Goal: Information Seeking & Learning: Compare options

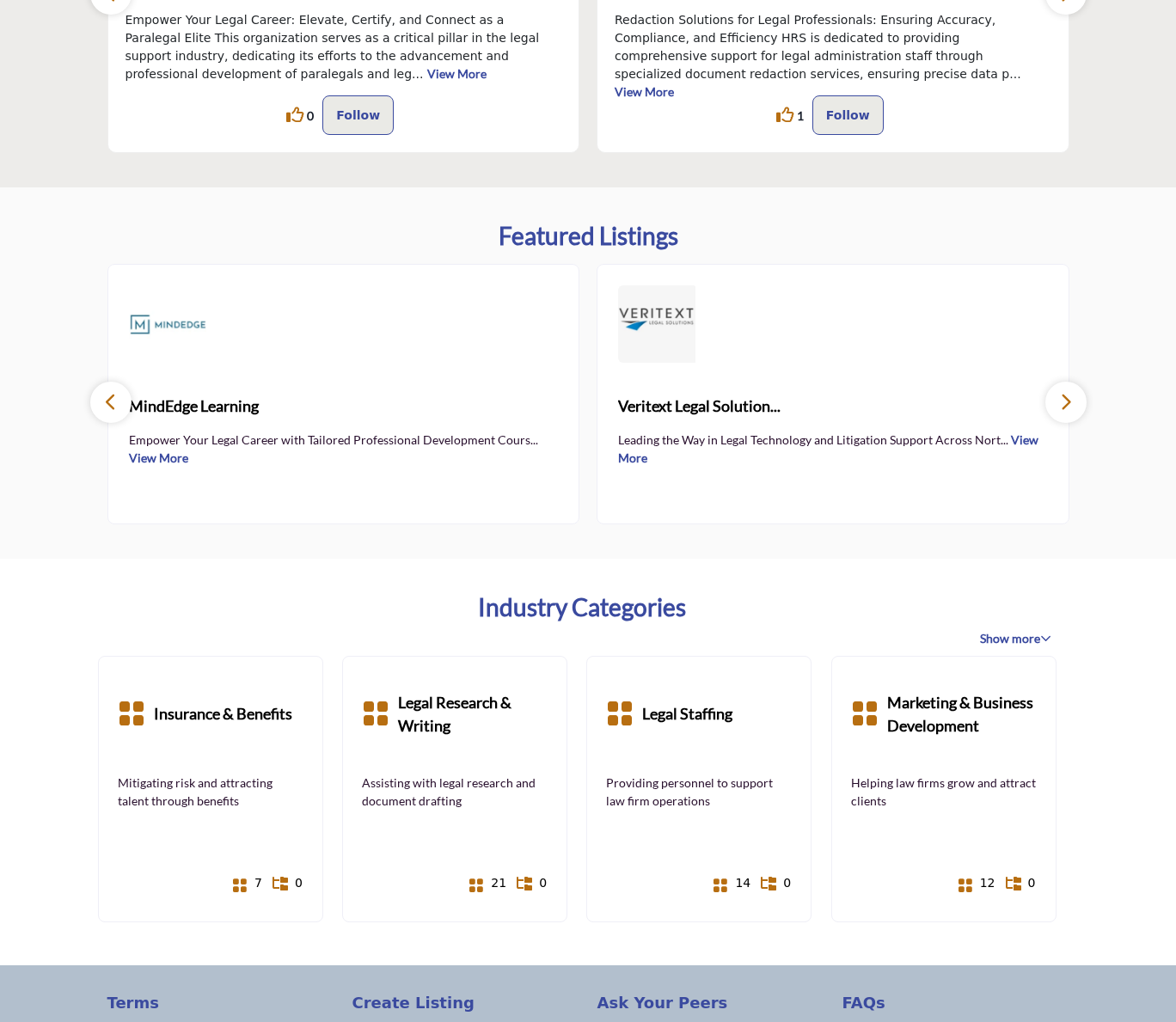
scroll to position [746, 0]
click at [1062, 402] on icon "button" at bounding box center [1066, 401] width 14 height 21
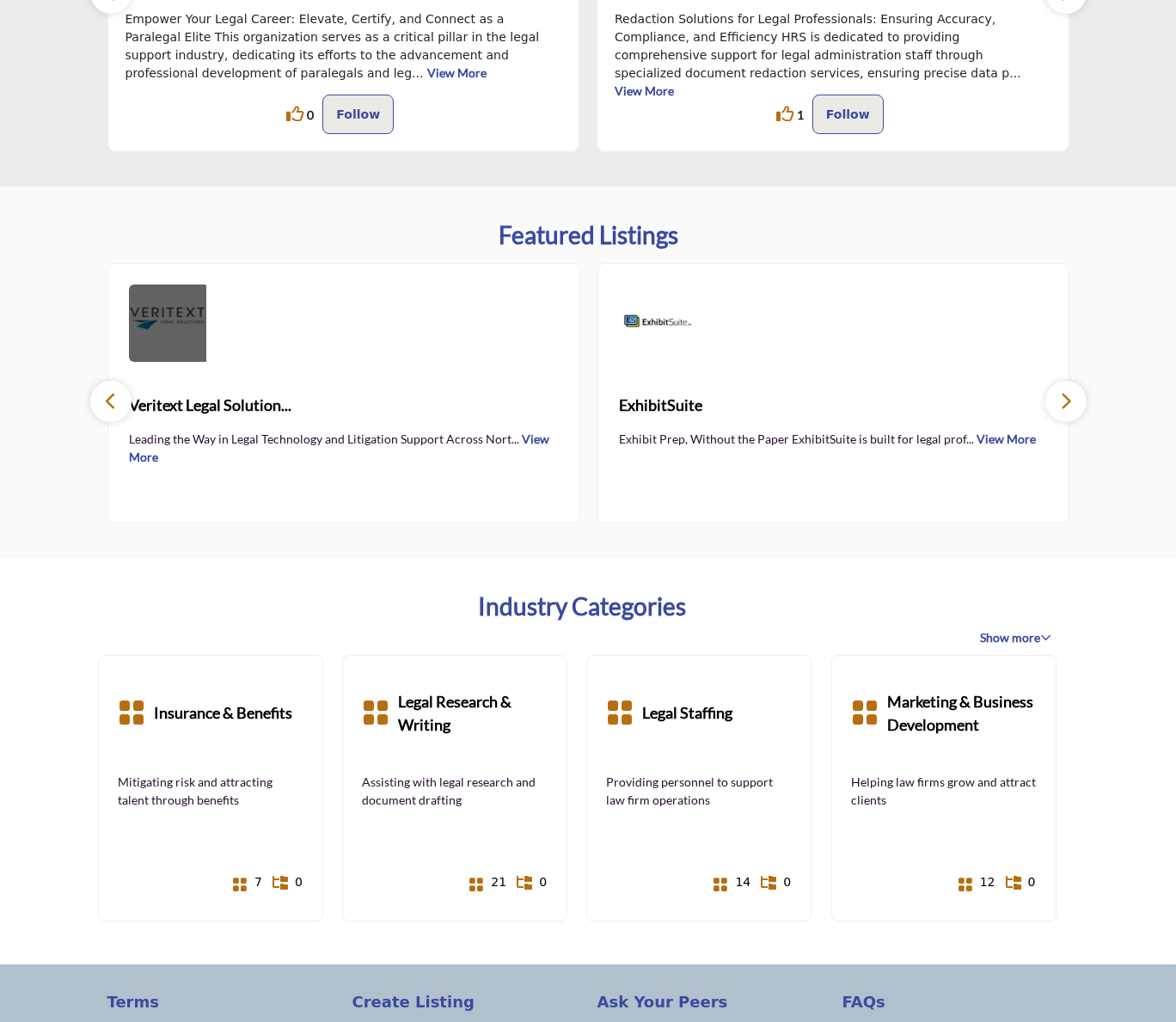
click at [178, 351] on img at bounding box center [167, 324] width 77 height 77
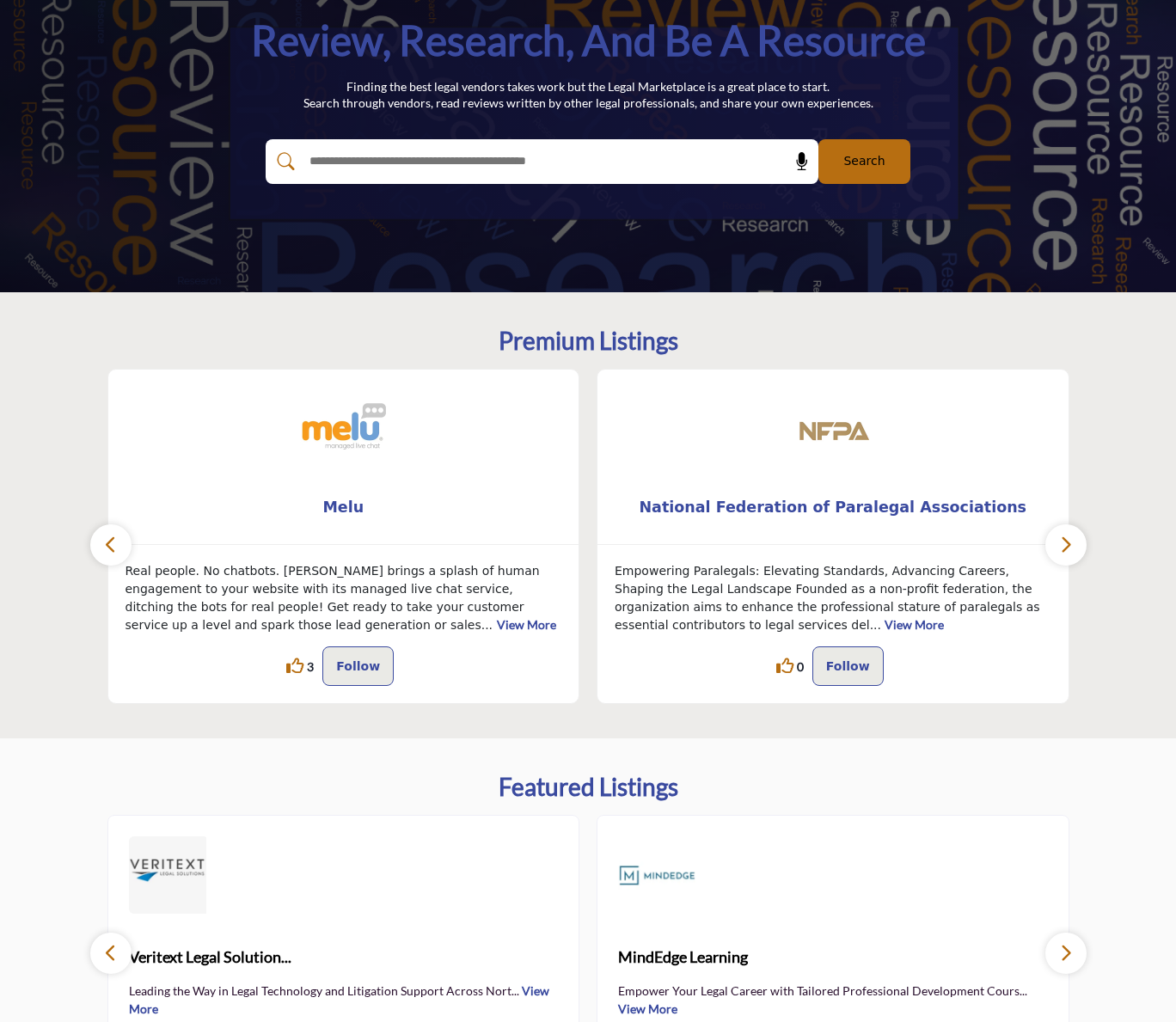
scroll to position [286, 0]
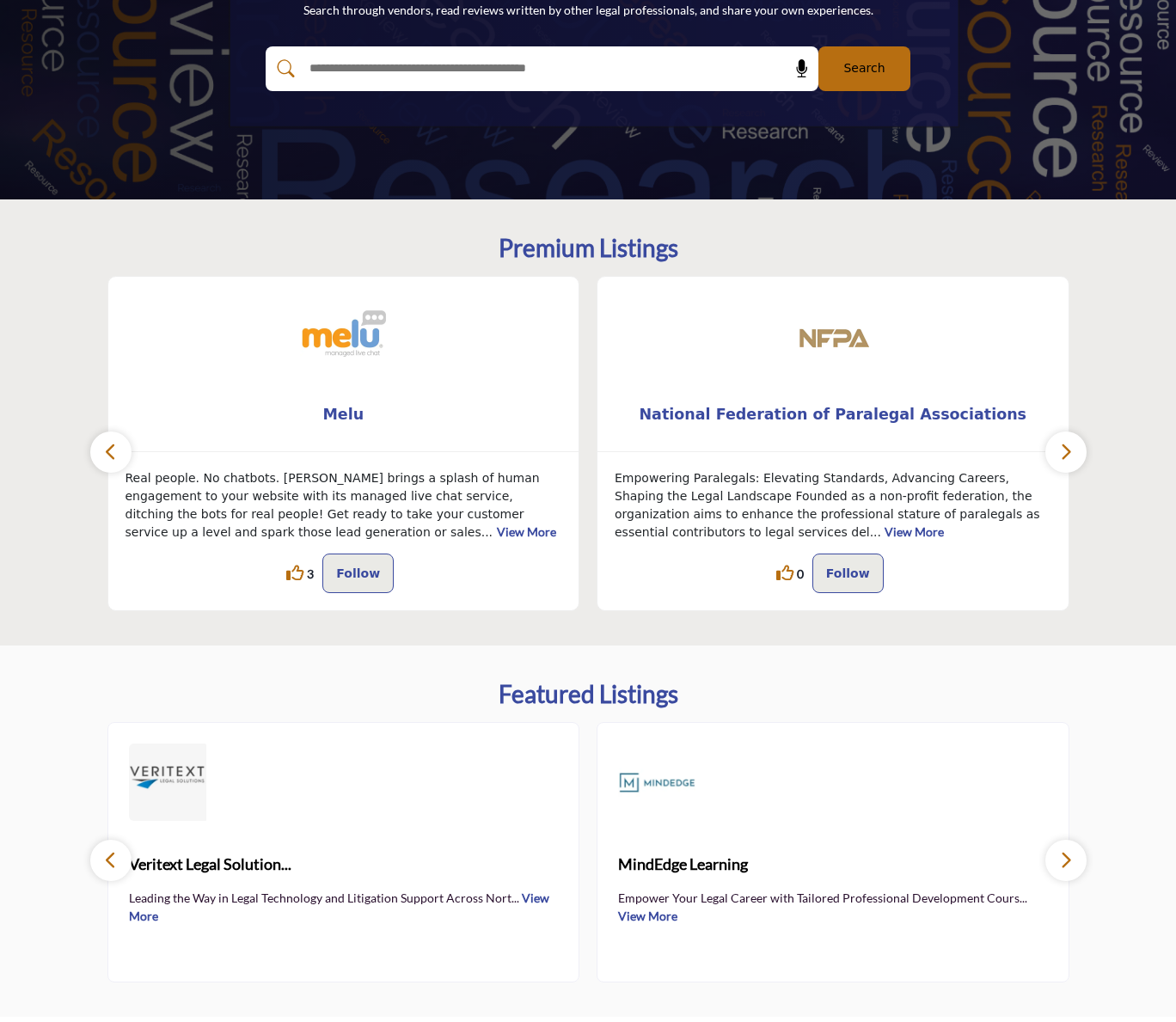
click at [1077, 462] on button "button" at bounding box center [1066, 452] width 42 height 42
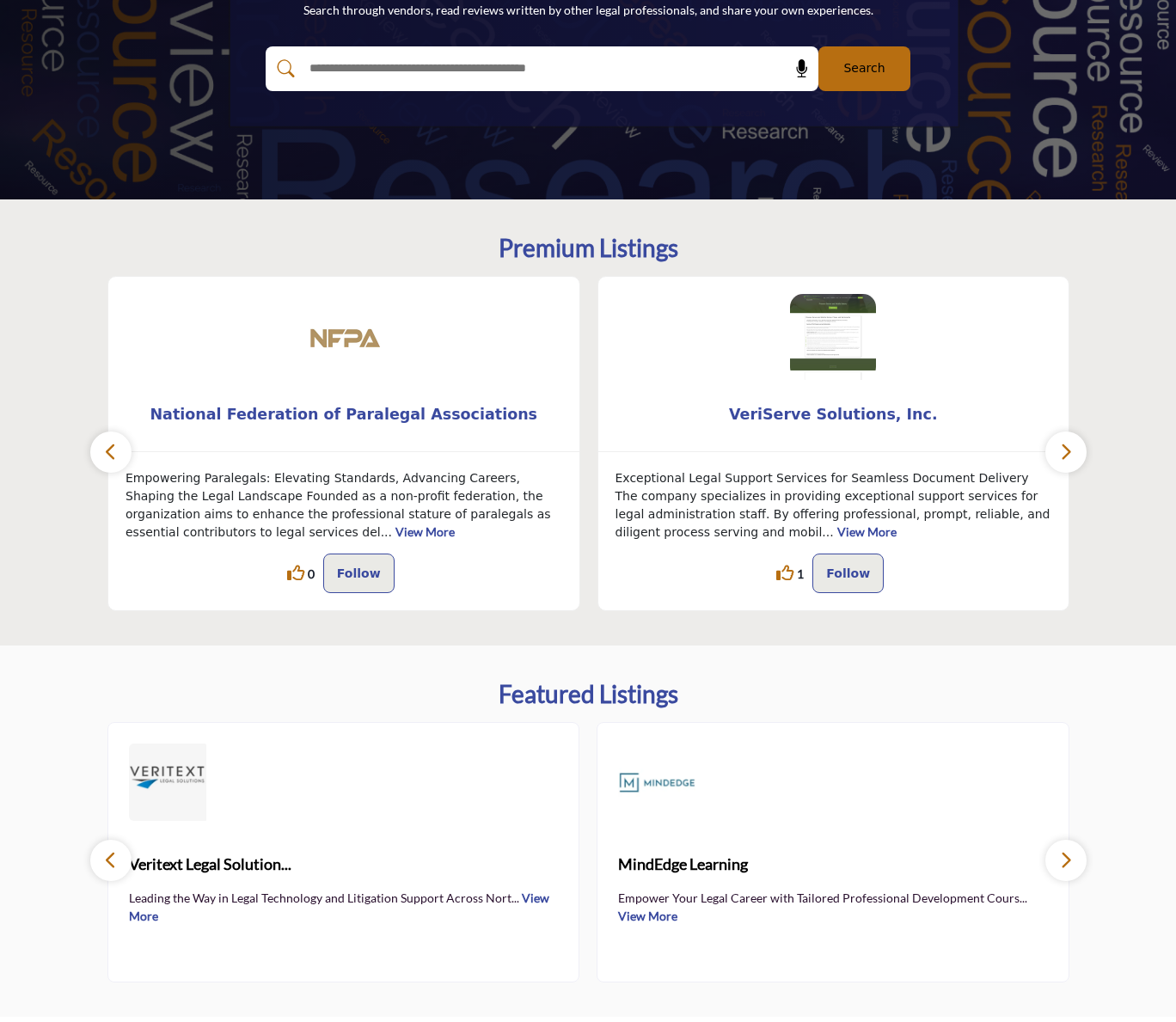
click at [1076, 462] on button "button" at bounding box center [1066, 452] width 42 height 42
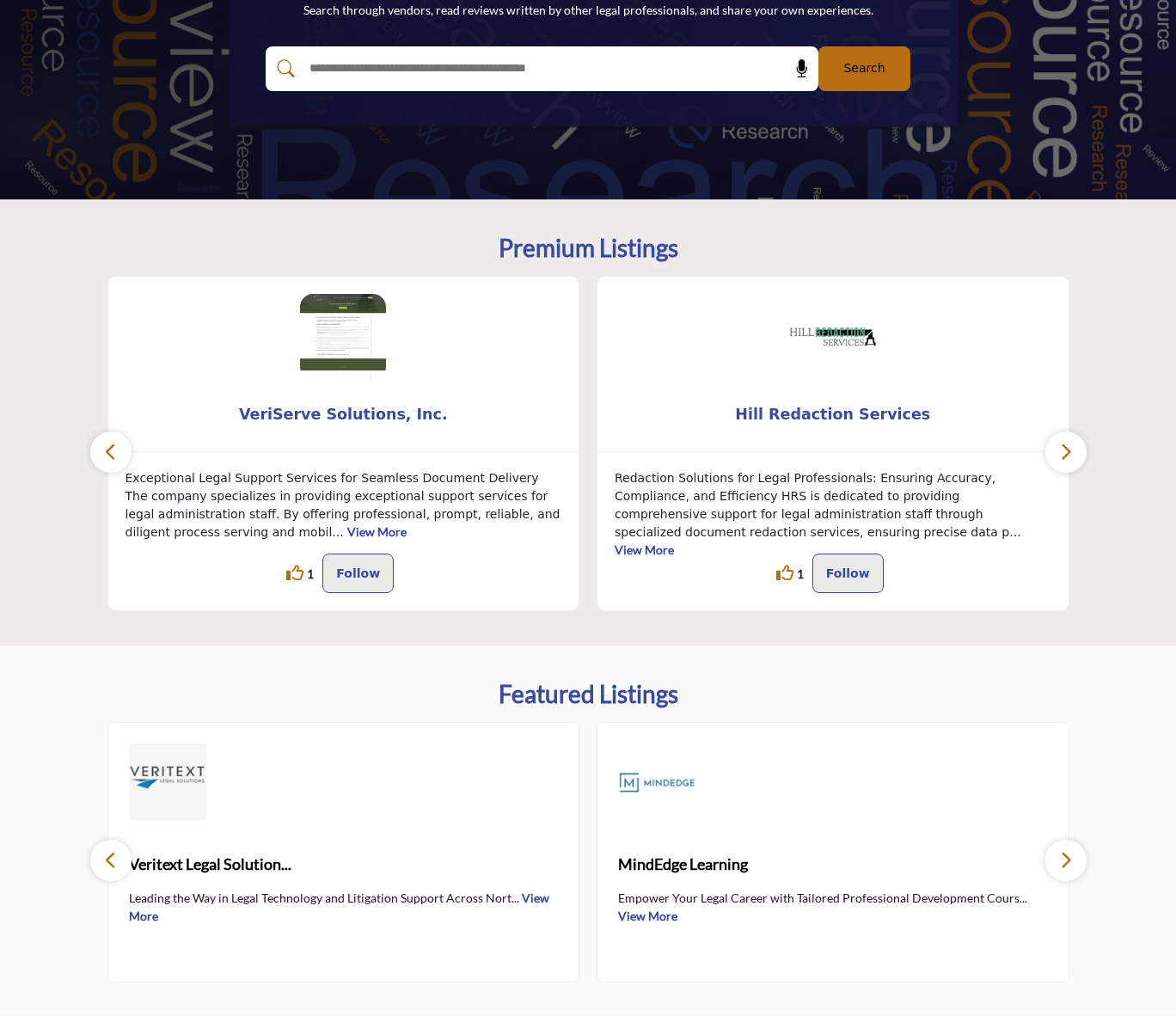
click at [1076, 462] on button "button" at bounding box center [1066, 452] width 42 height 42
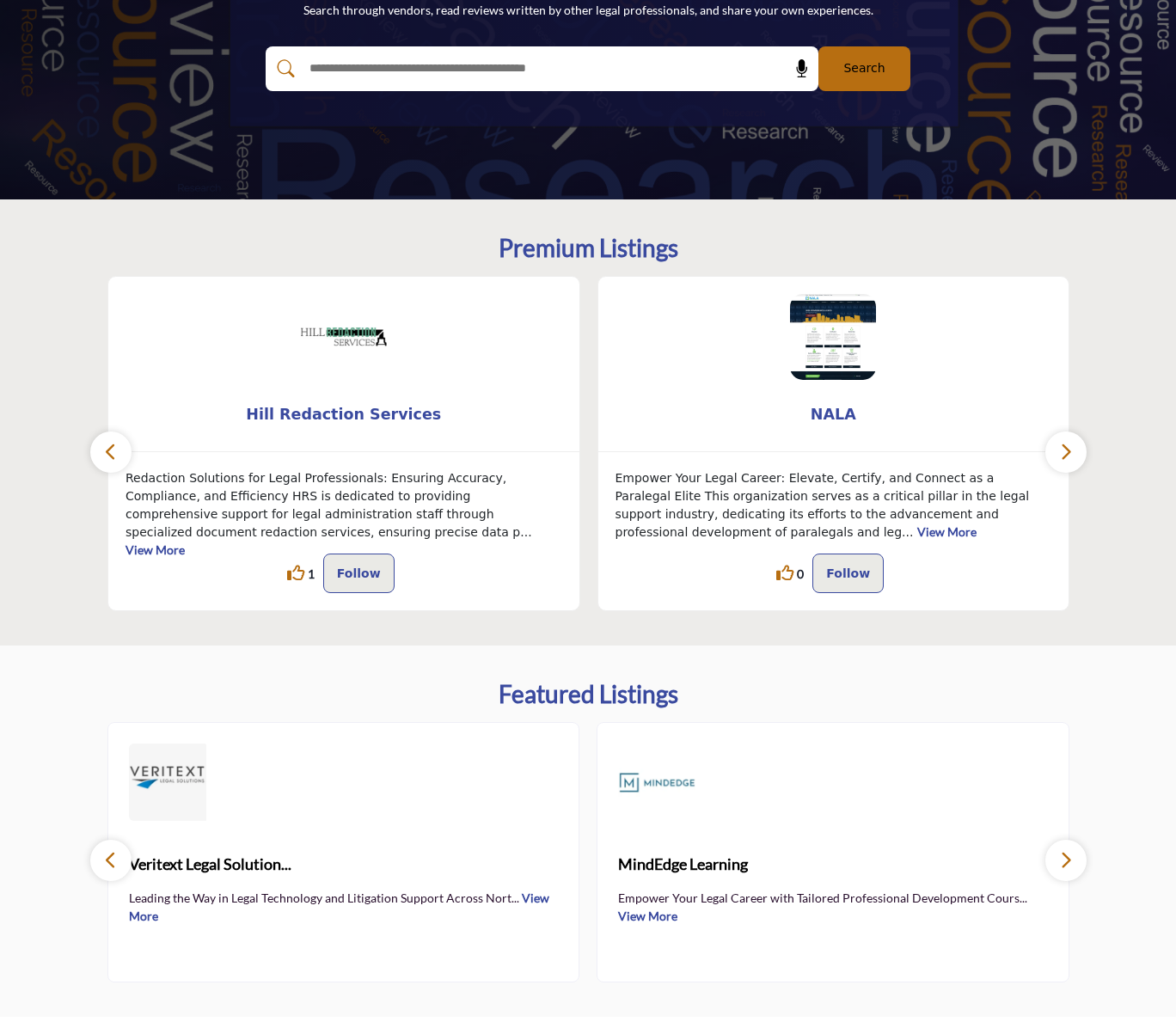
click at [1076, 462] on button "button" at bounding box center [1066, 452] width 42 height 42
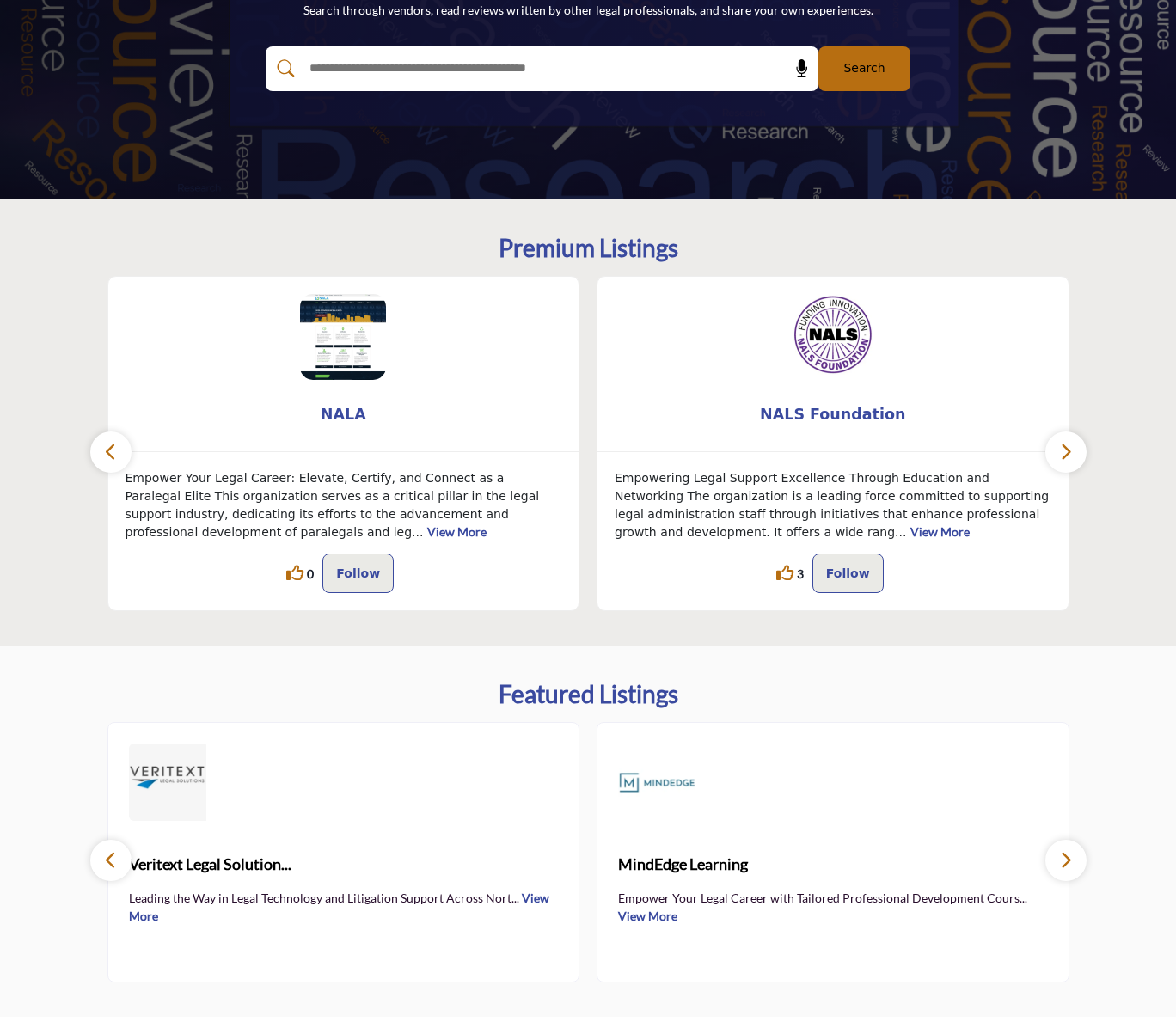
click at [1076, 462] on button "button" at bounding box center [1066, 452] width 42 height 42
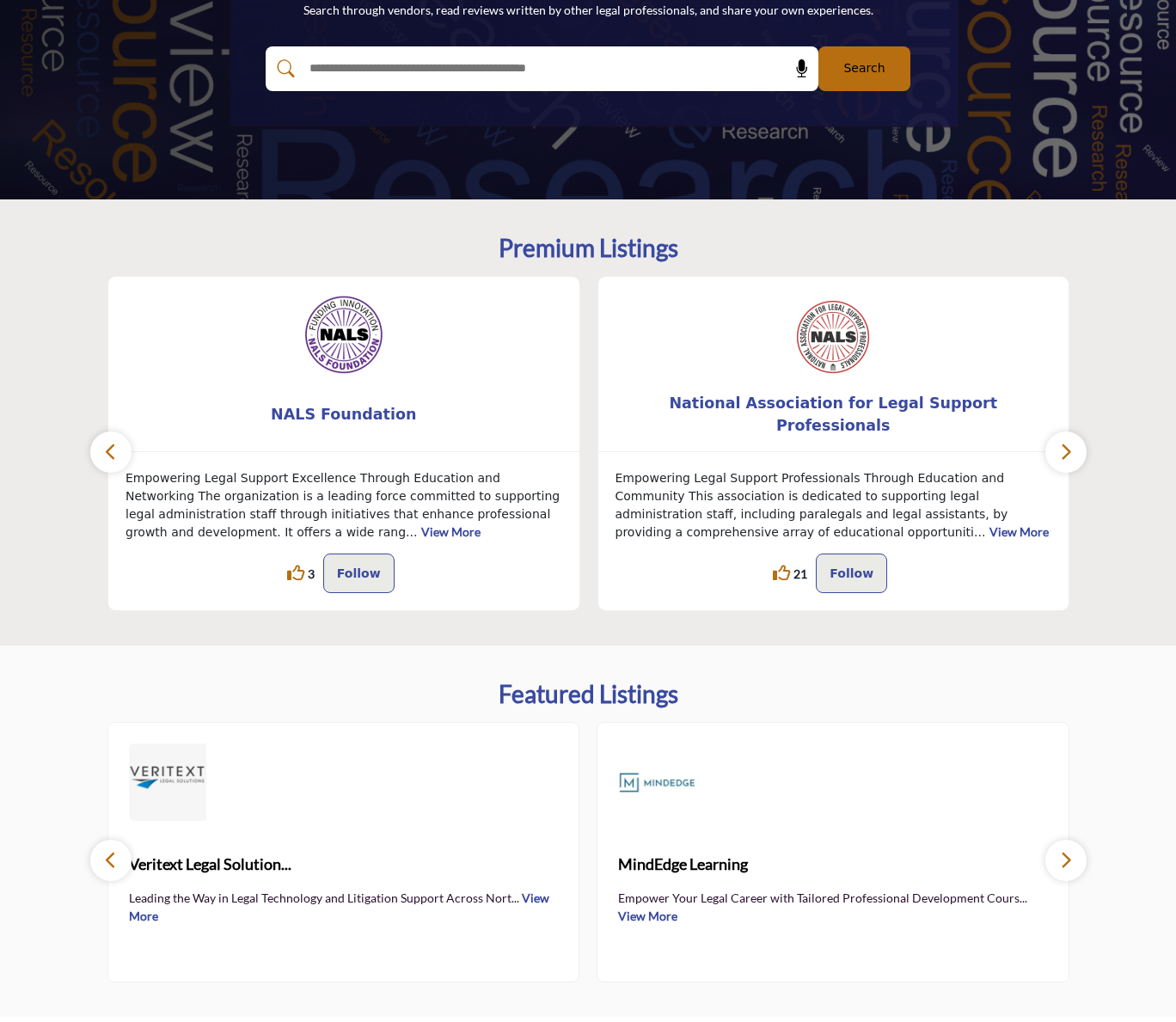
click at [1076, 462] on button "button" at bounding box center [1066, 452] width 42 height 42
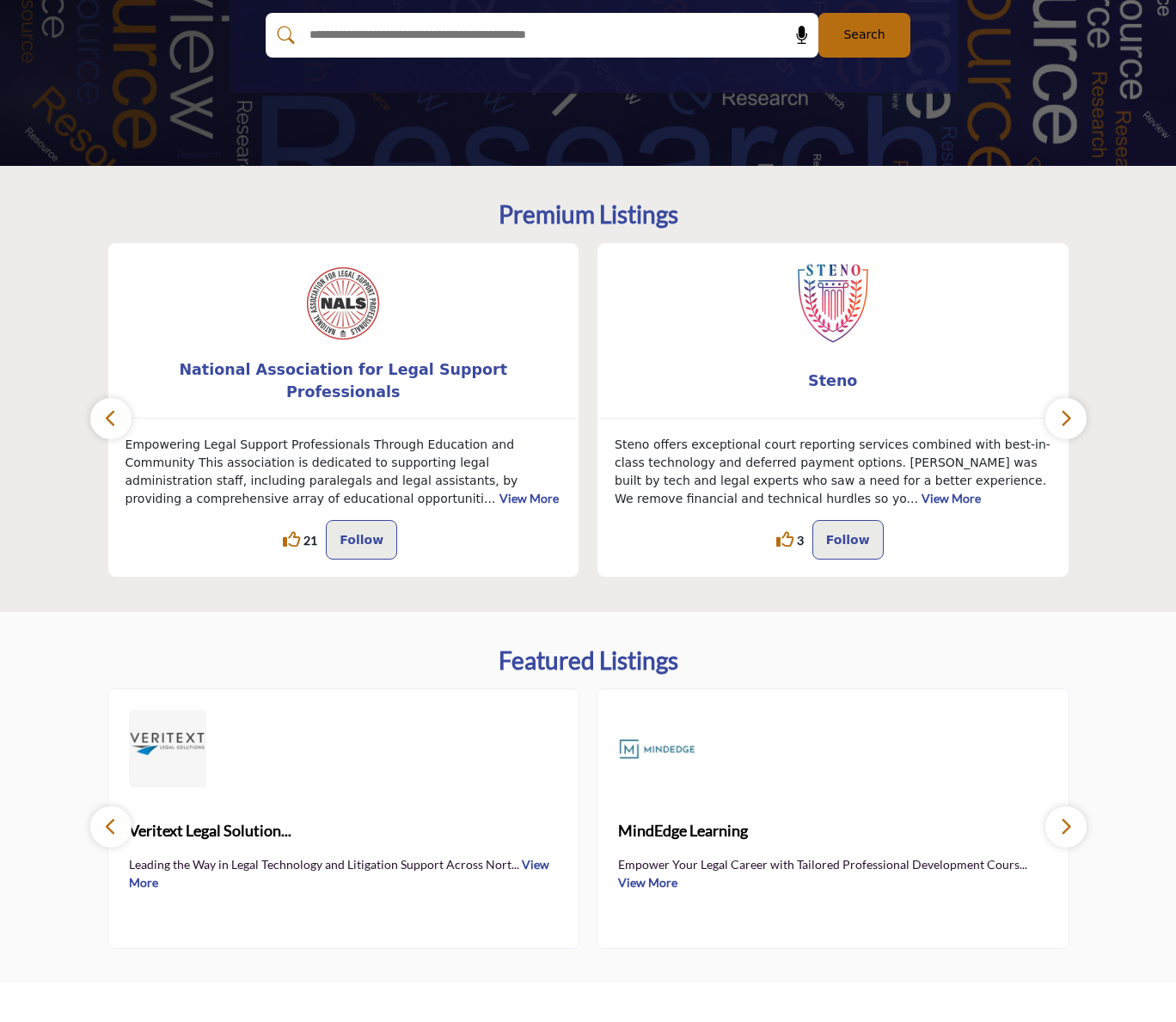
scroll to position [316, 0]
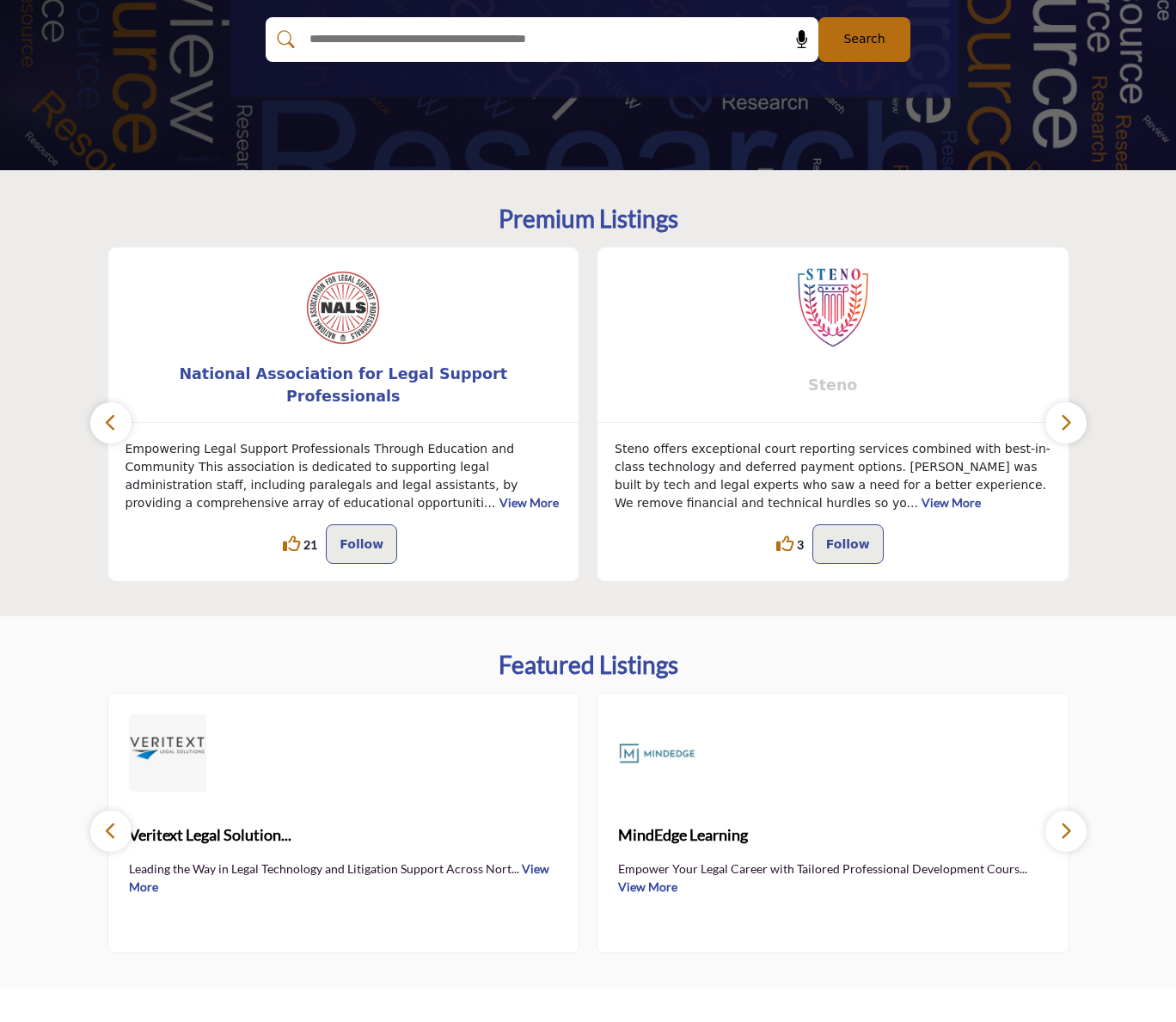
click at [859, 379] on span "Steno" at bounding box center [833, 384] width 419 height 22
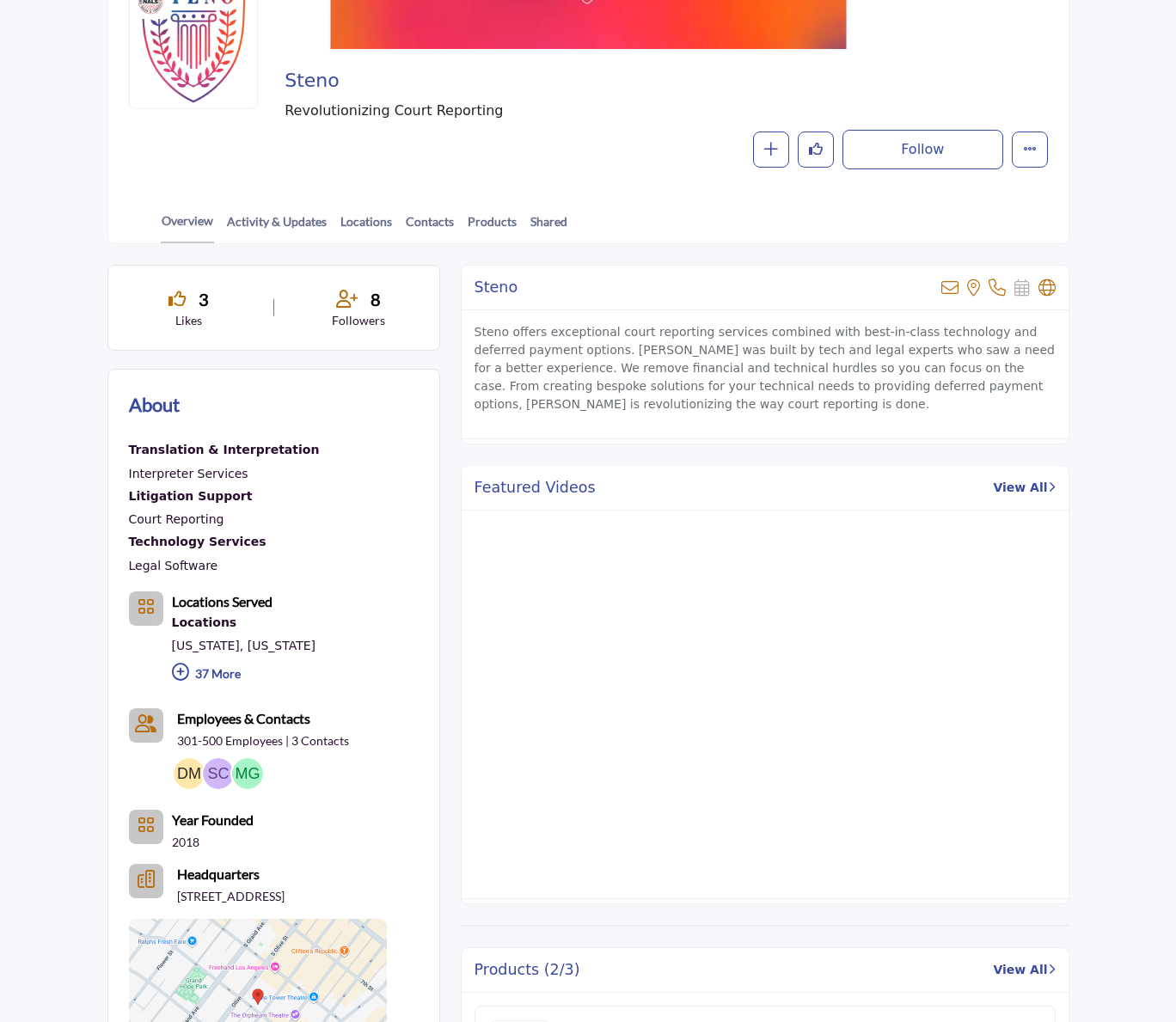
scroll to position [258, 0]
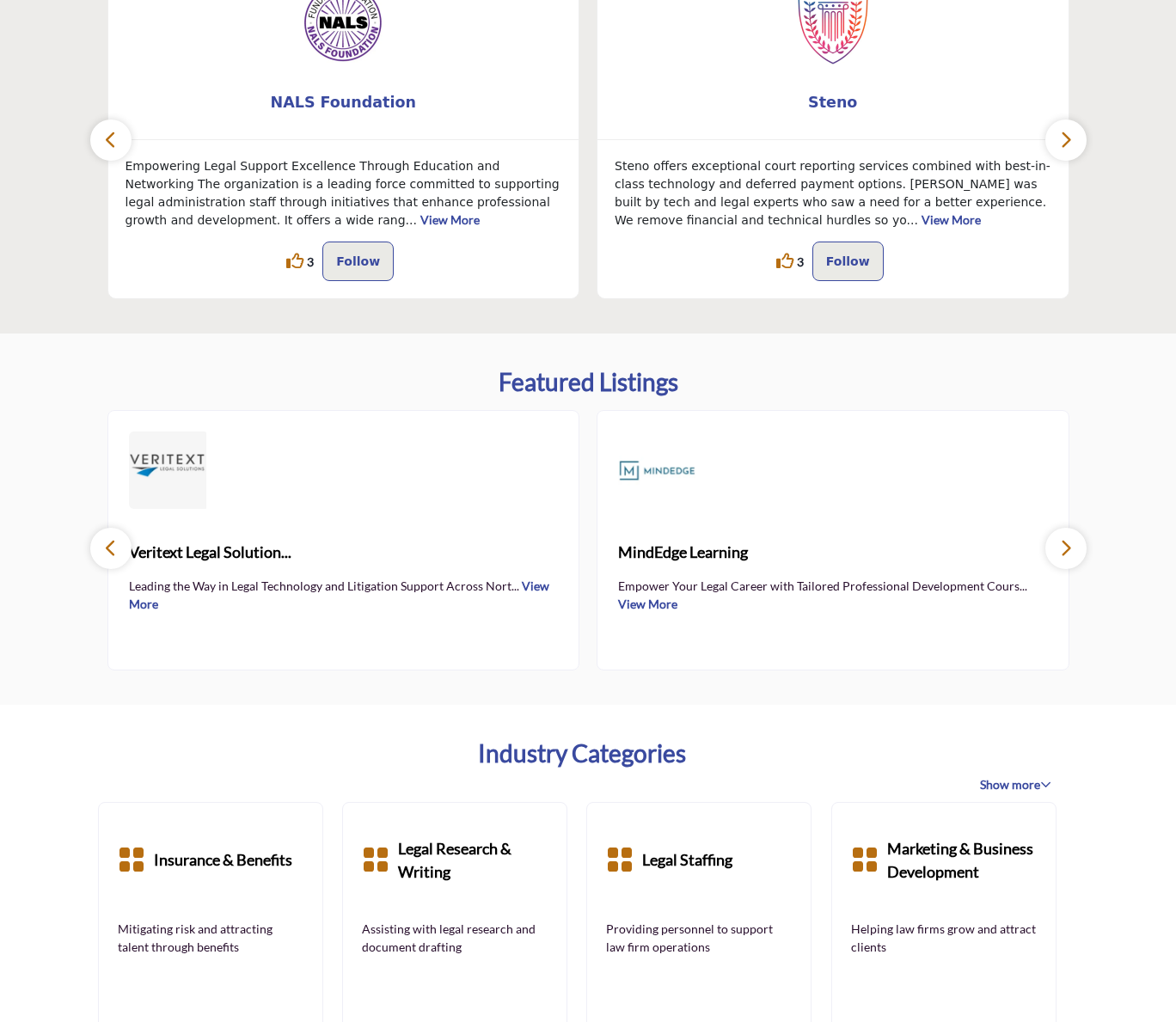
scroll to position [659, 0]
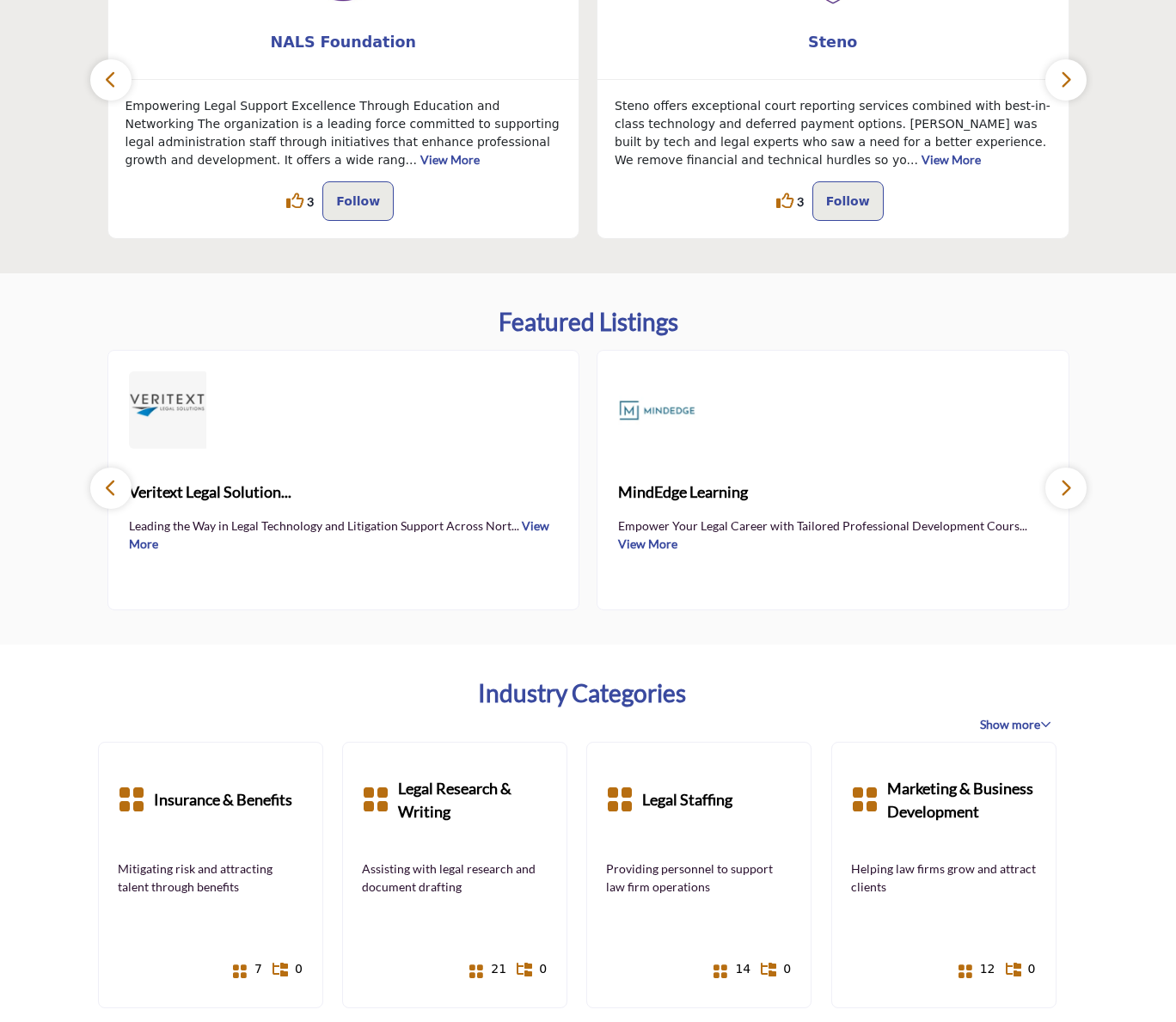
click at [1070, 487] on icon "button" at bounding box center [1066, 488] width 14 height 21
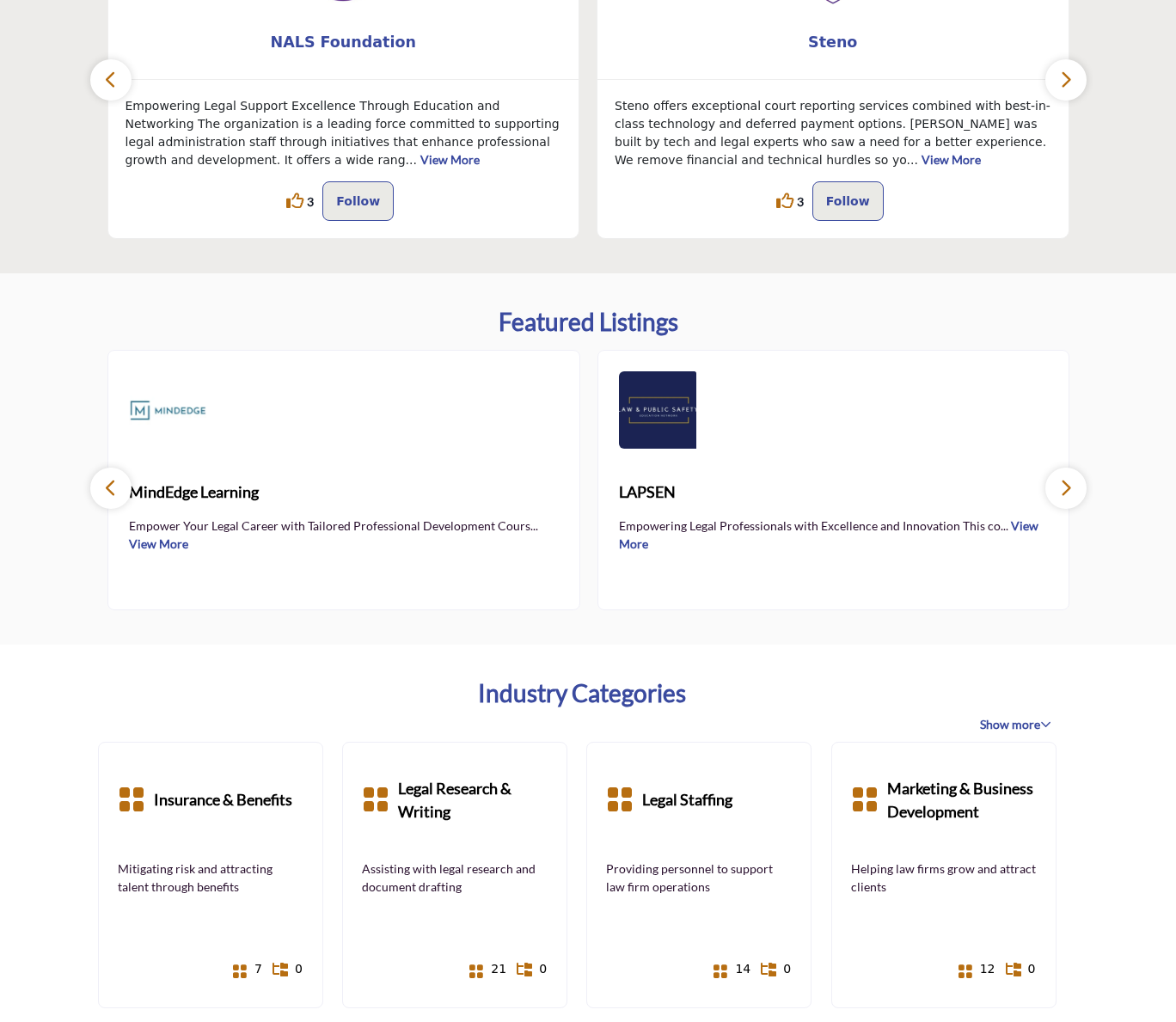
click at [1070, 487] on icon "button" at bounding box center [1066, 488] width 14 height 21
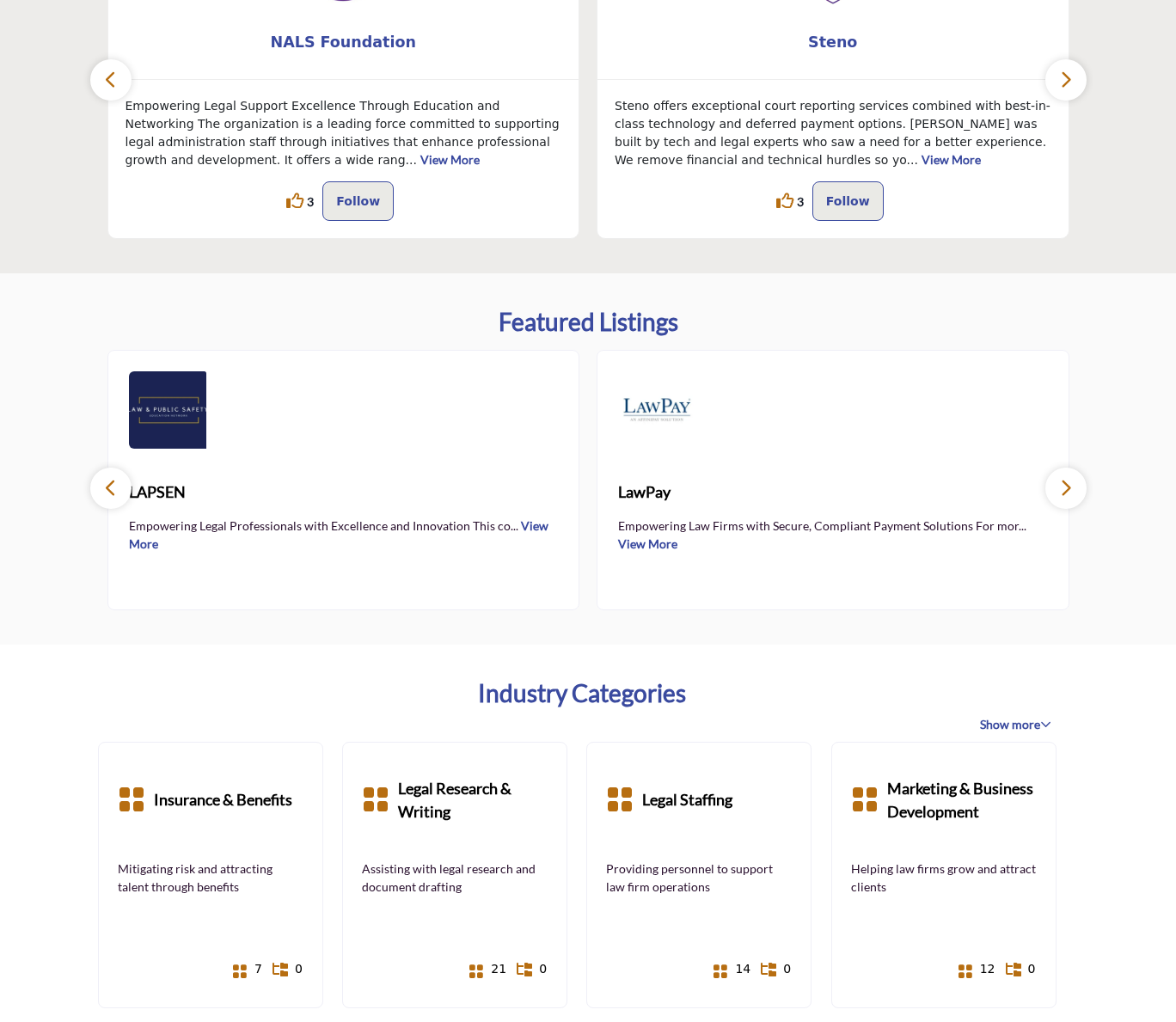
click at [1070, 487] on icon "button" at bounding box center [1066, 488] width 14 height 21
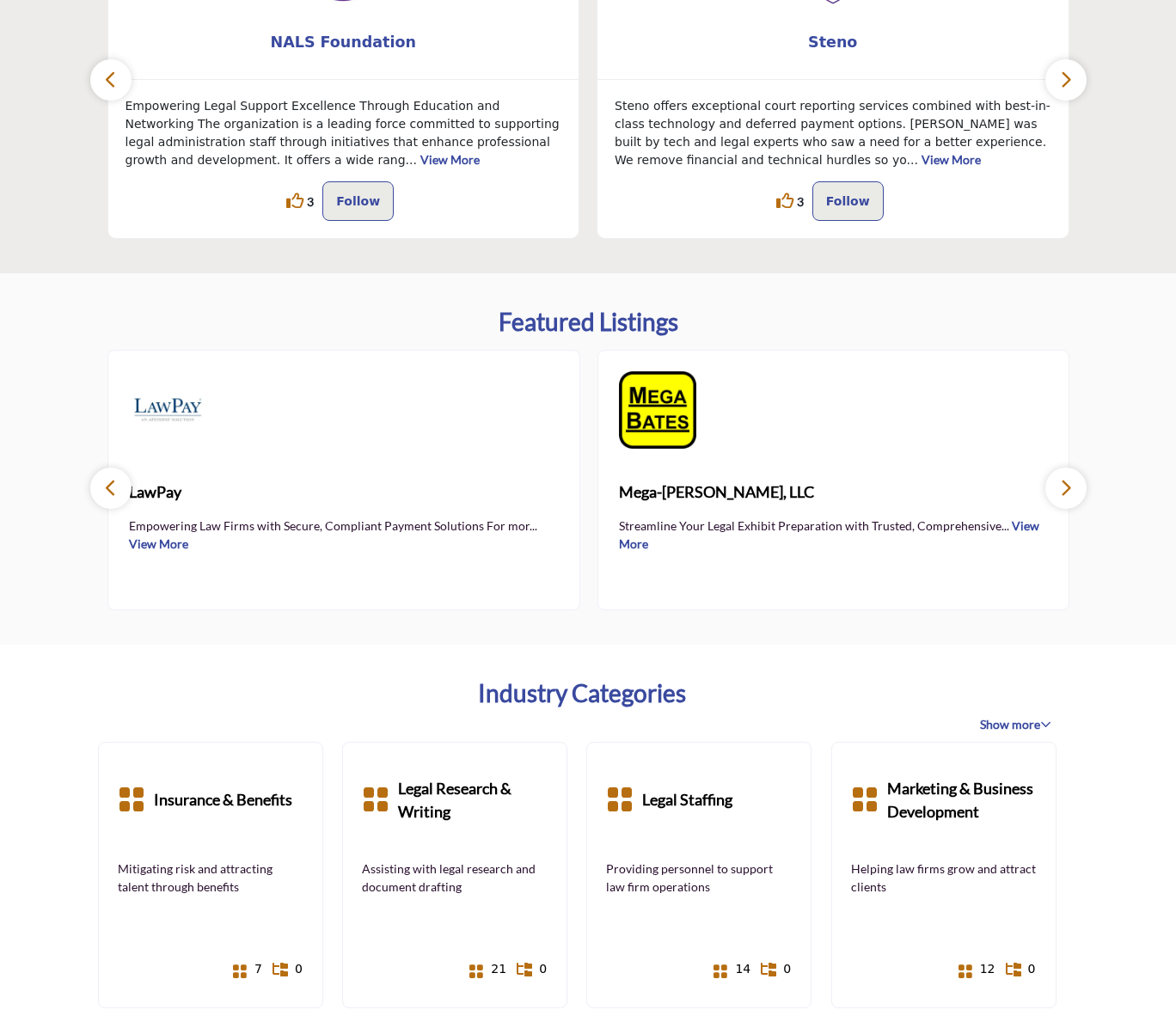
click at [1070, 487] on icon "button" at bounding box center [1066, 488] width 14 height 21
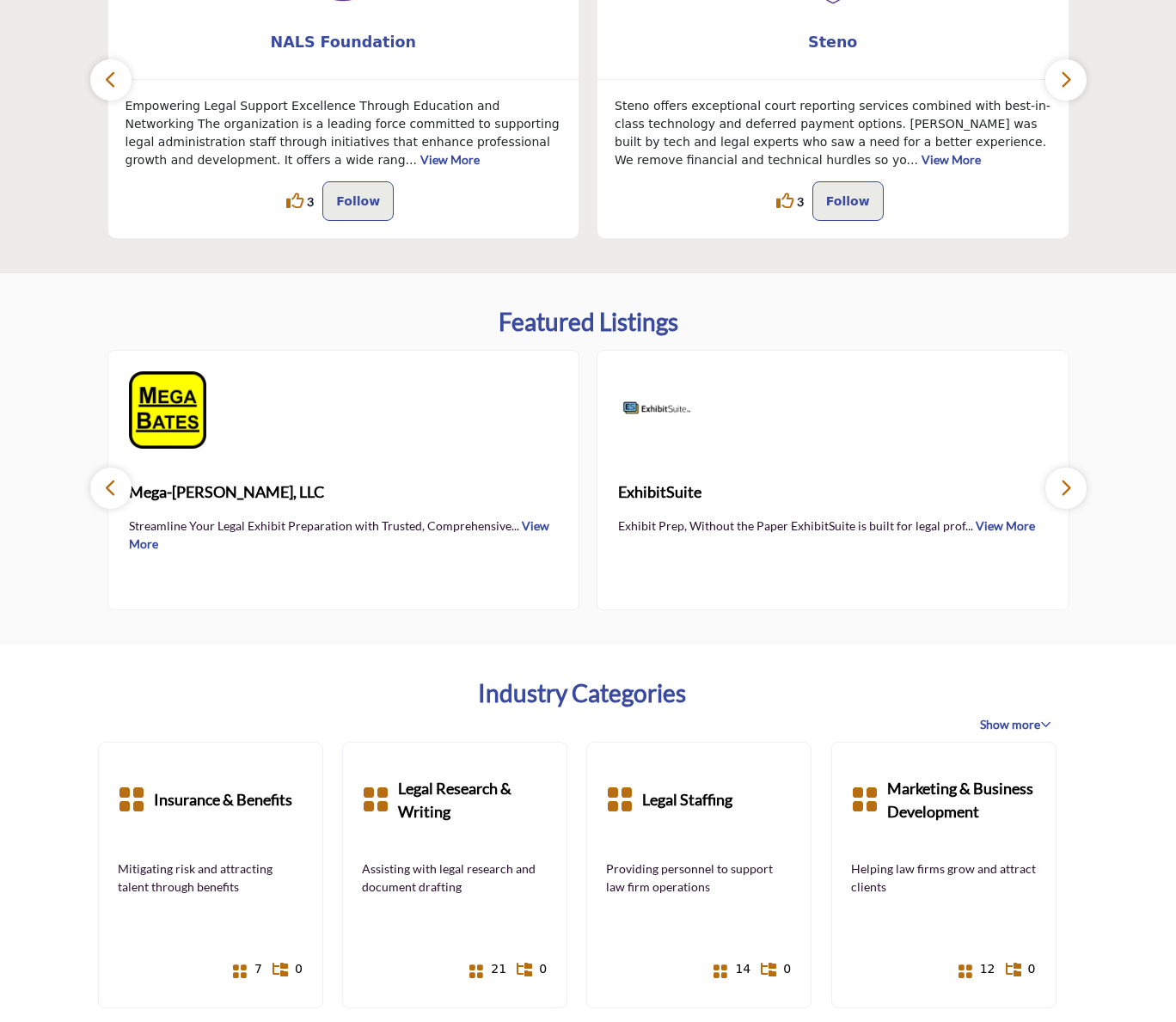
click at [1070, 487] on icon "button" at bounding box center [1066, 488] width 14 height 21
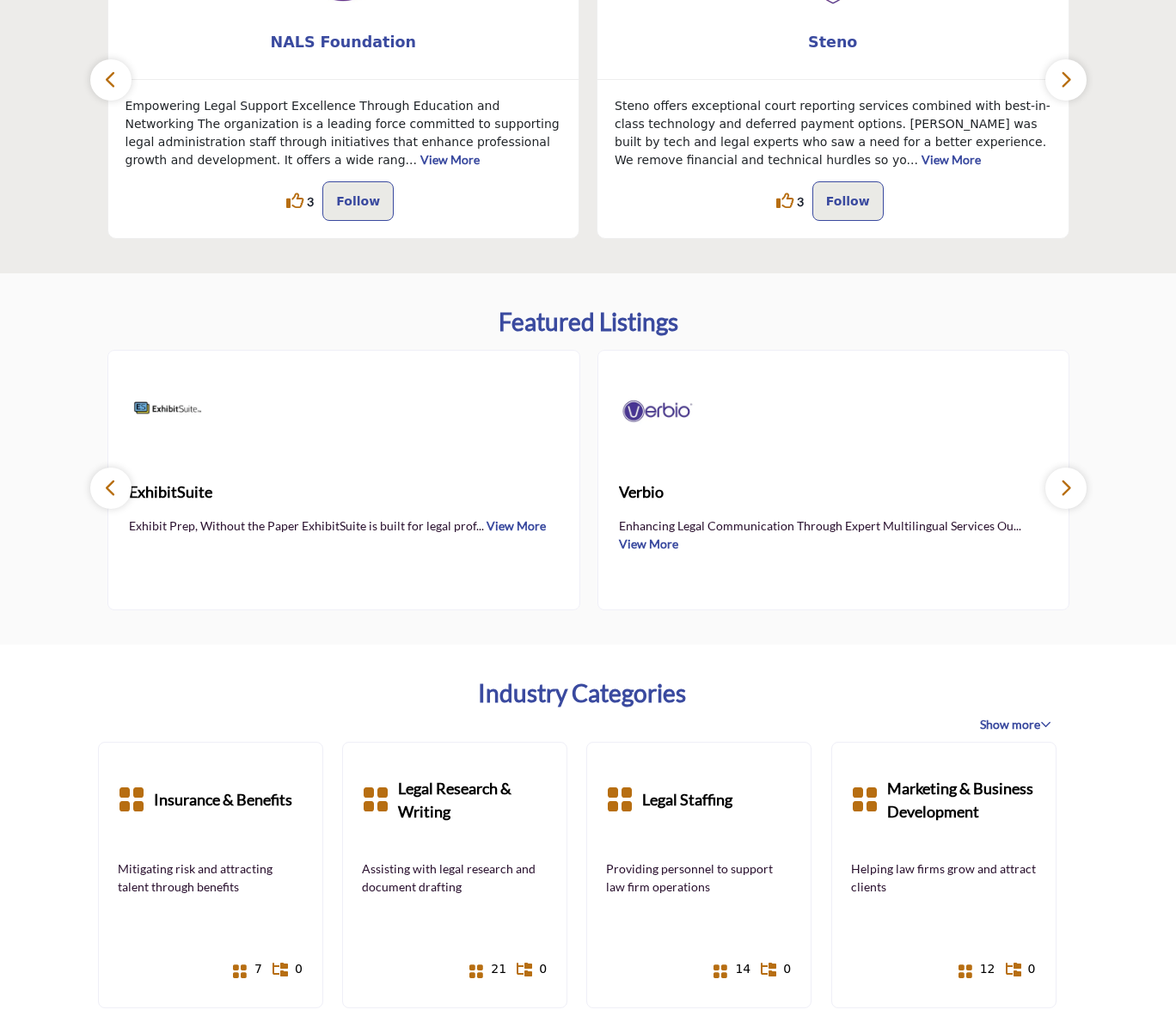
click at [1070, 487] on icon "button" at bounding box center [1066, 488] width 14 height 21
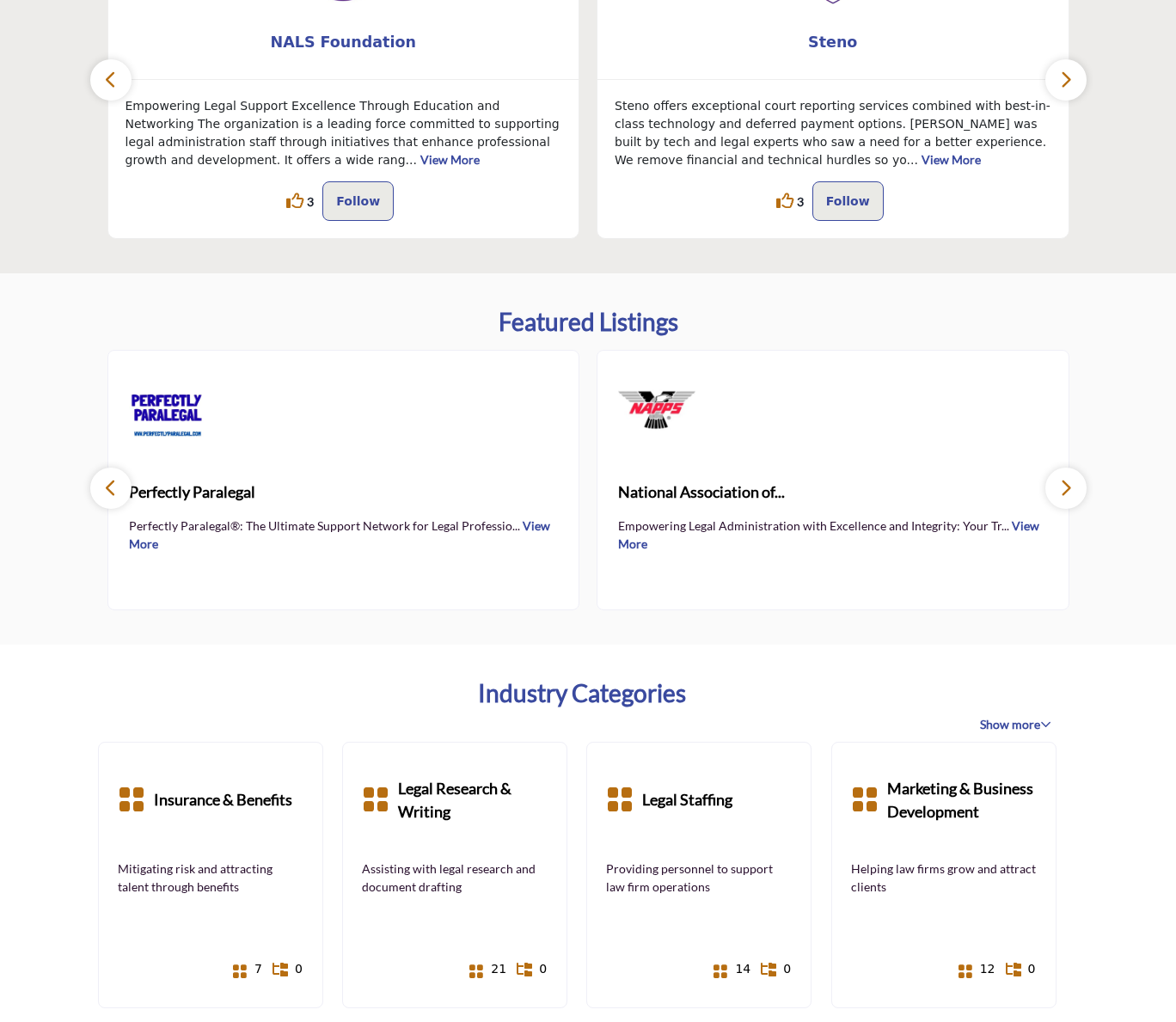
click at [1070, 487] on icon "button" at bounding box center [1066, 488] width 14 height 21
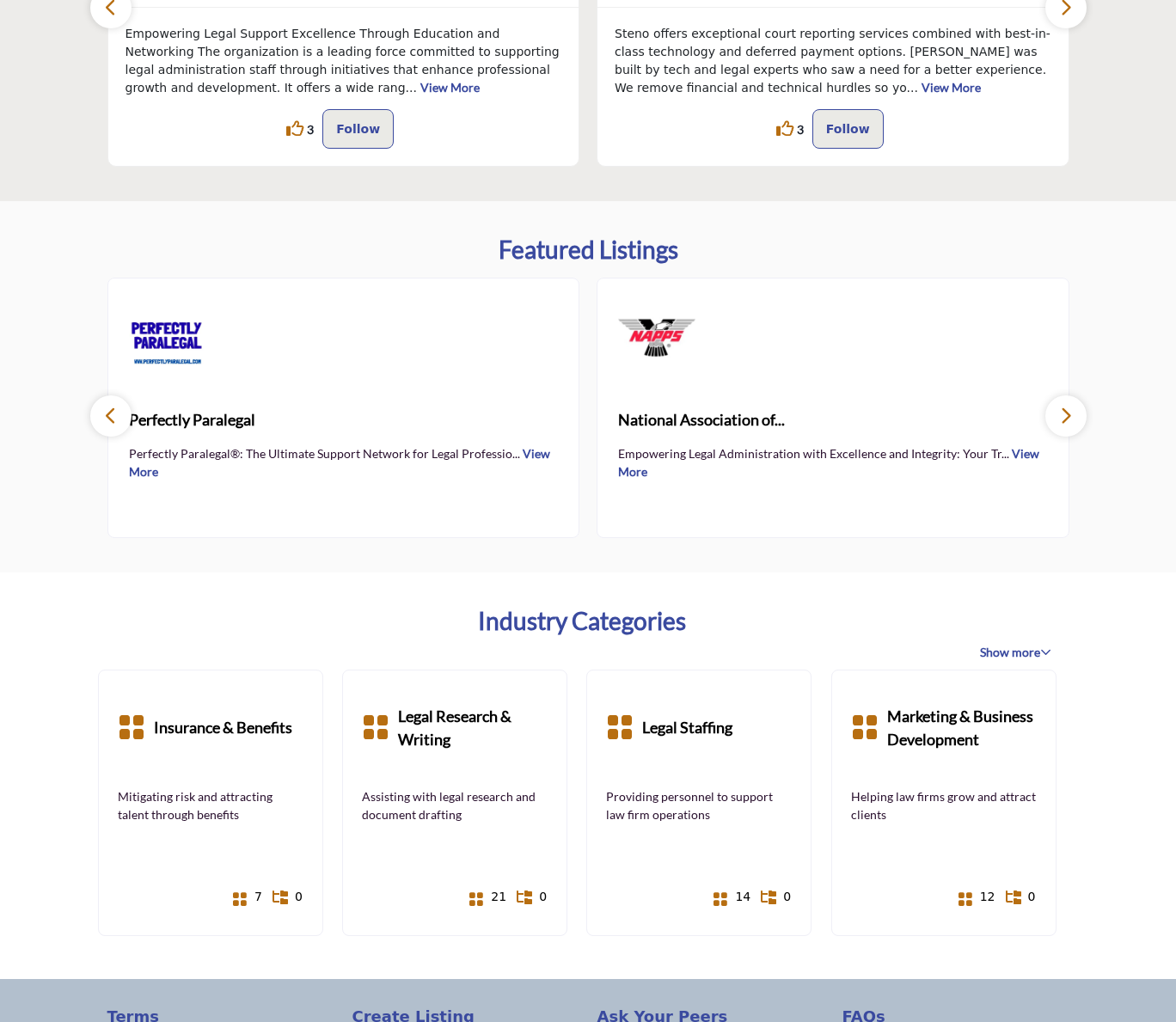
scroll to position [630, 0]
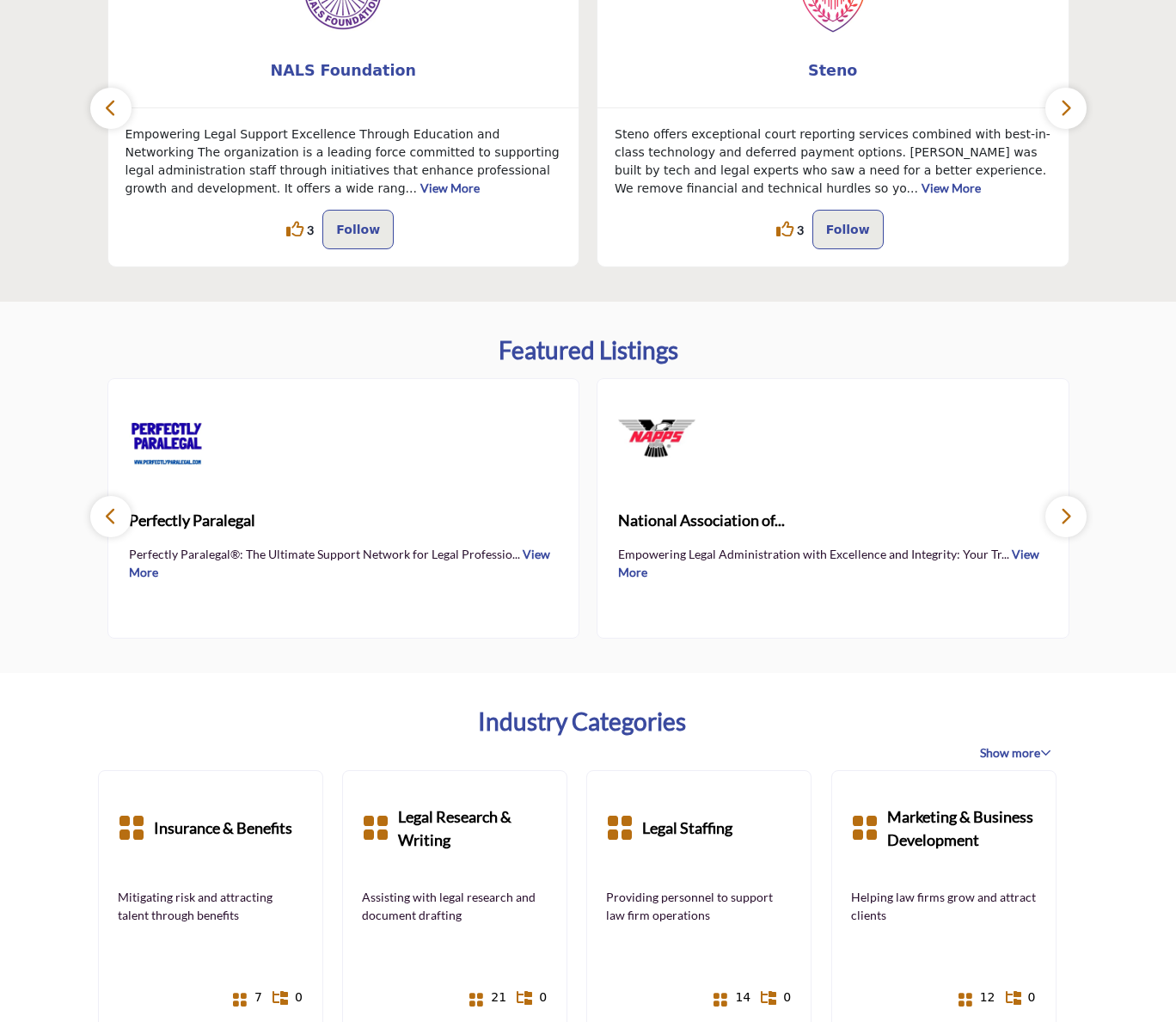
click at [111, 514] on icon "button" at bounding box center [111, 516] width 14 height 21
click at [112, 514] on icon "button" at bounding box center [111, 516] width 14 height 21
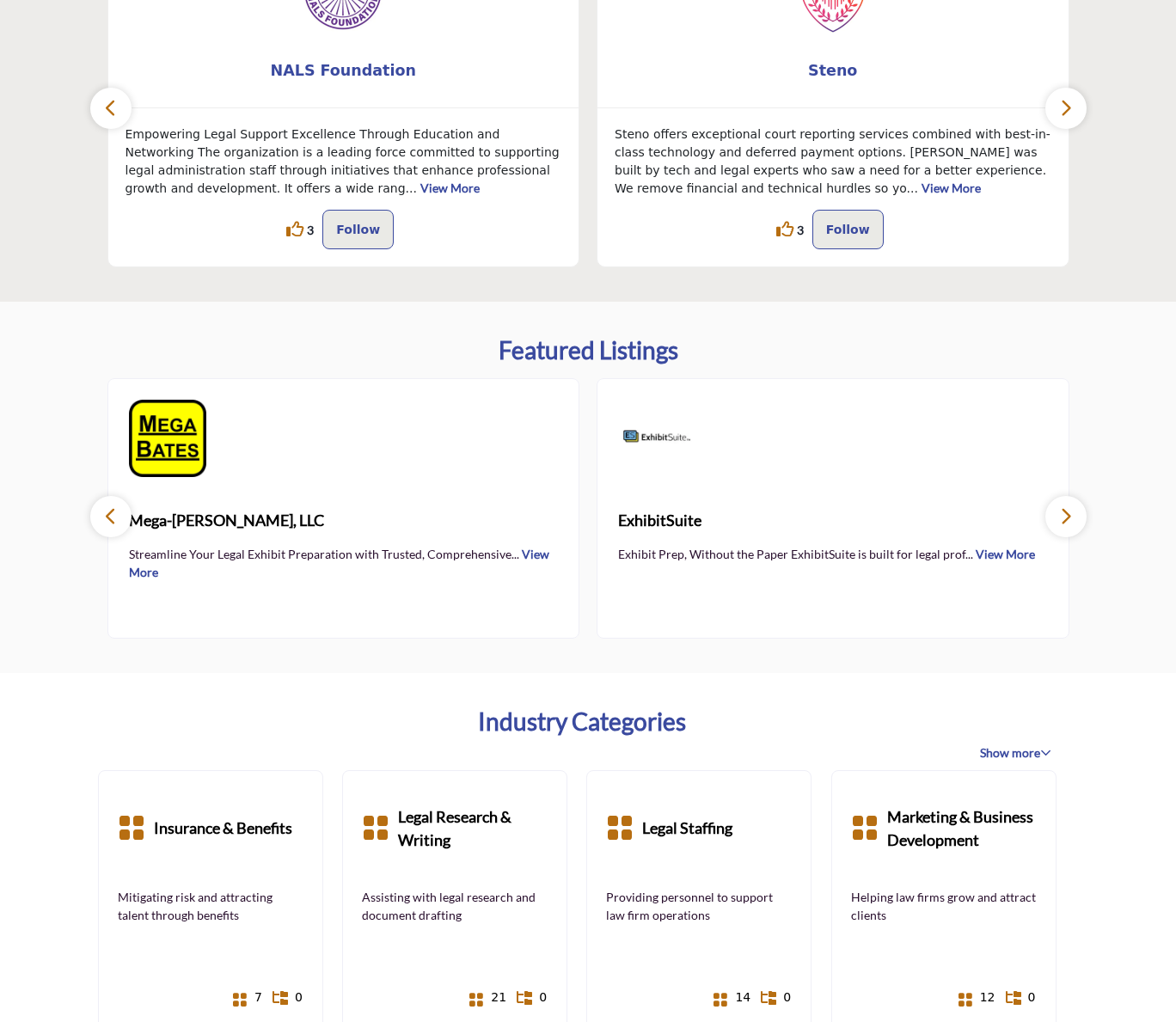
click at [112, 514] on icon "button" at bounding box center [111, 516] width 14 height 21
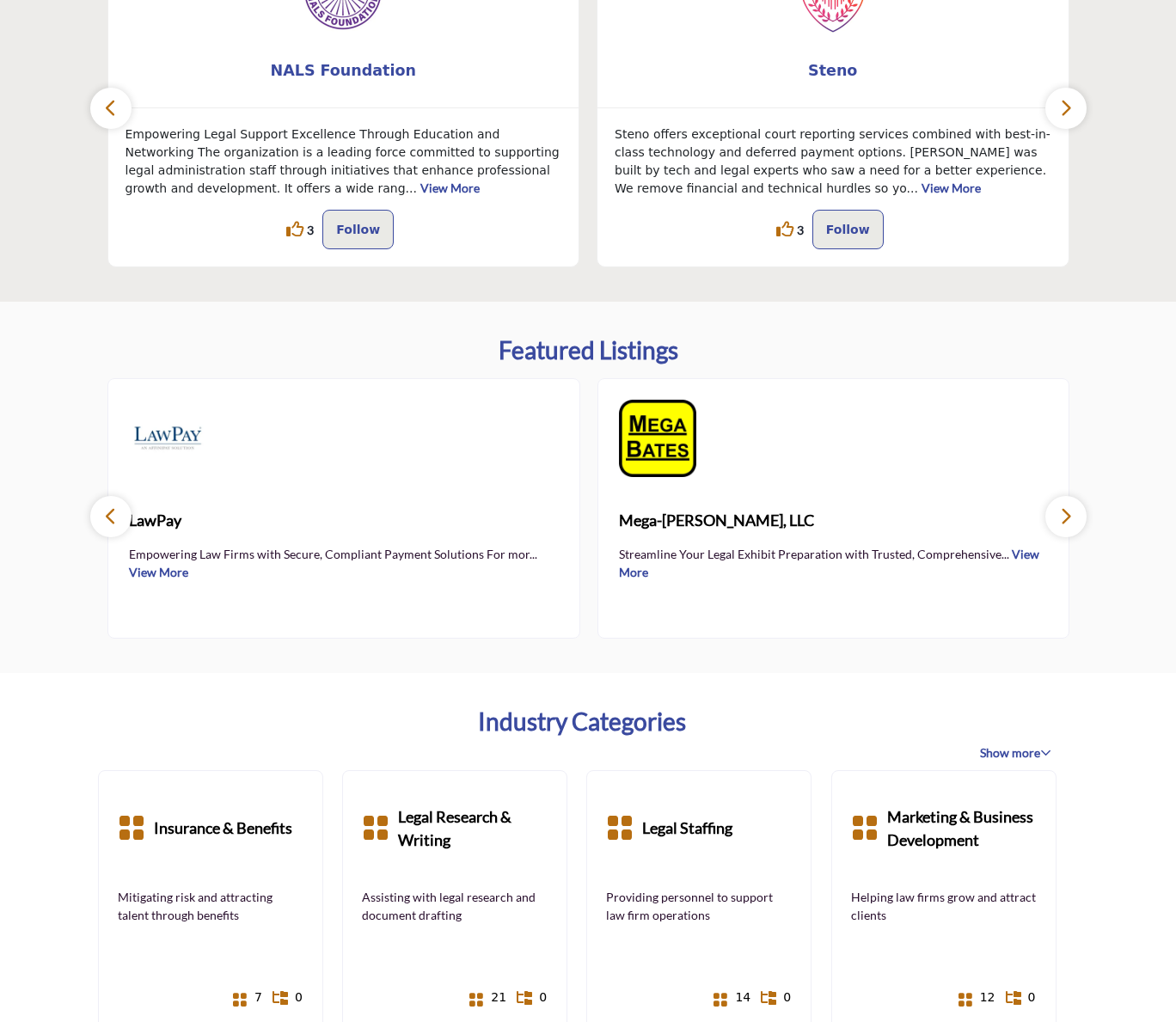
click at [112, 514] on icon "button" at bounding box center [111, 516] width 14 height 21
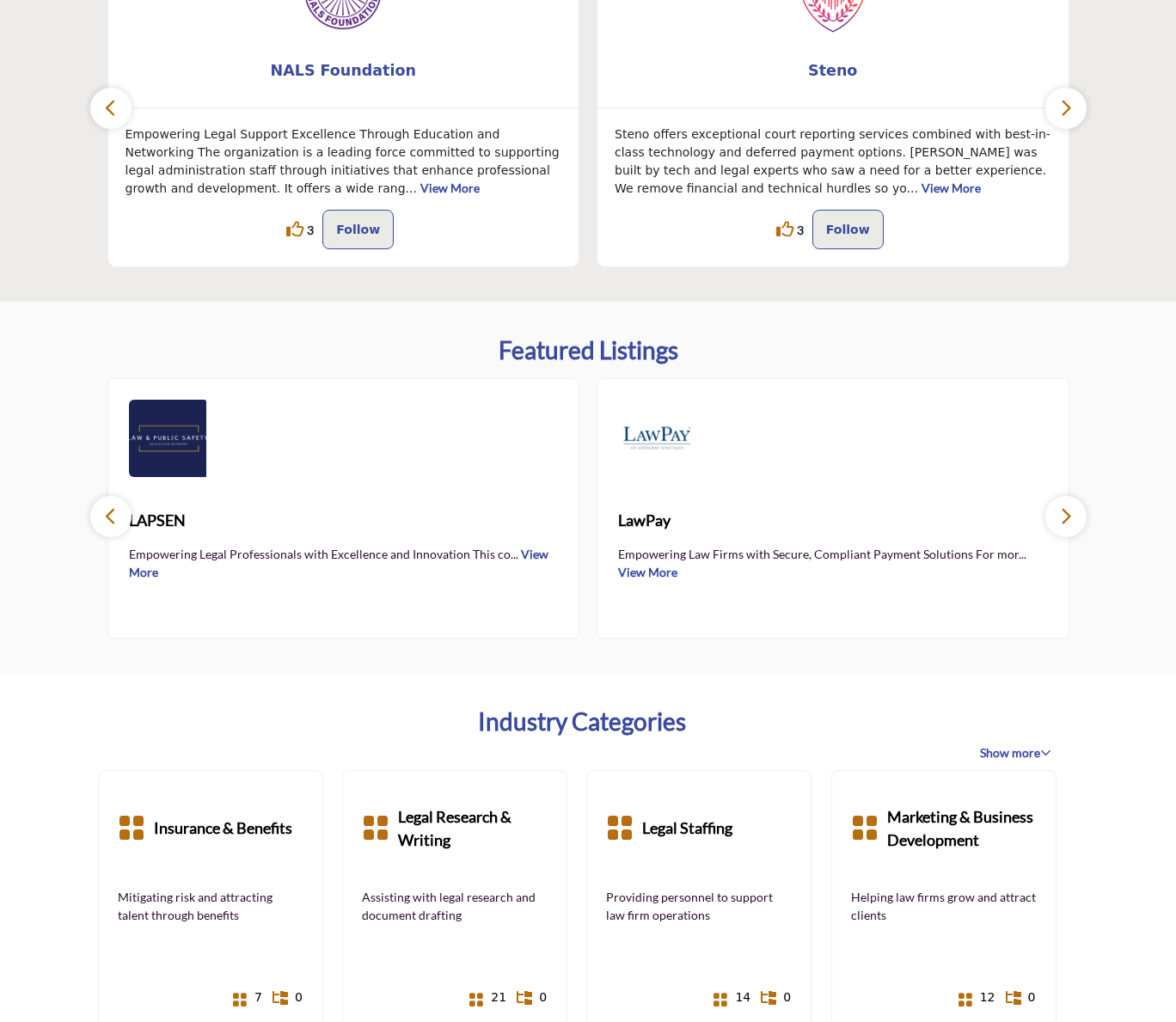
click at [112, 514] on icon "button" at bounding box center [111, 516] width 14 height 21
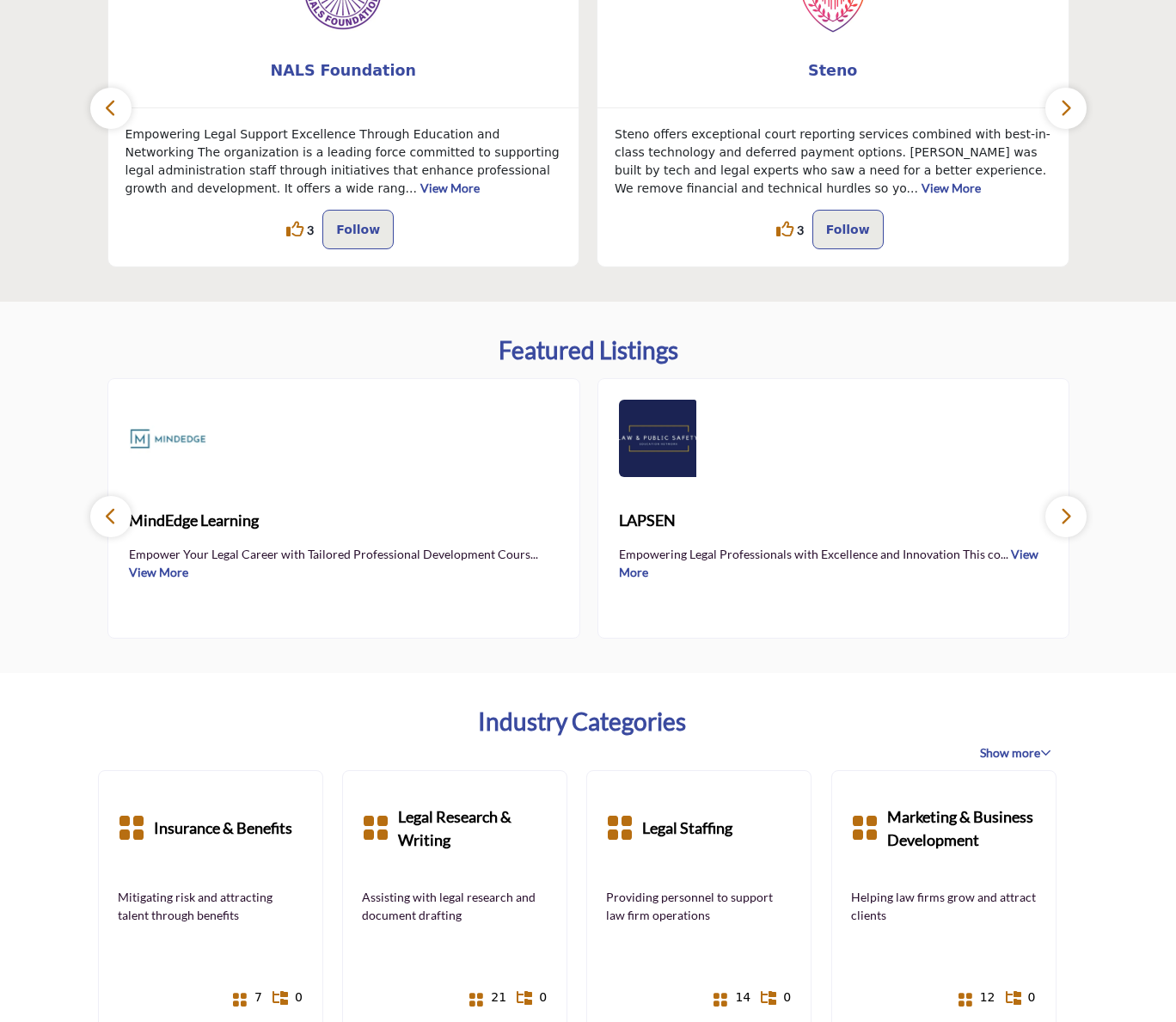
click at [112, 514] on icon "button" at bounding box center [111, 516] width 14 height 21
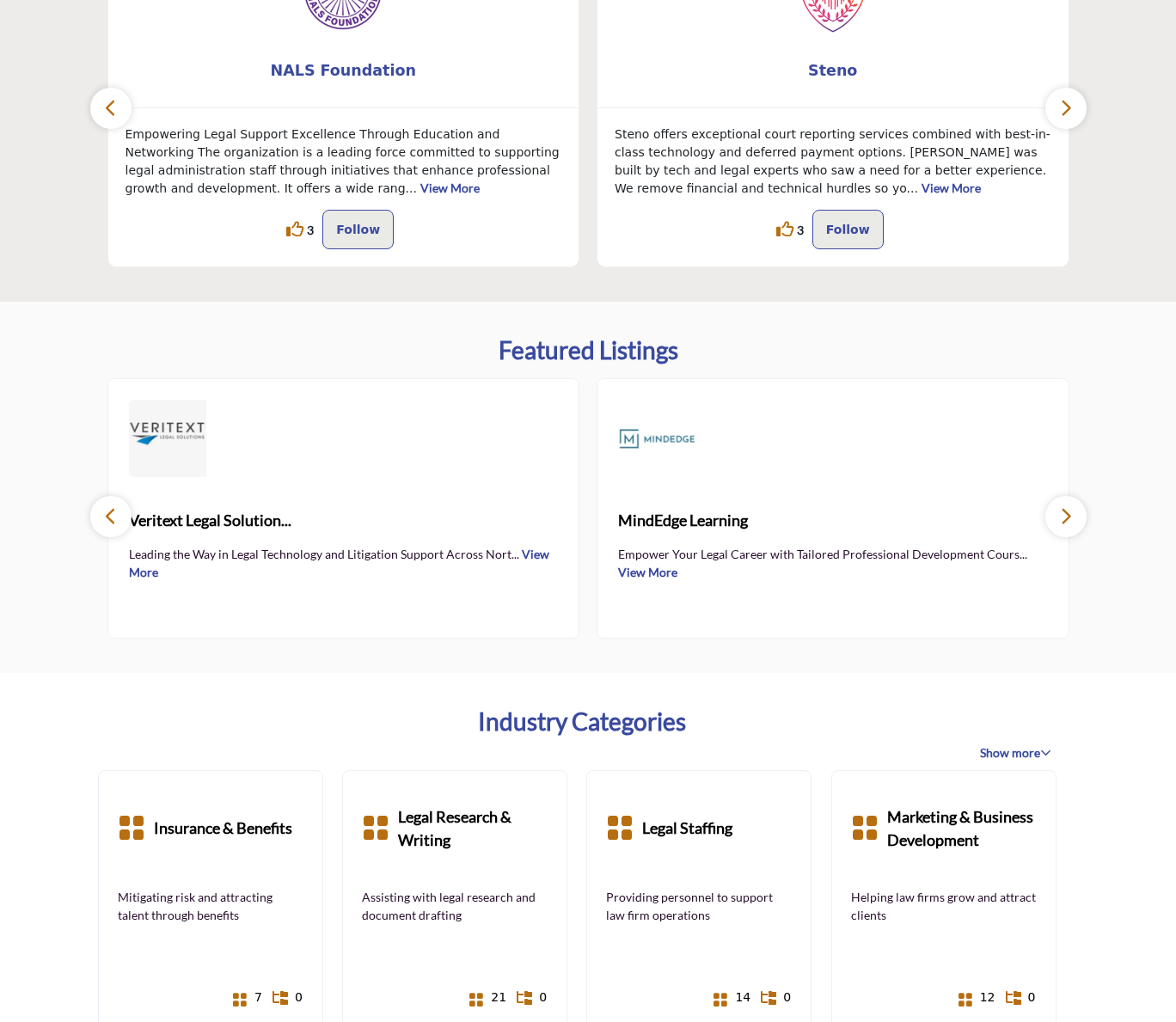
click at [112, 514] on icon "button" at bounding box center [111, 516] width 14 height 21
click at [112, 515] on icon "button" at bounding box center [111, 516] width 14 height 21
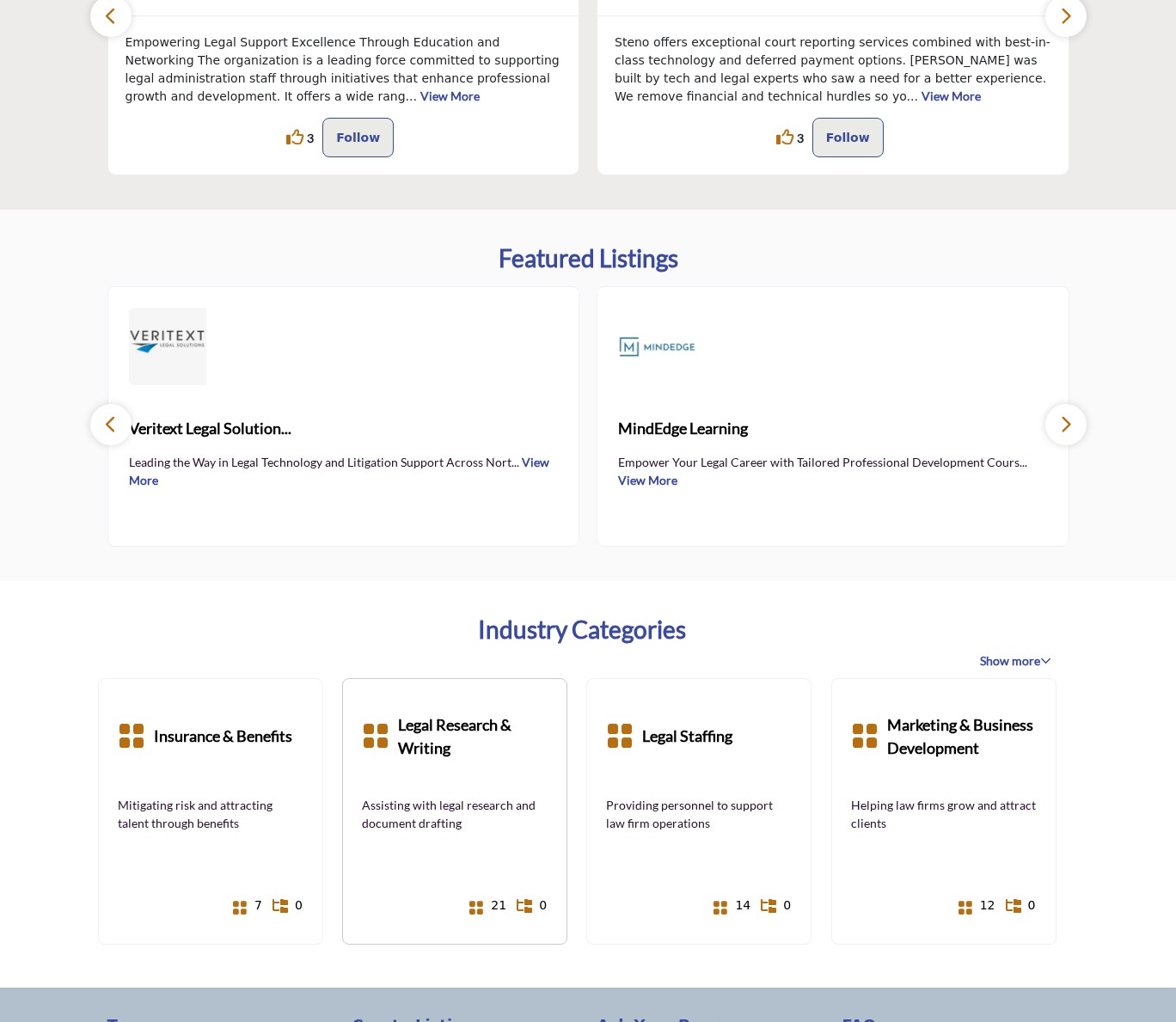
scroll to position [710, 0]
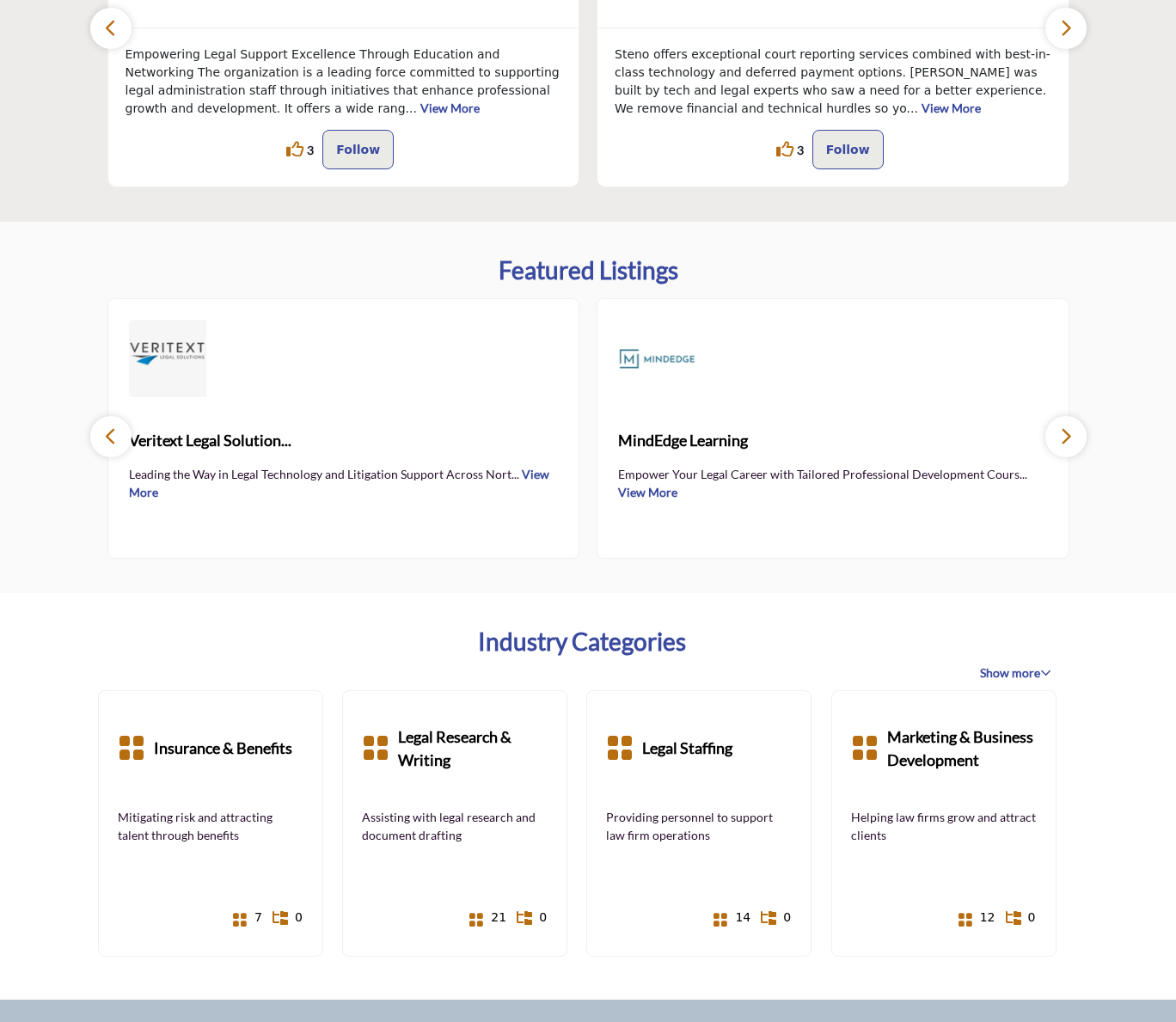
click at [1038, 672] on span "Show more" at bounding box center [1016, 673] width 72 height 17
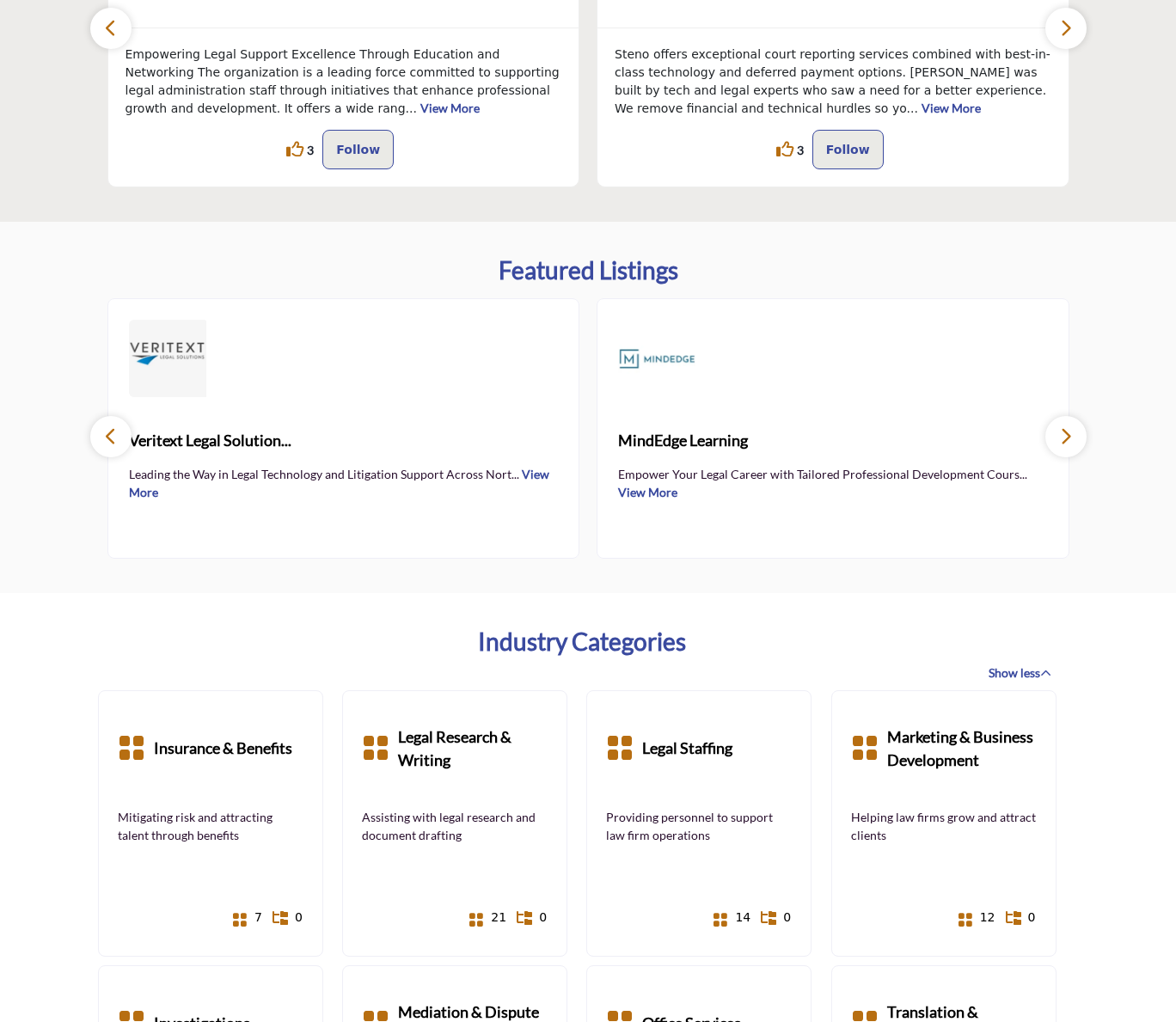
click at [1042, 673] on icon at bounding box center [1047, 673] width 12 height 13
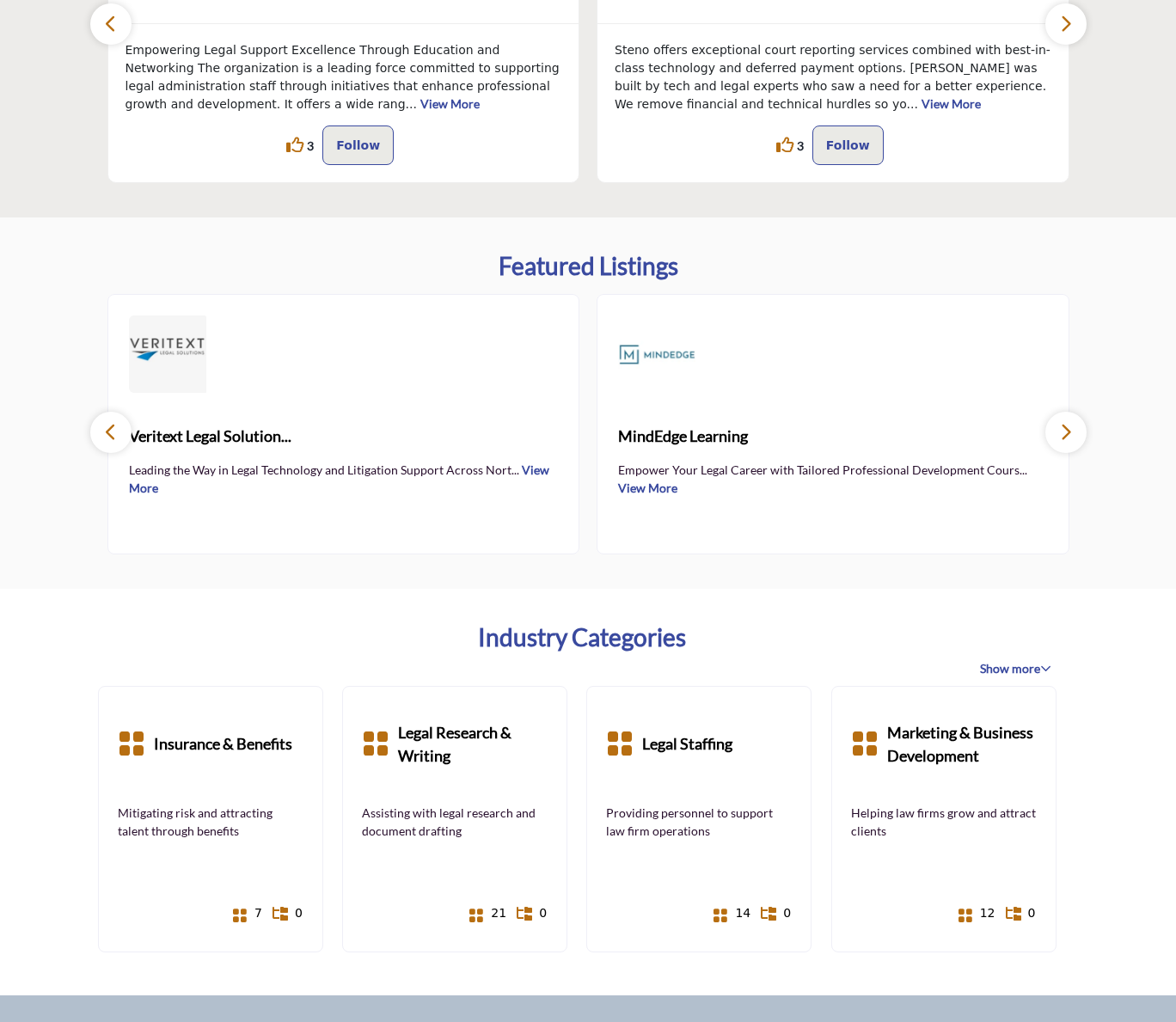
scroll to position [682, 0]
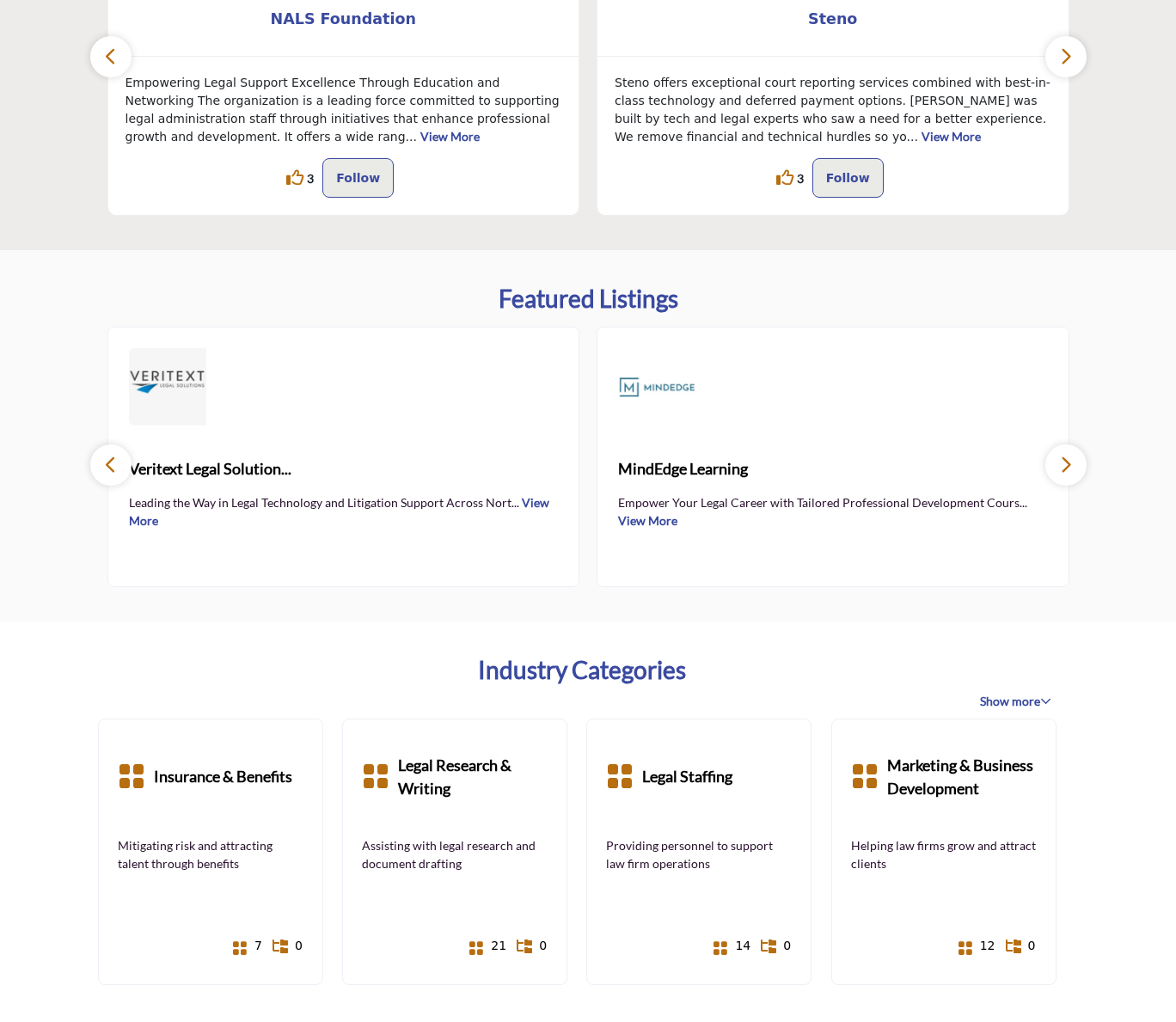
click at [1081, 469] on button "button" at bounding box center [1066, 465] width 42 height 42
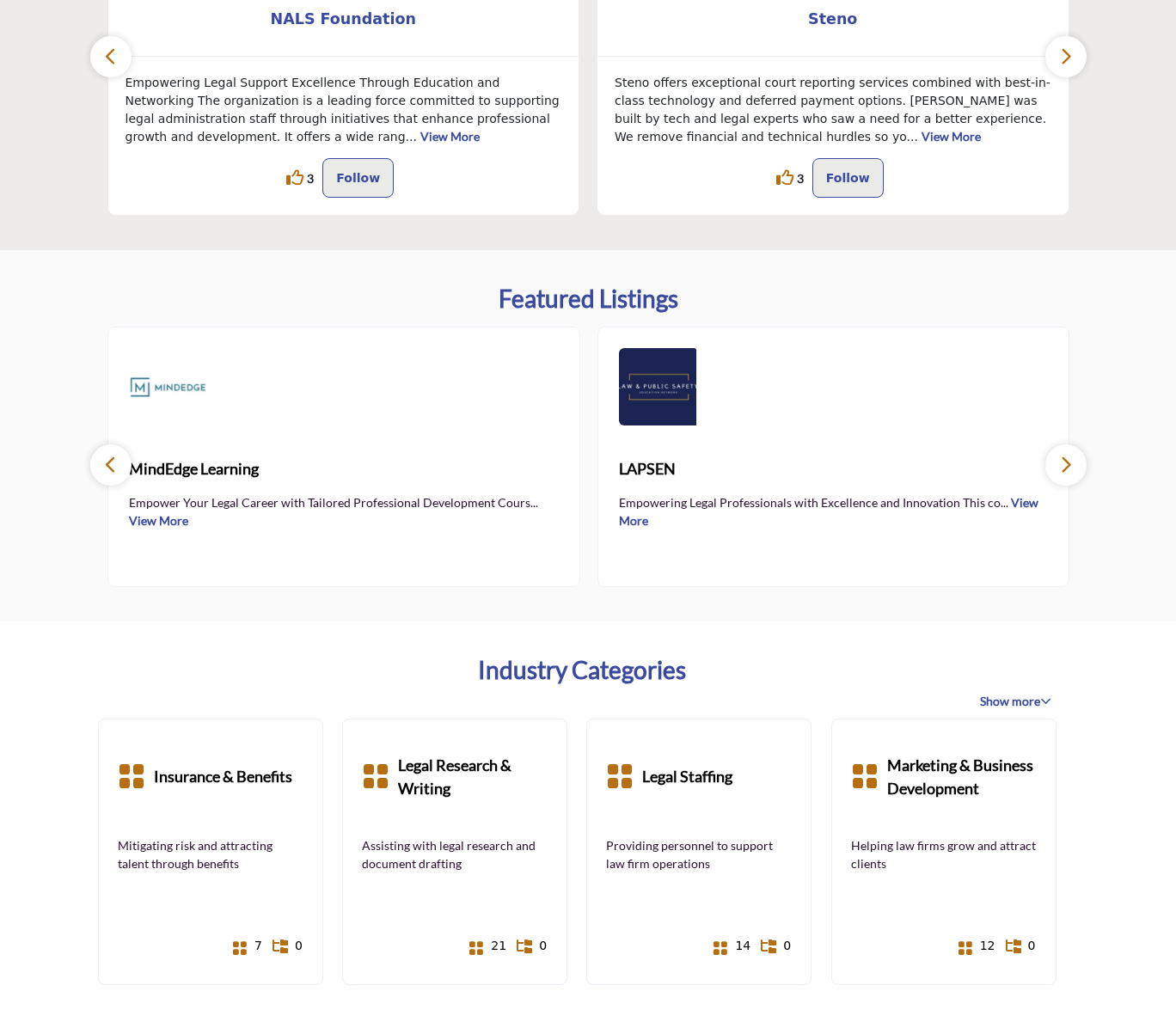
click at [1081, 469] on button "button" at bounding box center [1066, 465] width 42 height 42
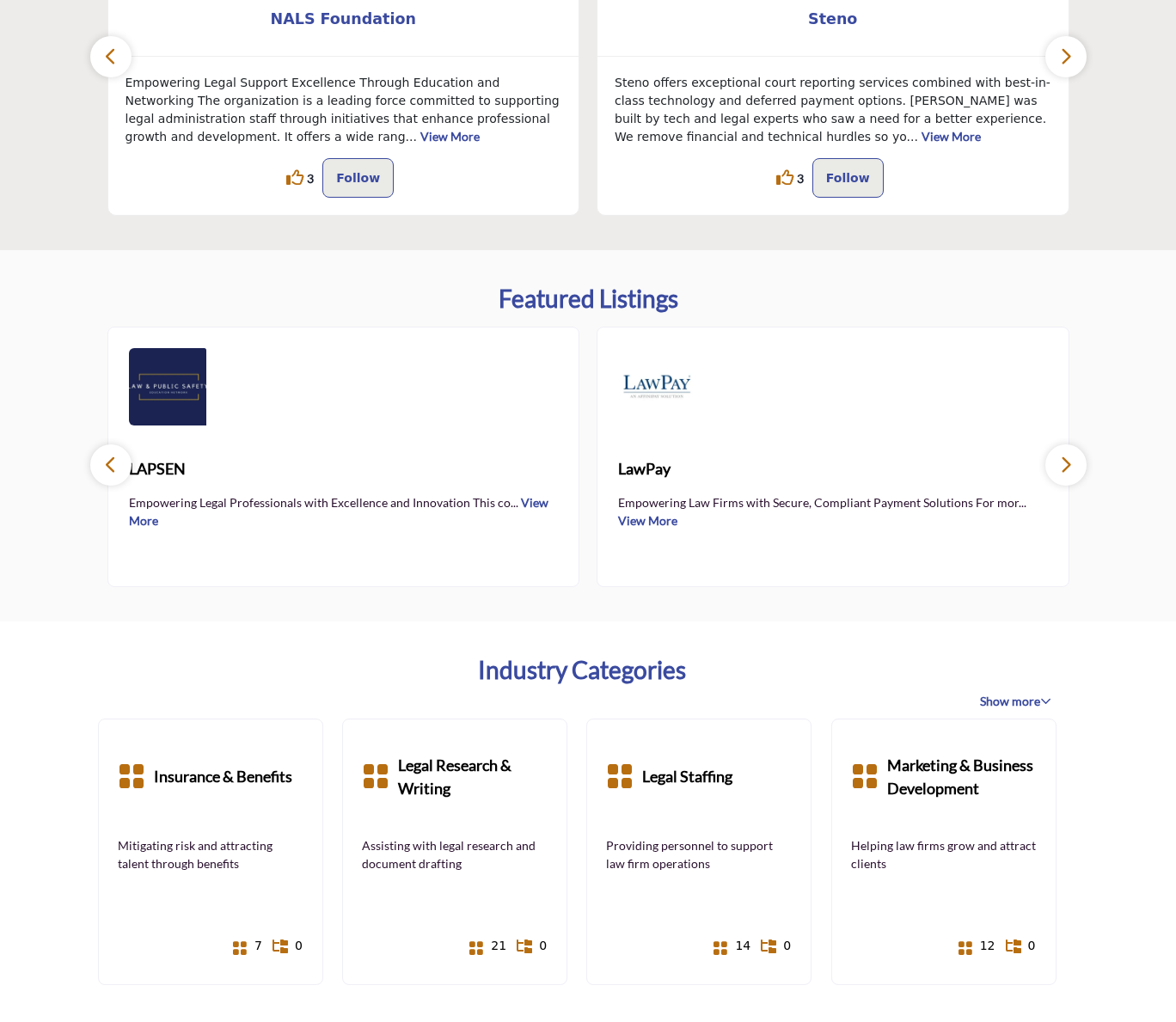
click at [1081, 468] on button "button" at bounding box center [1066, 465] width 42 height 42
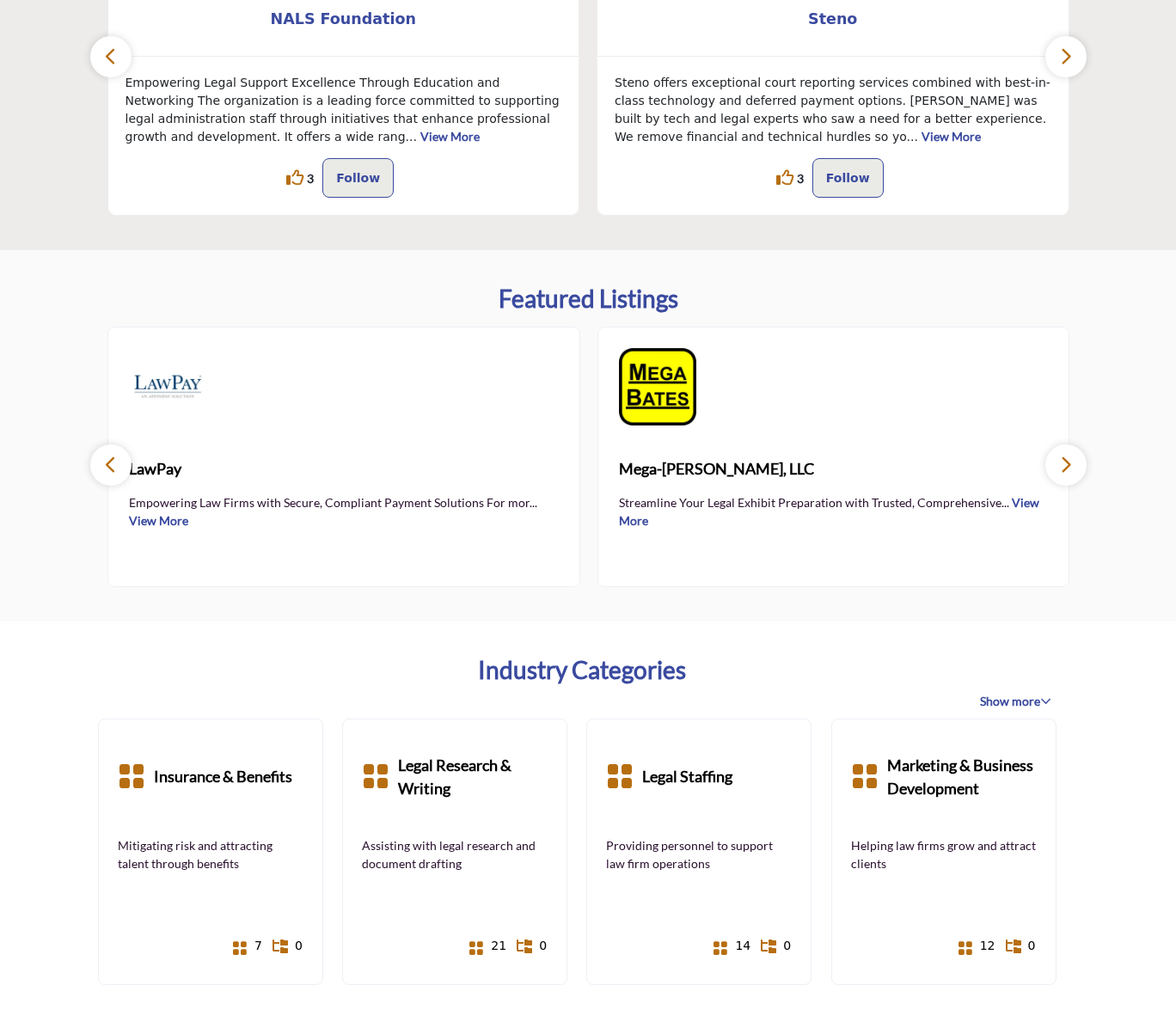
click at [1082, 468] on button "button" at bounding box center [1066, 465] width 42 height 42
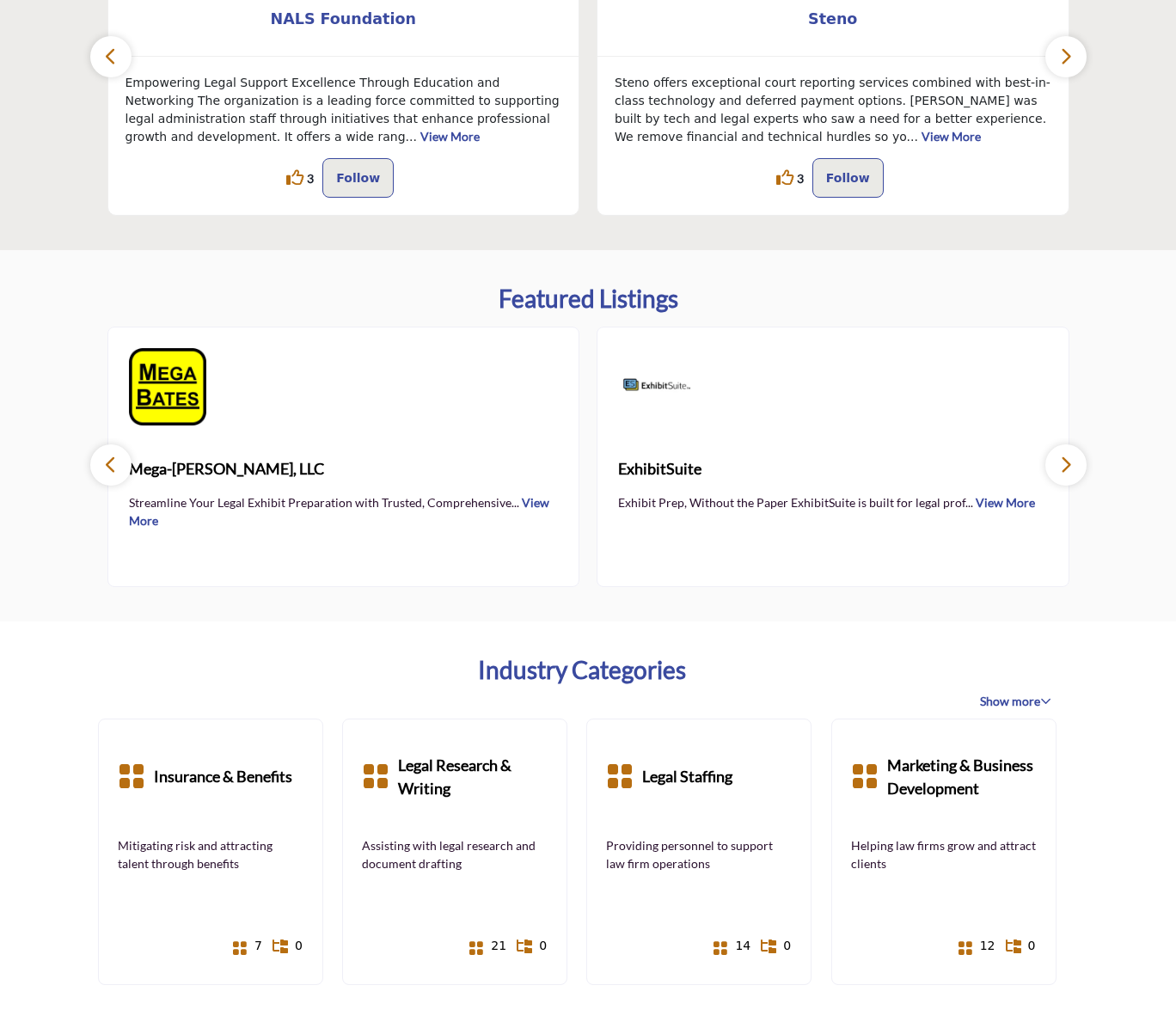
click at [1082, 468] on button "button" at bounding box center [1066, 465] width 42 height 42
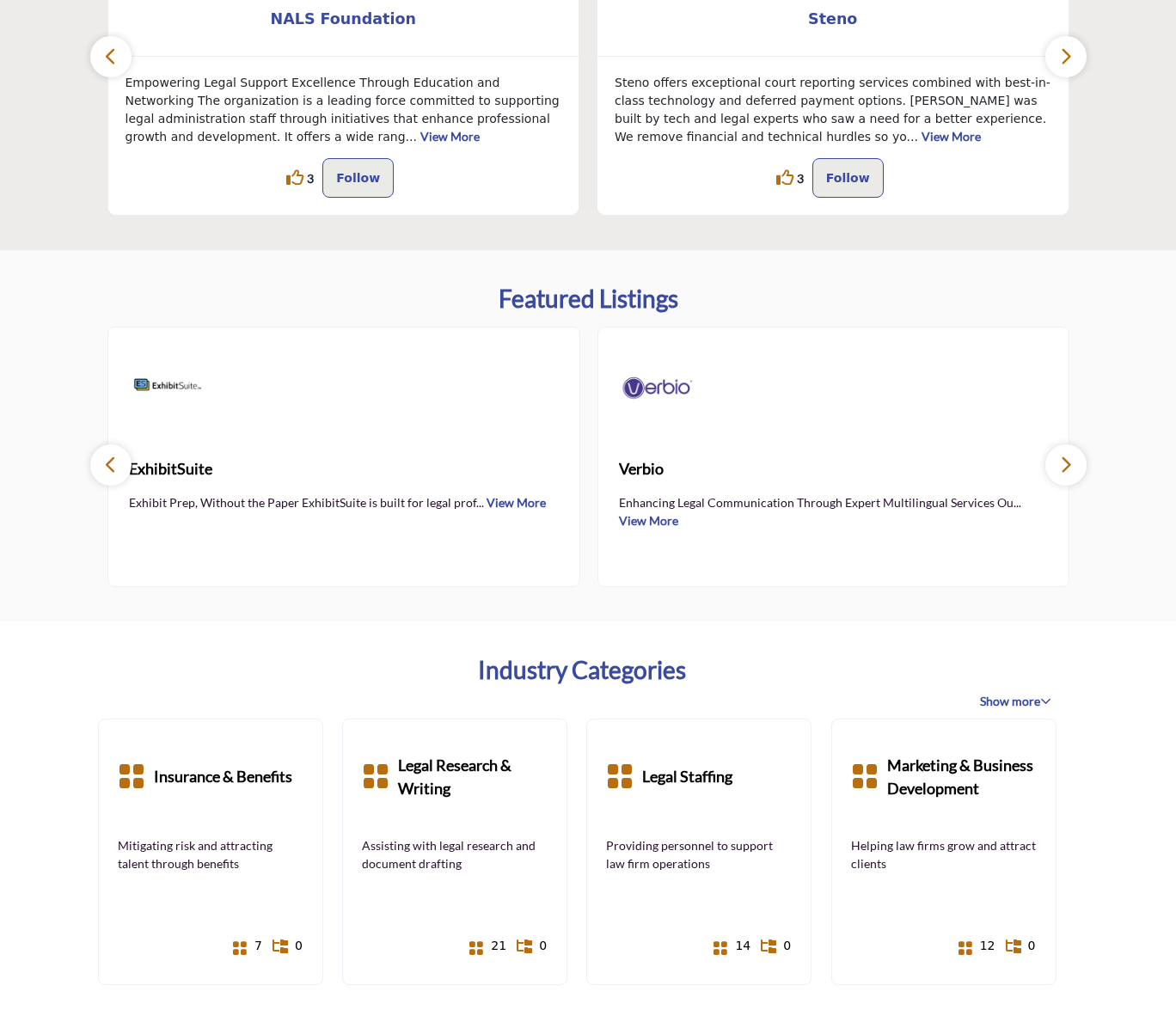
click at [1083, 468] on button "button" at bounding box center [1066, 465] width 42 height 42
click at [1083, 468] on button "button" at bounding box center [1066, 465] width 42 height 42
click at [1083, 467] on button "button" at bounding box center [1066, 465] width 42 height 42
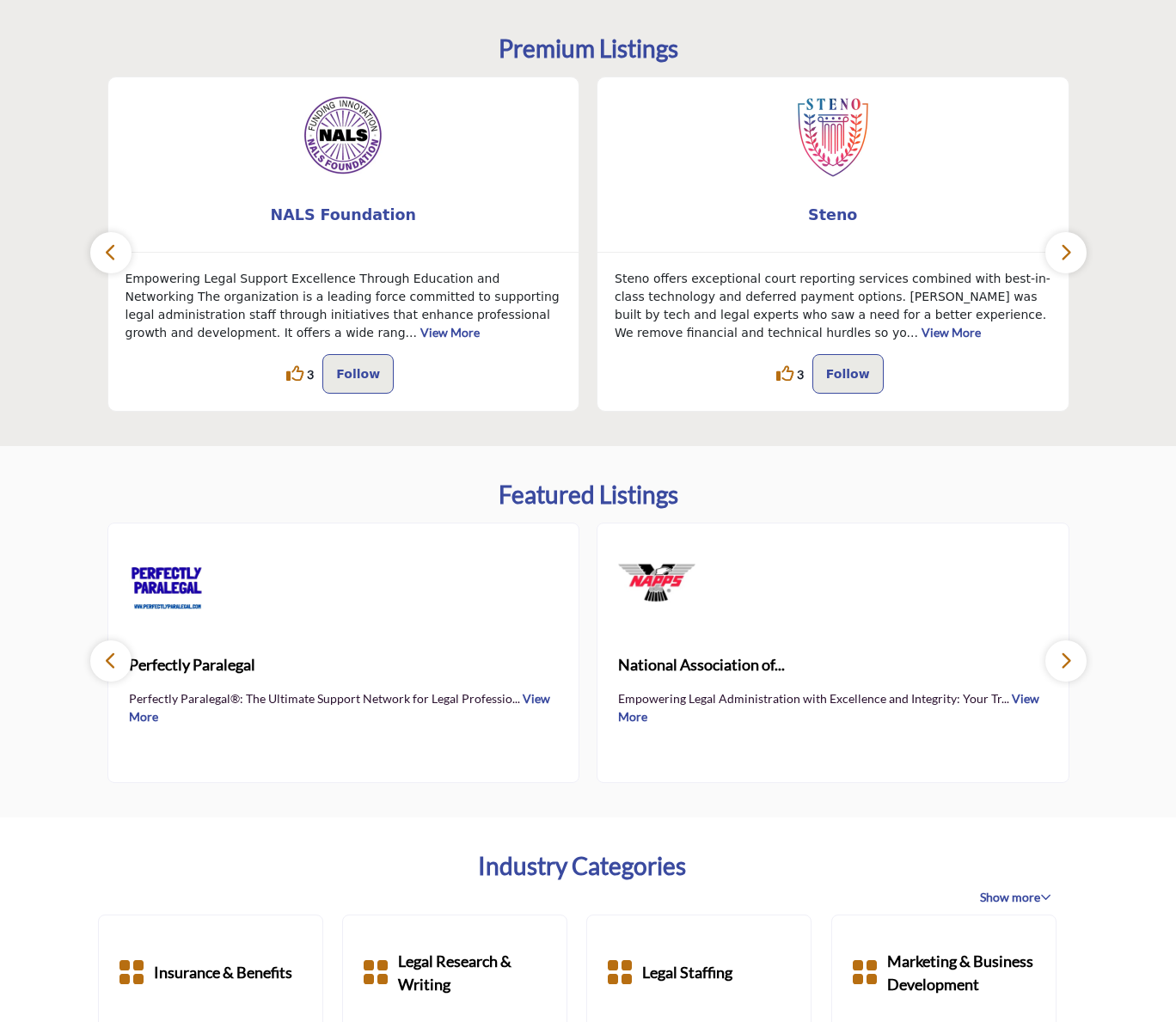
scroll to position [394, 0]
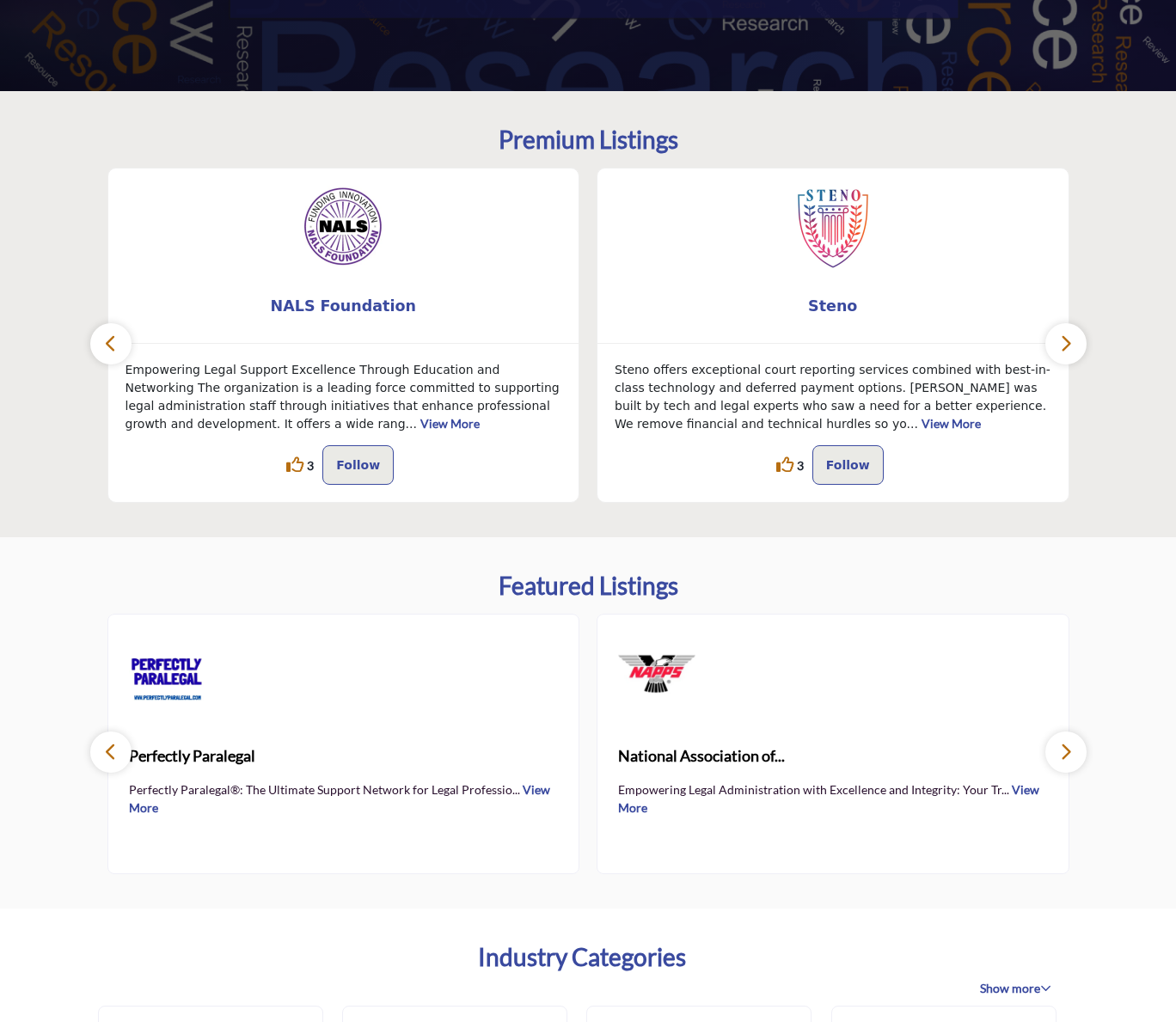
click at [1074, 360] on button "button" at bounding box center [1066, 344] width 42 height 42
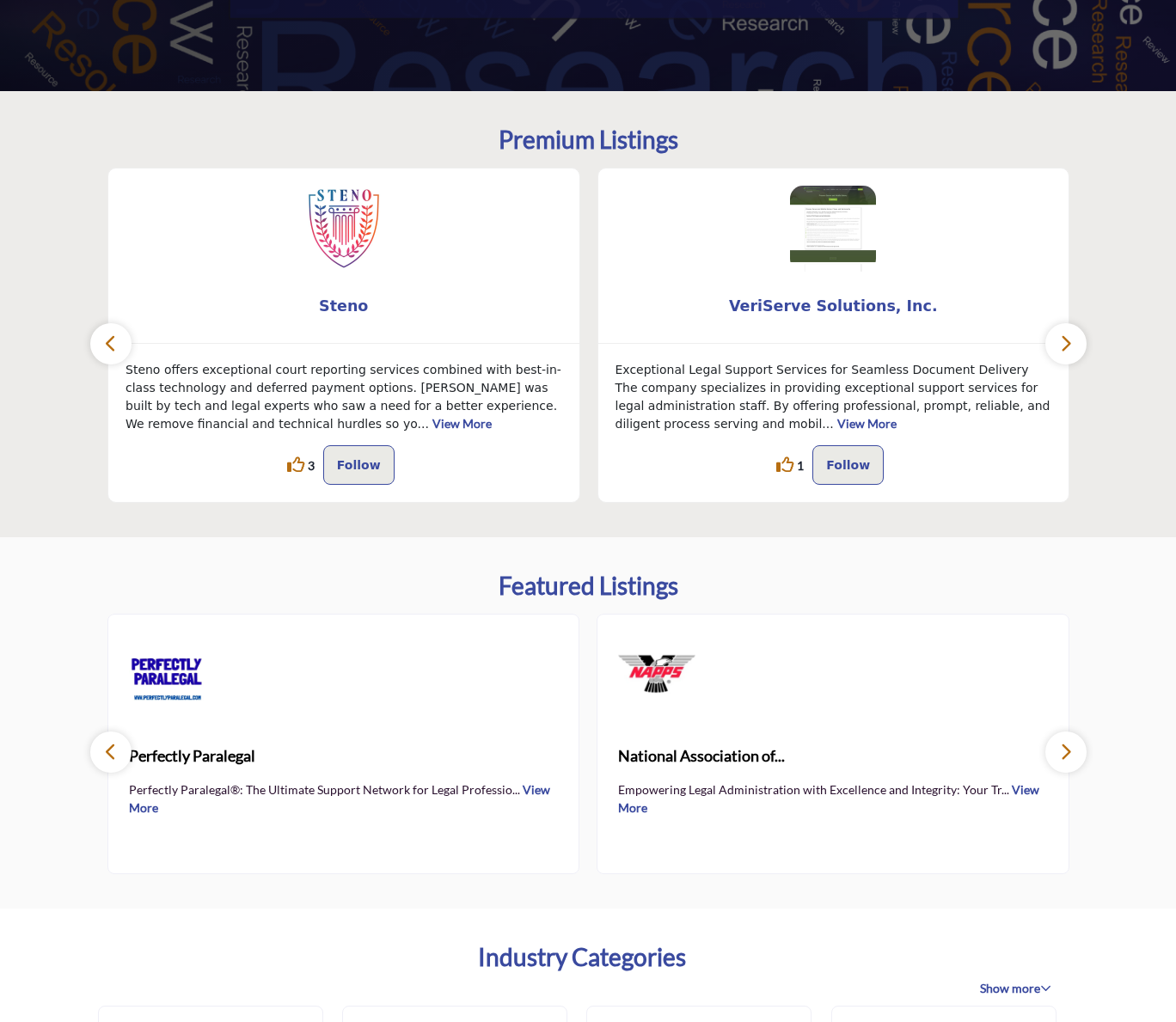
click at [1073, 359] on button "button" at bounding box center [1066, 344] width 42 height 42
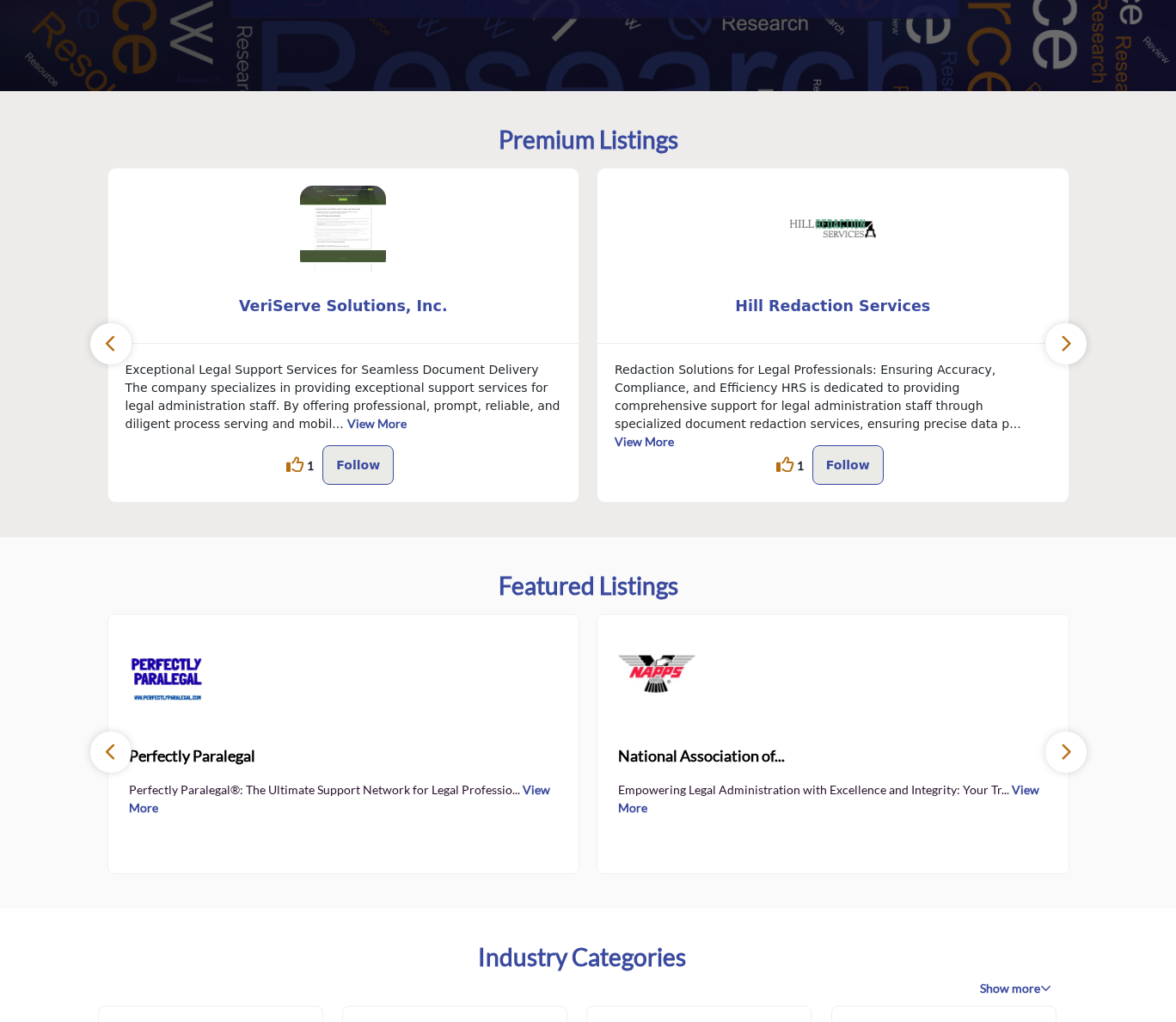
click at [1073, 359] on button "button" at bounding box center [1066, 344] width 42 height 42
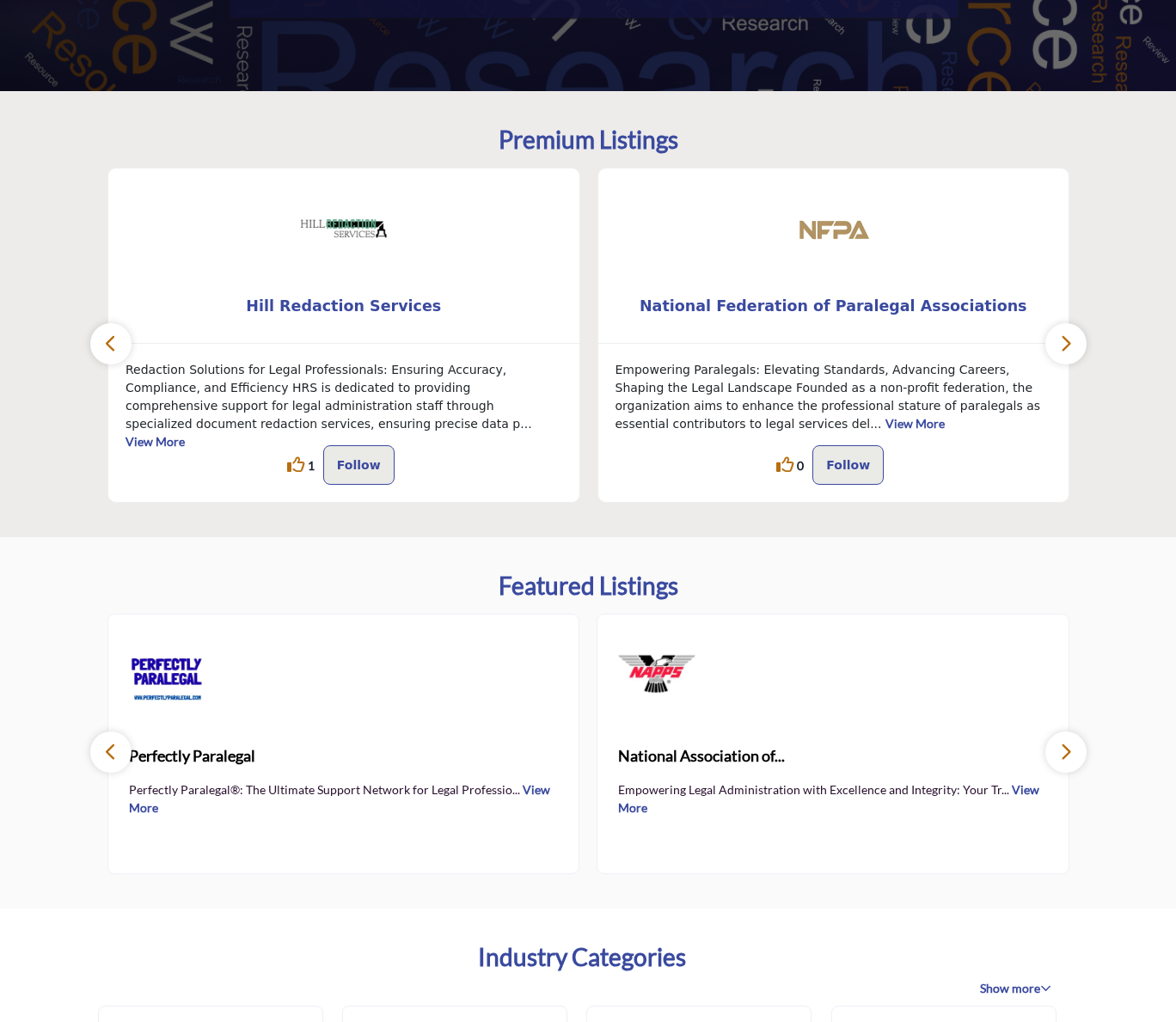
click at [1073, 359] on button "button" at bounding box center [1066, 344] width 42 height 42
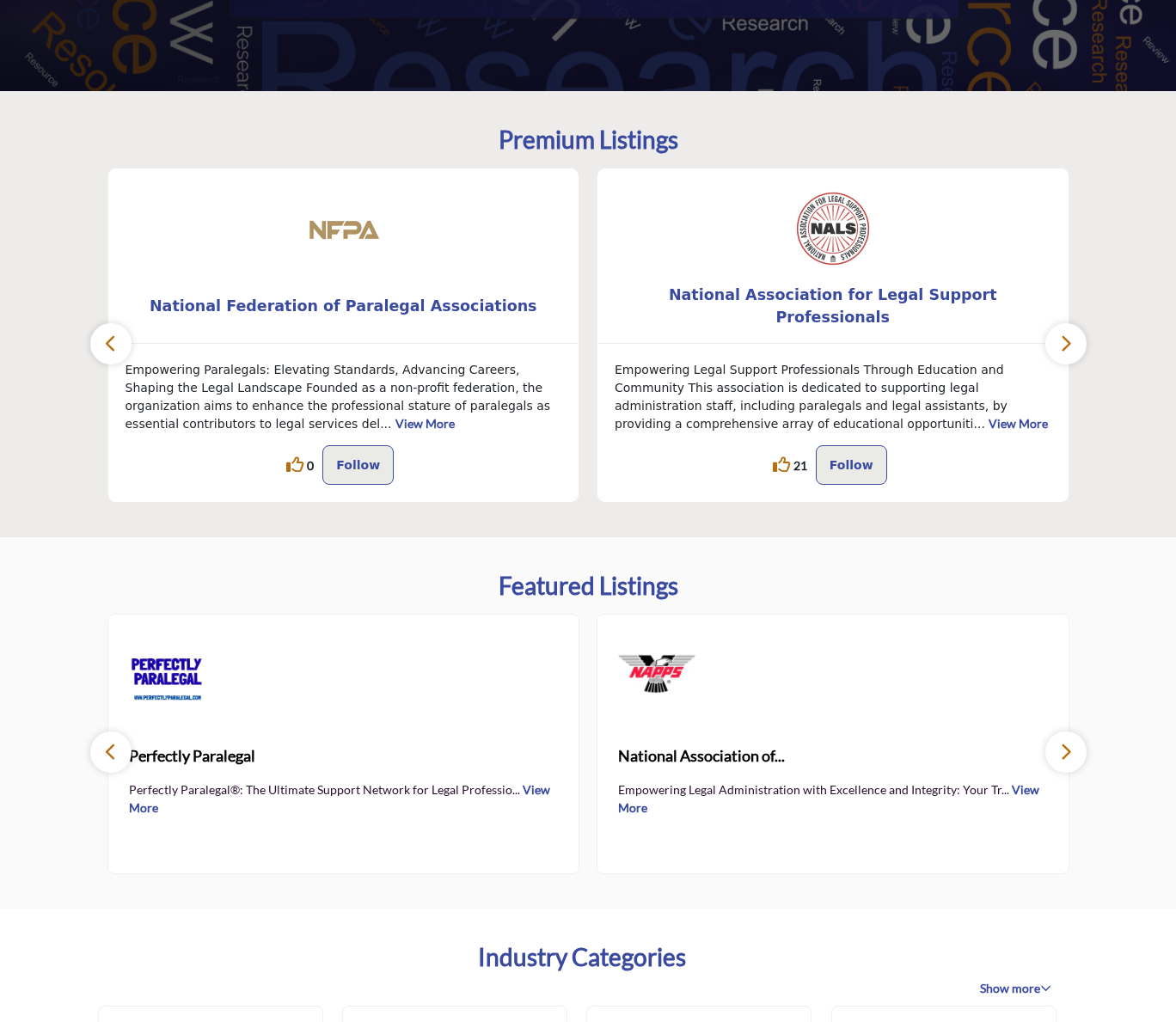
click at [1073, 359] on button "button" at bounding box center [1066, 344] width 42 height 42
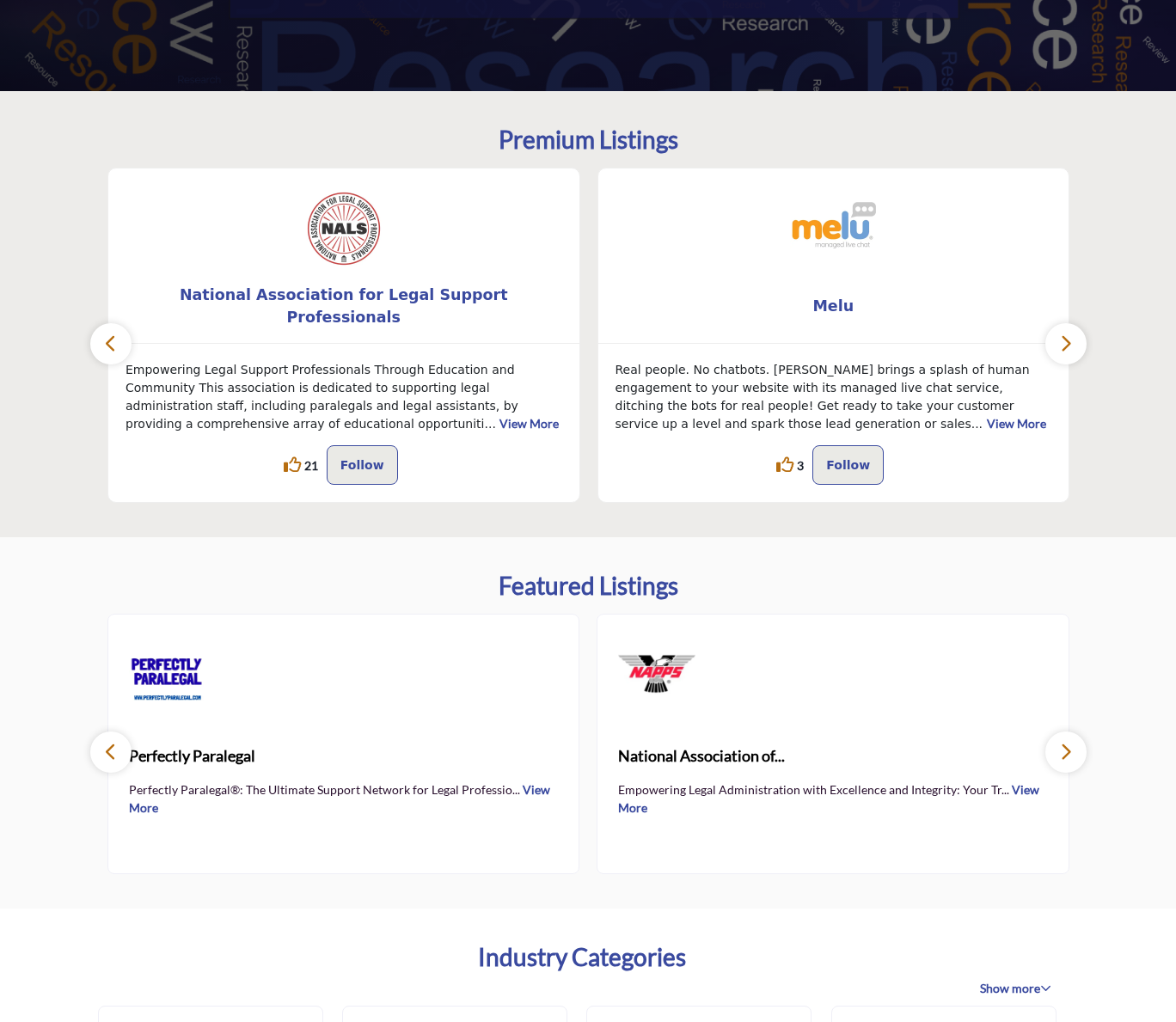
click at [1073, 359] on button "button" at bounding box center [1066, 344] width 42 height 42
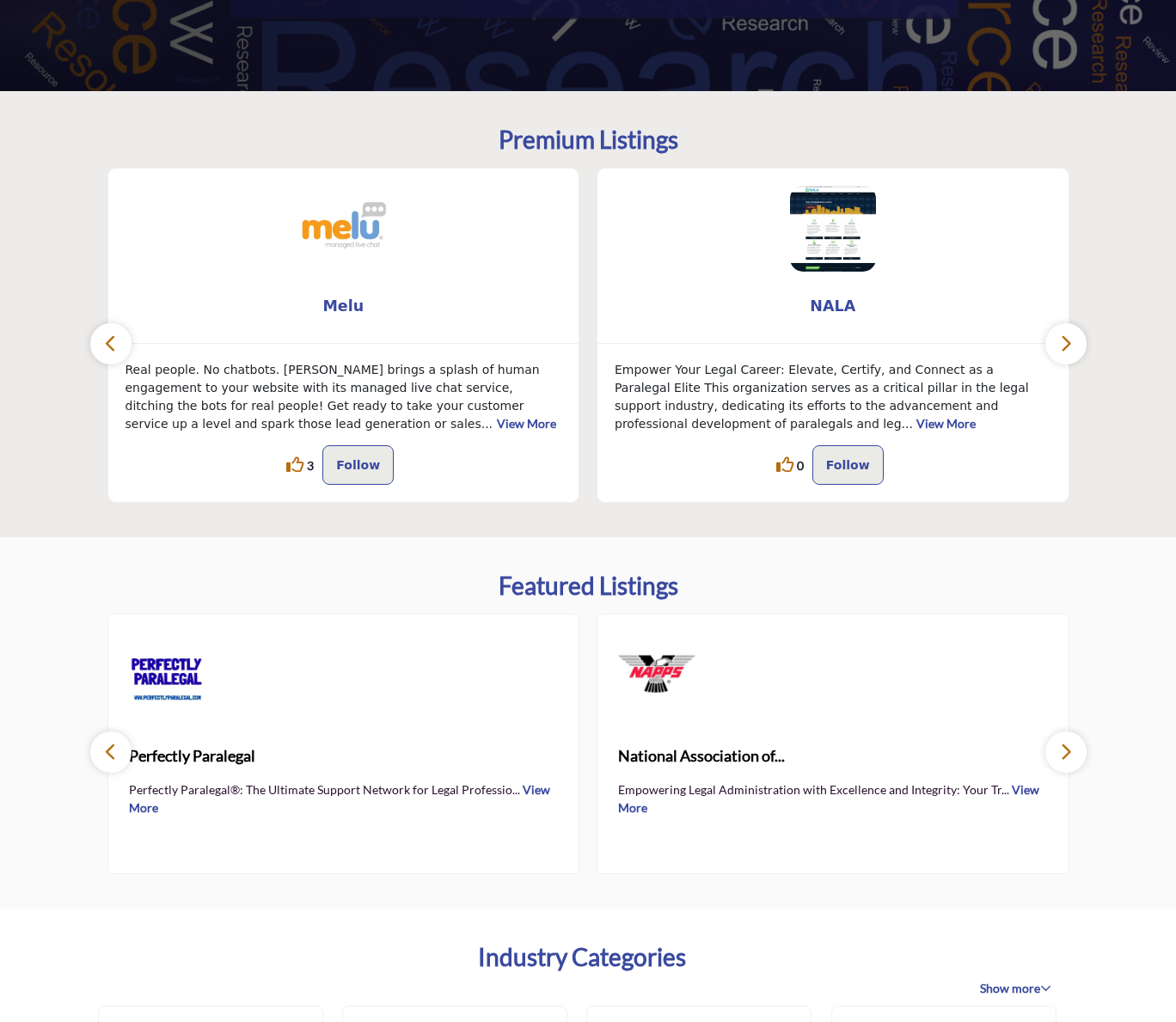
click at [1073, 359] on button "button" at bounding box center [1066, 344] width 42 height 42
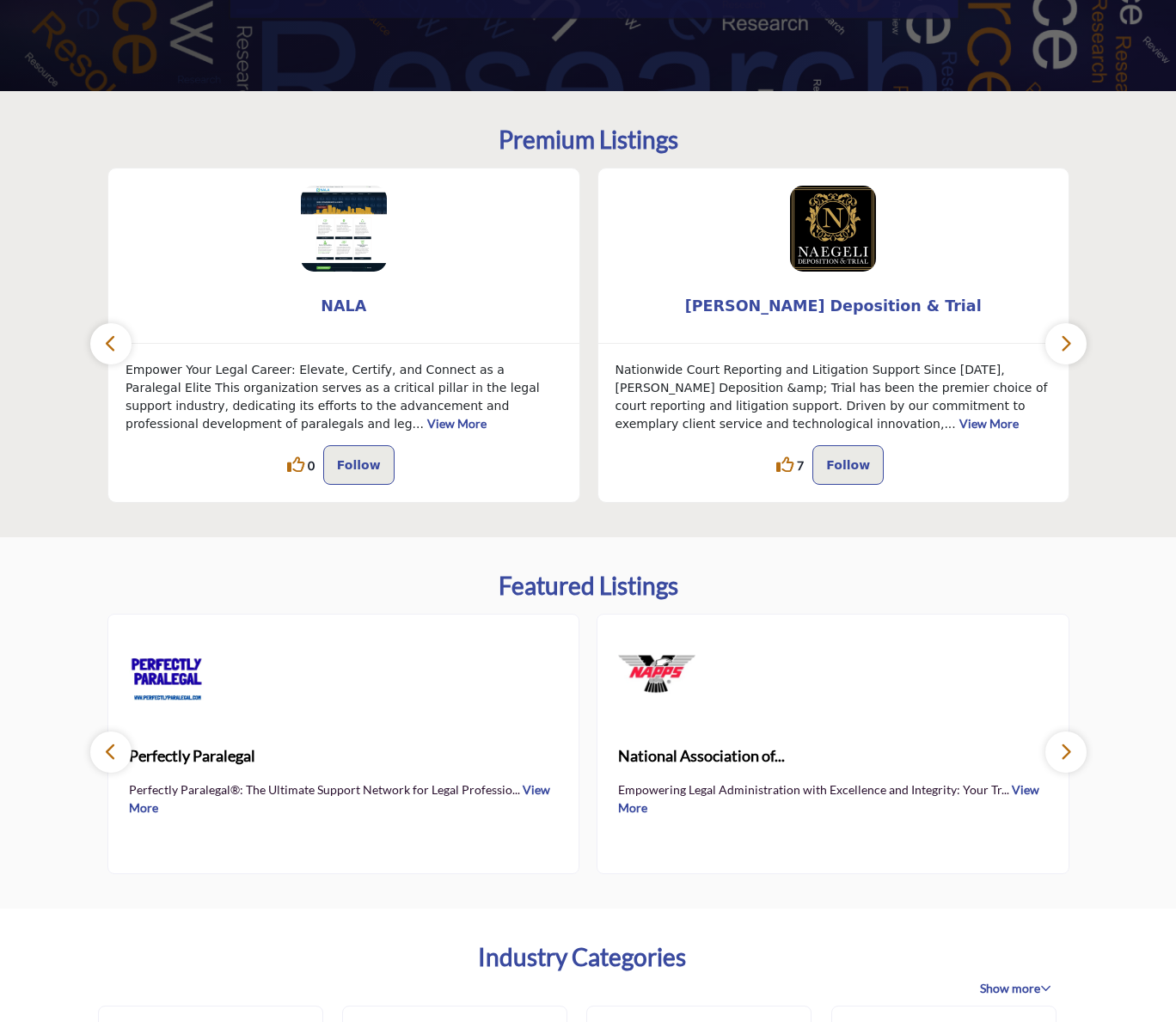
click at [1072, 359] on button "button" at bounding box center [1066, 344] width 42 height 42
click at [829, 306] on span "[PERSON_NAME] Deposition & Trial" at bounding box center [834, 305] width 419 height 22
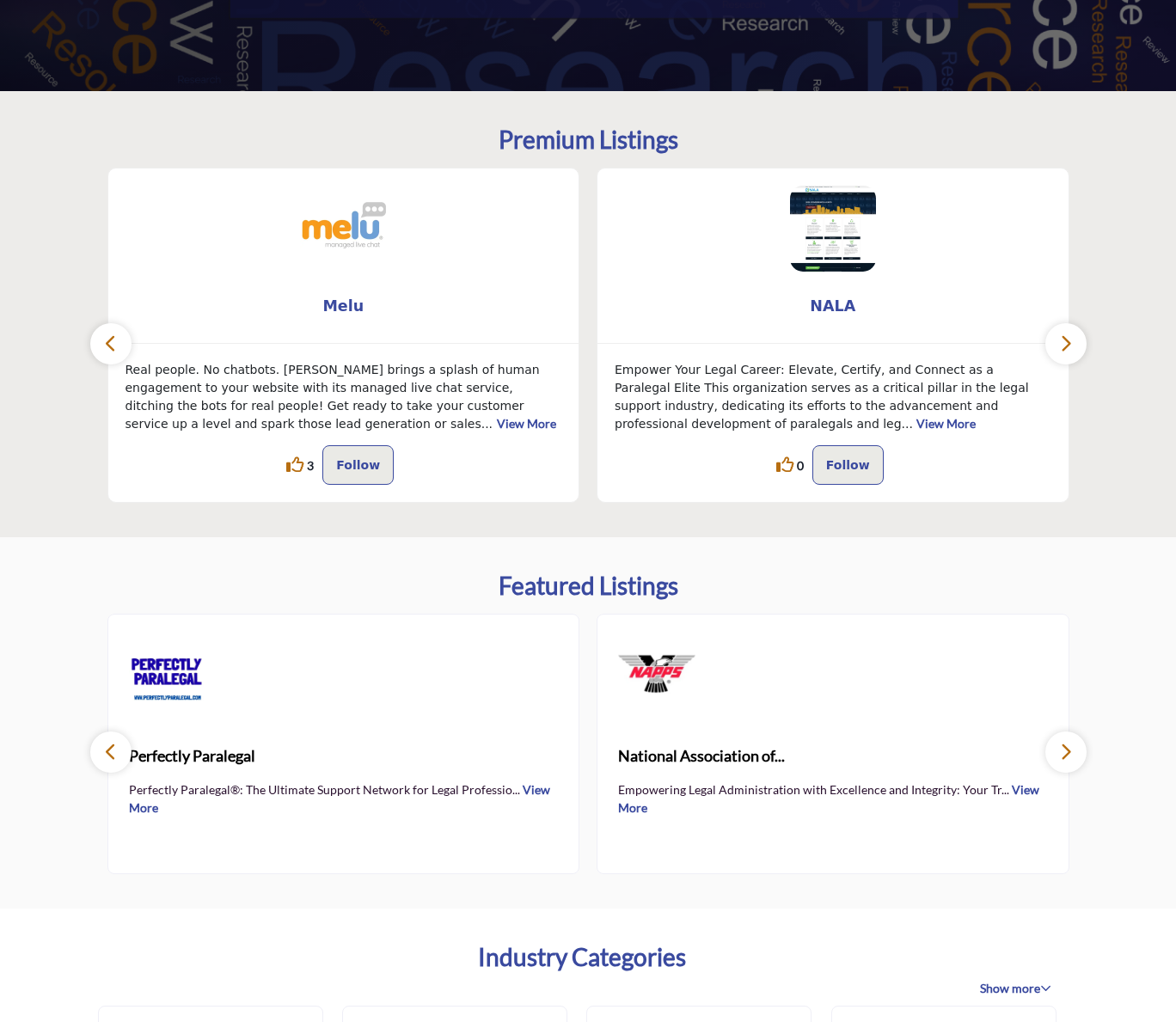
click at [1071, 348] on icon "button" at bounding box center [1066, 343] width 14 height 21
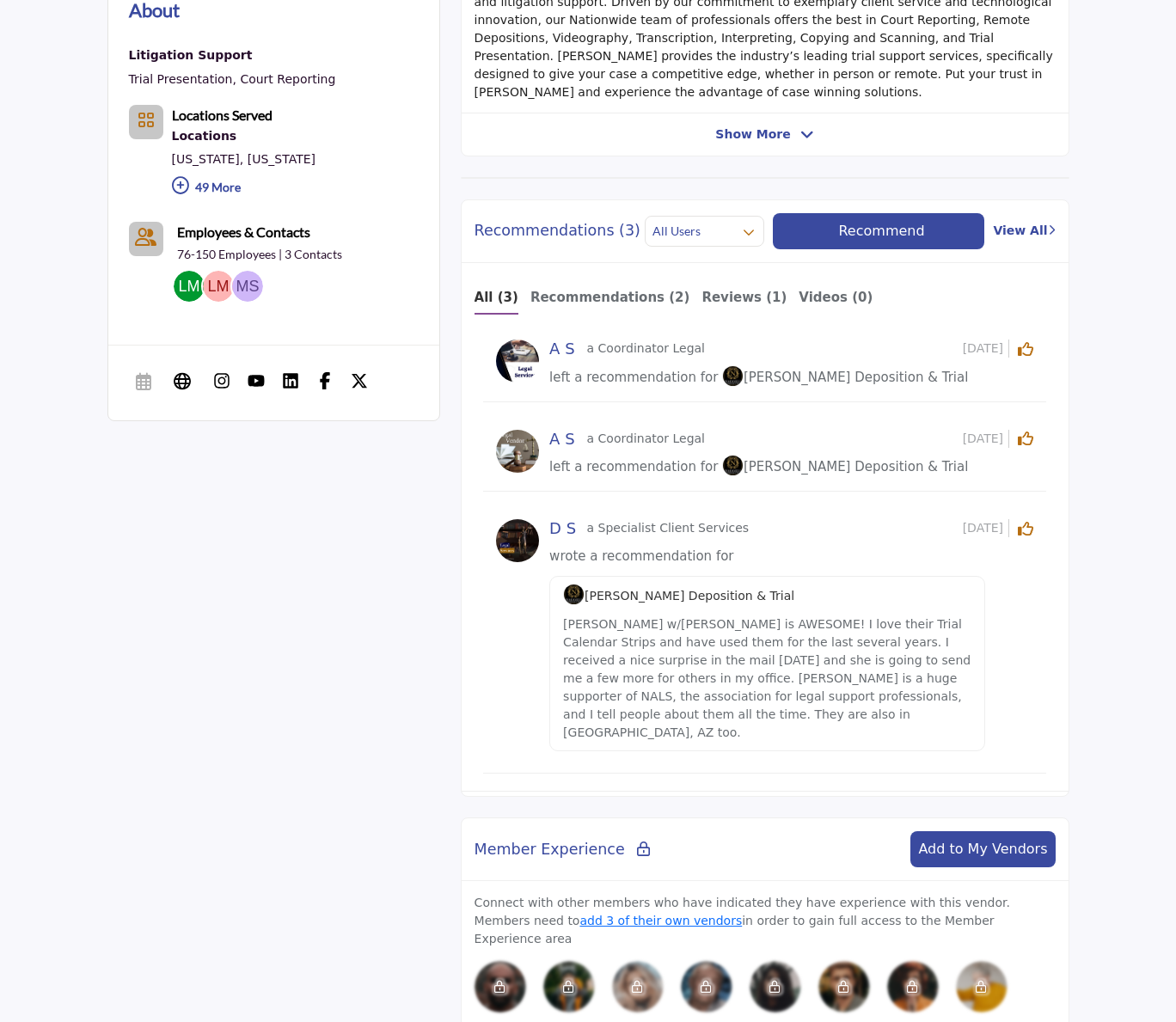
scroll to position [668, 0]
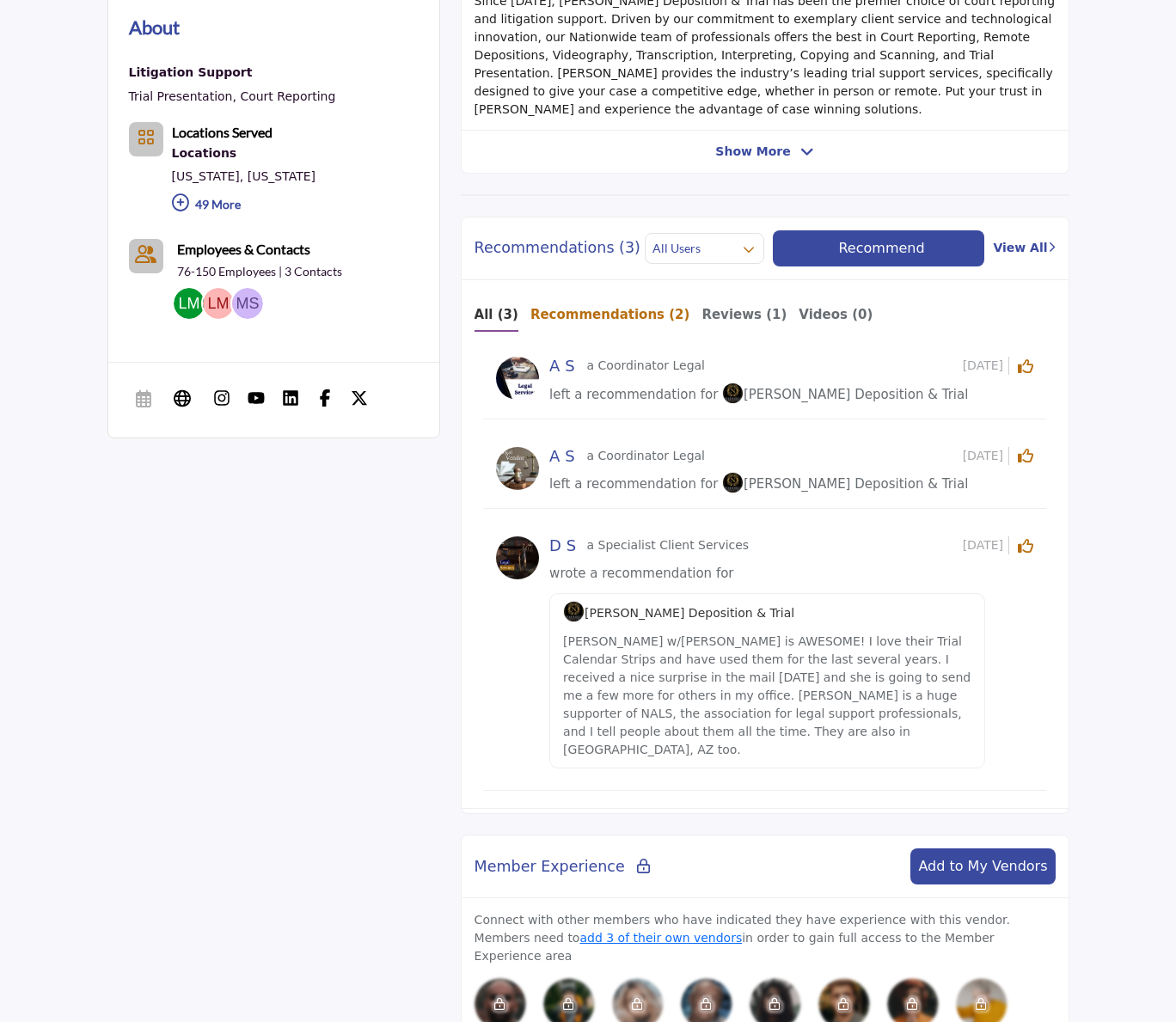
click at [574, 307] on b "Recommendations (2)" at bounding box center [611, 315] width 160 height 15
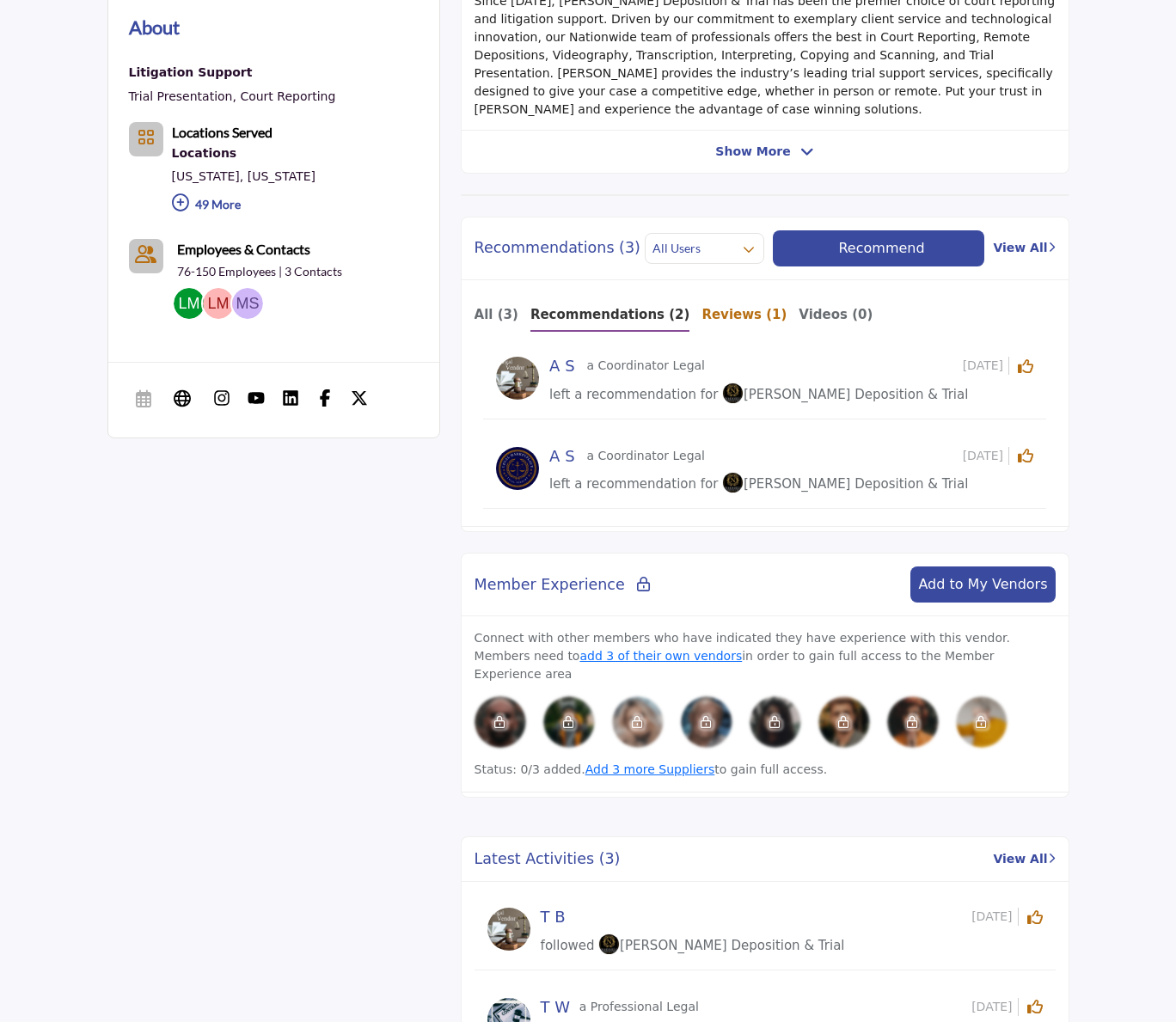
click at [714, 307] on b "Reviews (1)" at bounding box center [744, 315] width 85 height 15
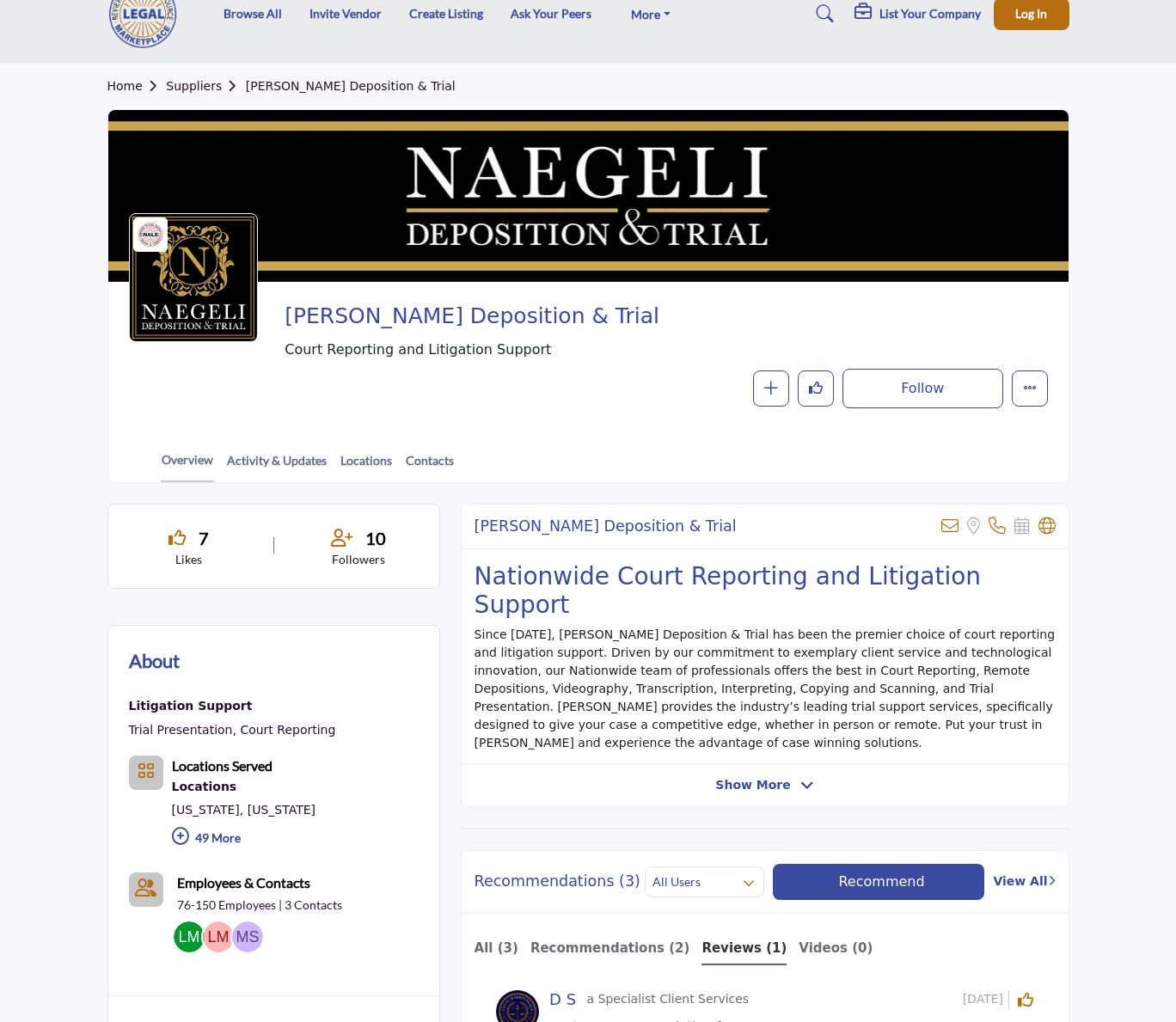
scroll to position [0, 0]
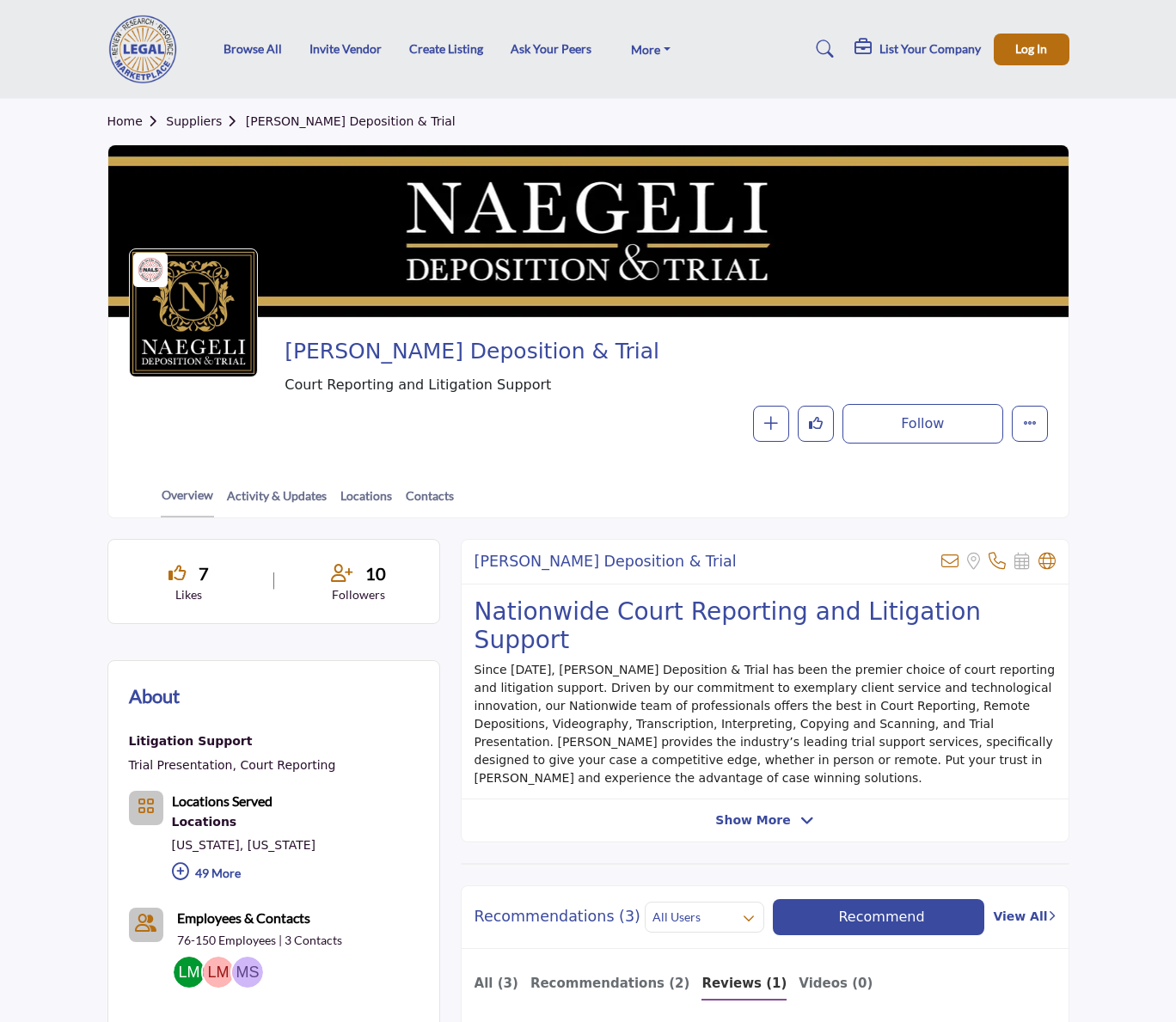
click at [664, 419] on div "Follow Following Message Recommend Add to My Suppliers Claim Listing Report Pag…" at bounding box center [780, 423] width 534 height 40
click at [105, 448] on div "Home Suppliers NAEGELI Deposition & Trial NALS Vendor Partner Thank you to NALS…" at bounding box center [588, 308] width 980 height 419
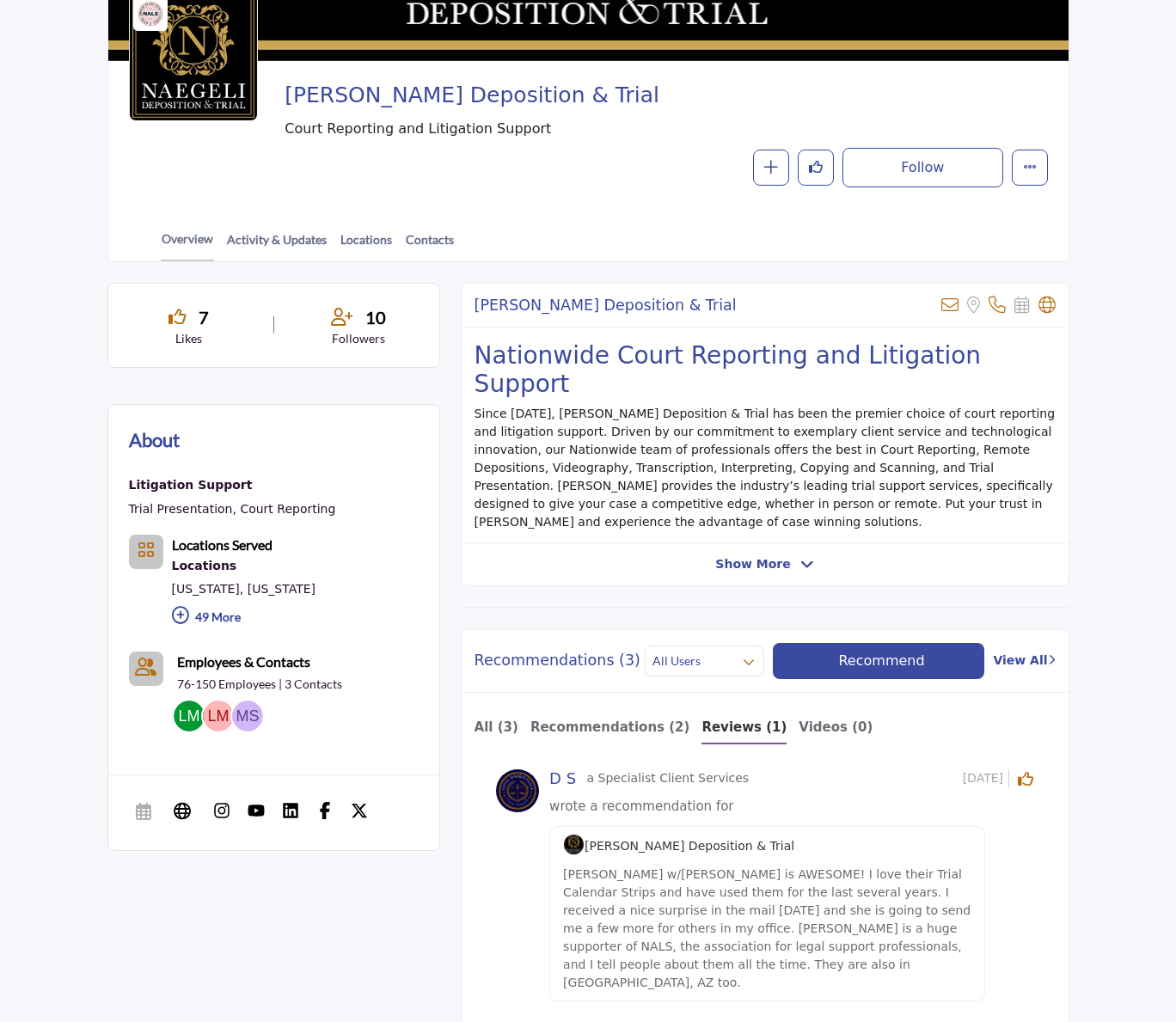
scroll to position [258, 0]
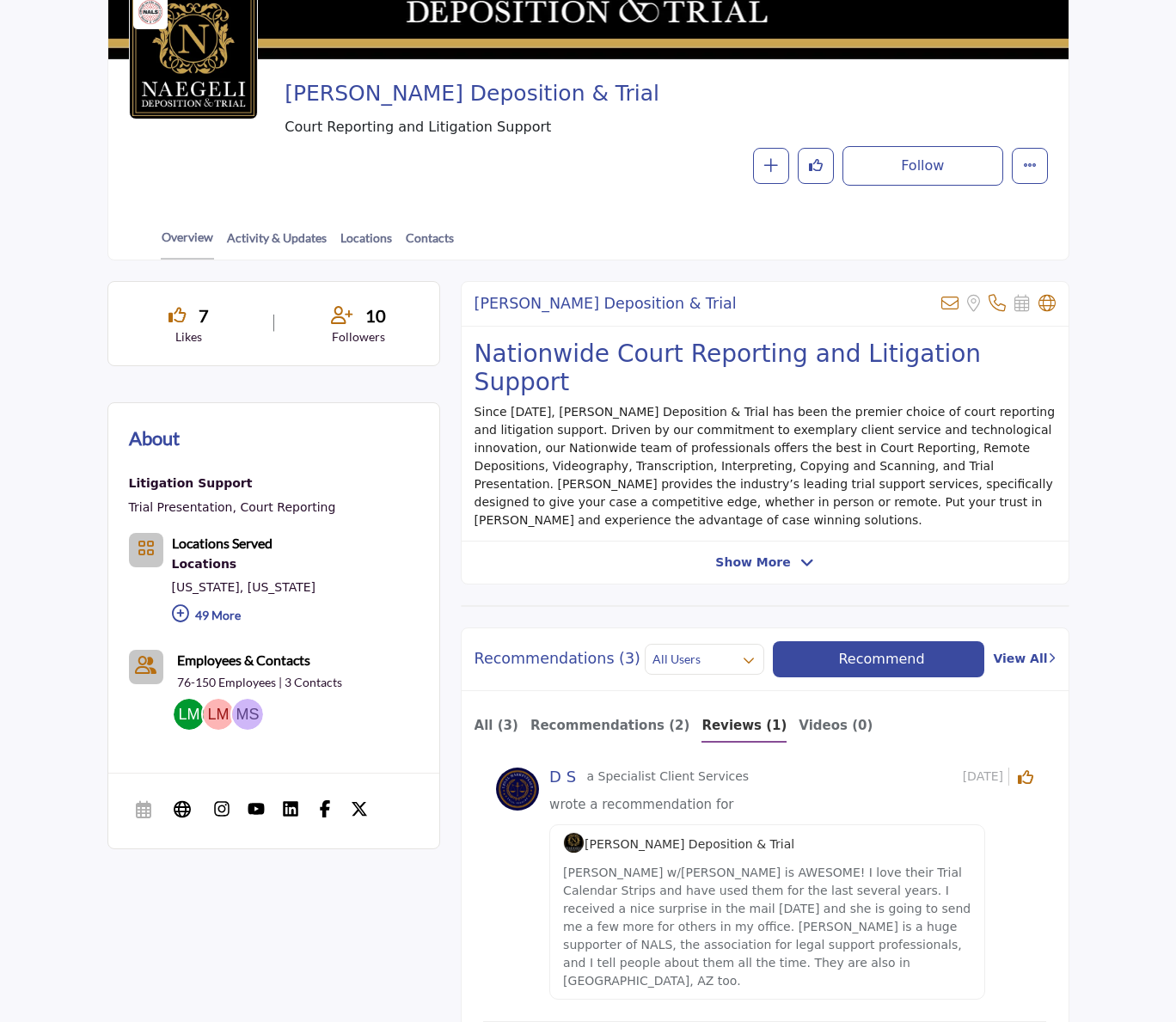
click at [785, 554] on span "Show More" at bounding box center [752, 562] width 74 height 18
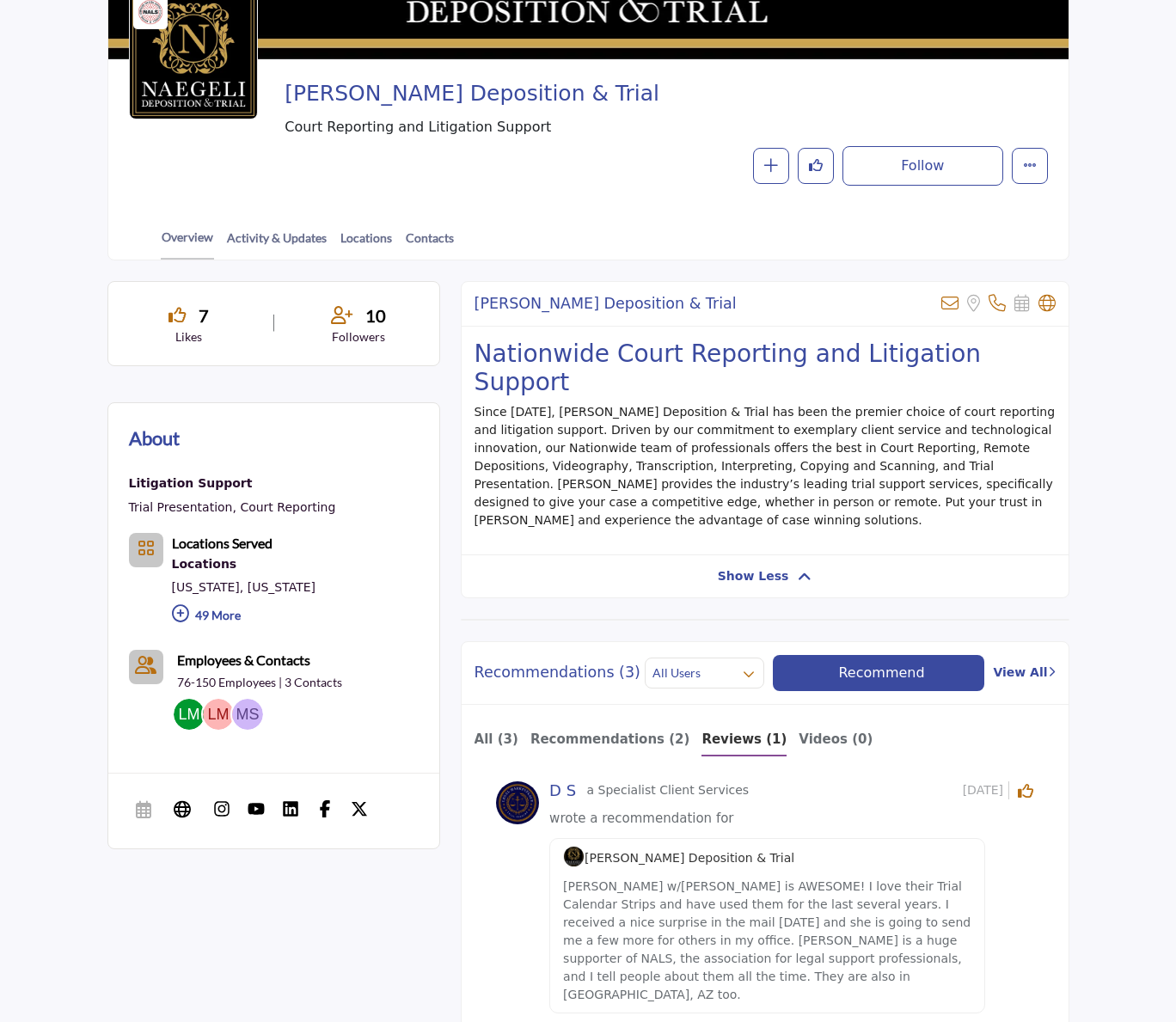
click at [804, 569] on icon at bounding box center [805, 577] width 14 height 15
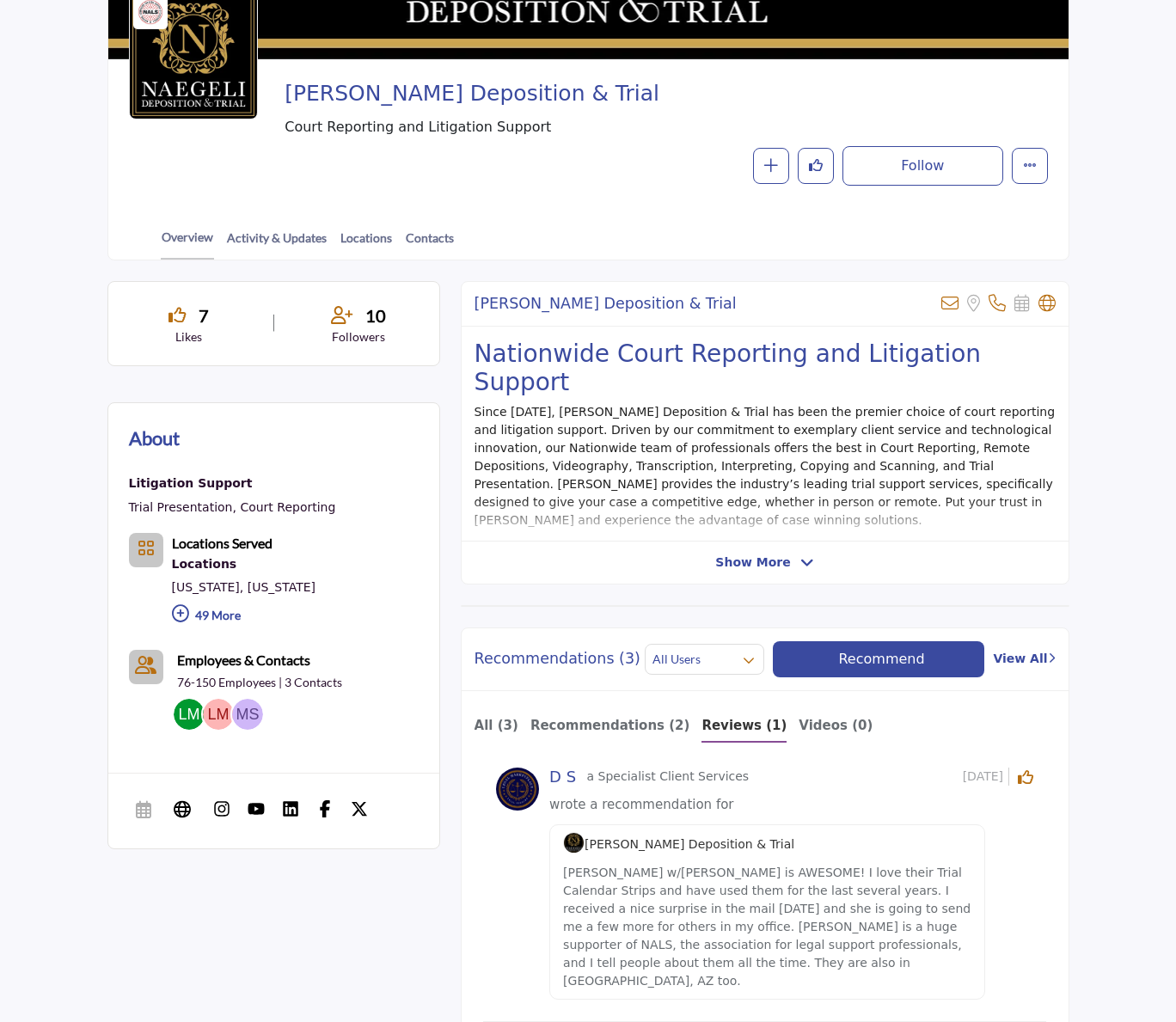
scroll to position [0, 0]
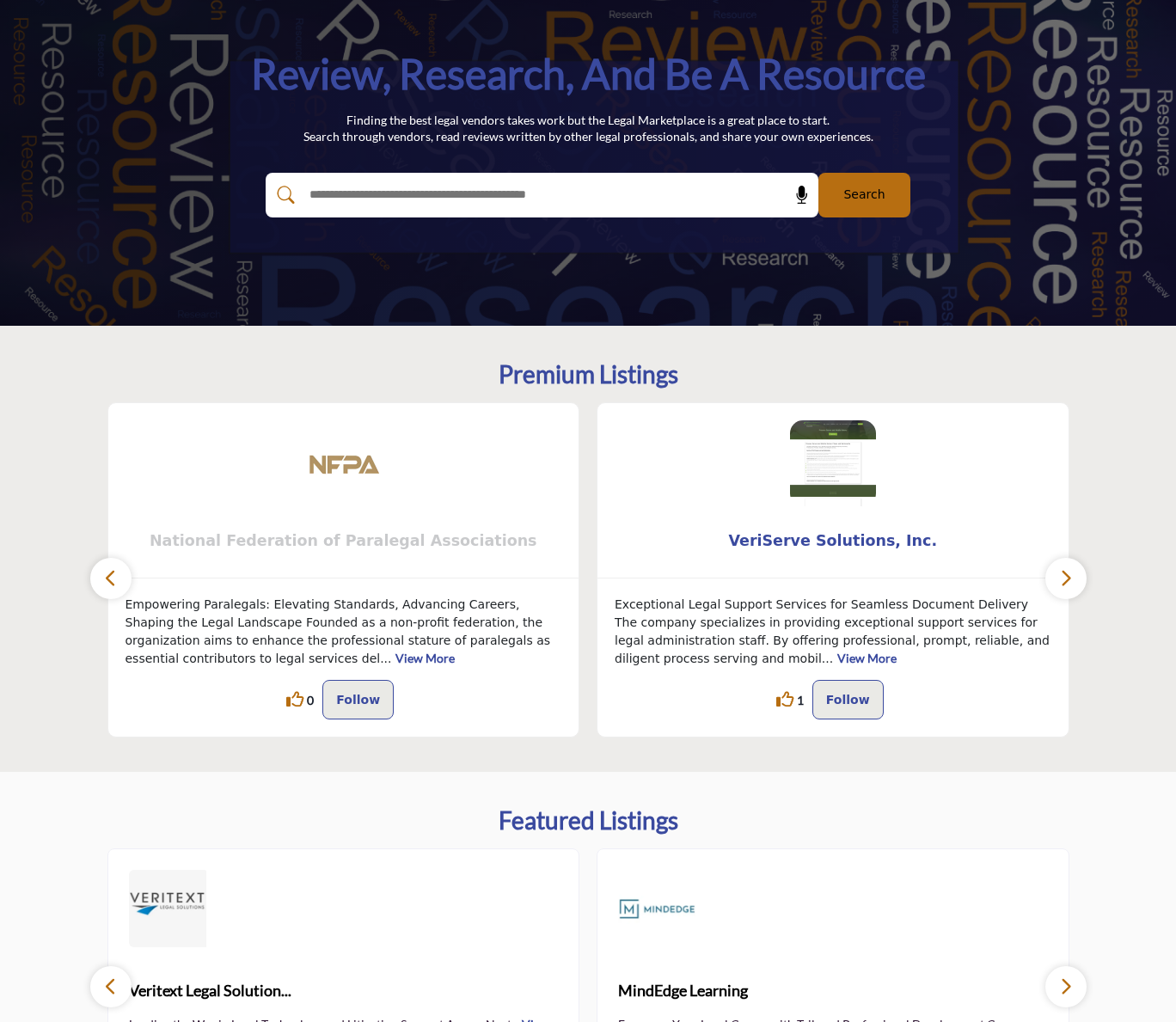
scroll to position [230, 0]
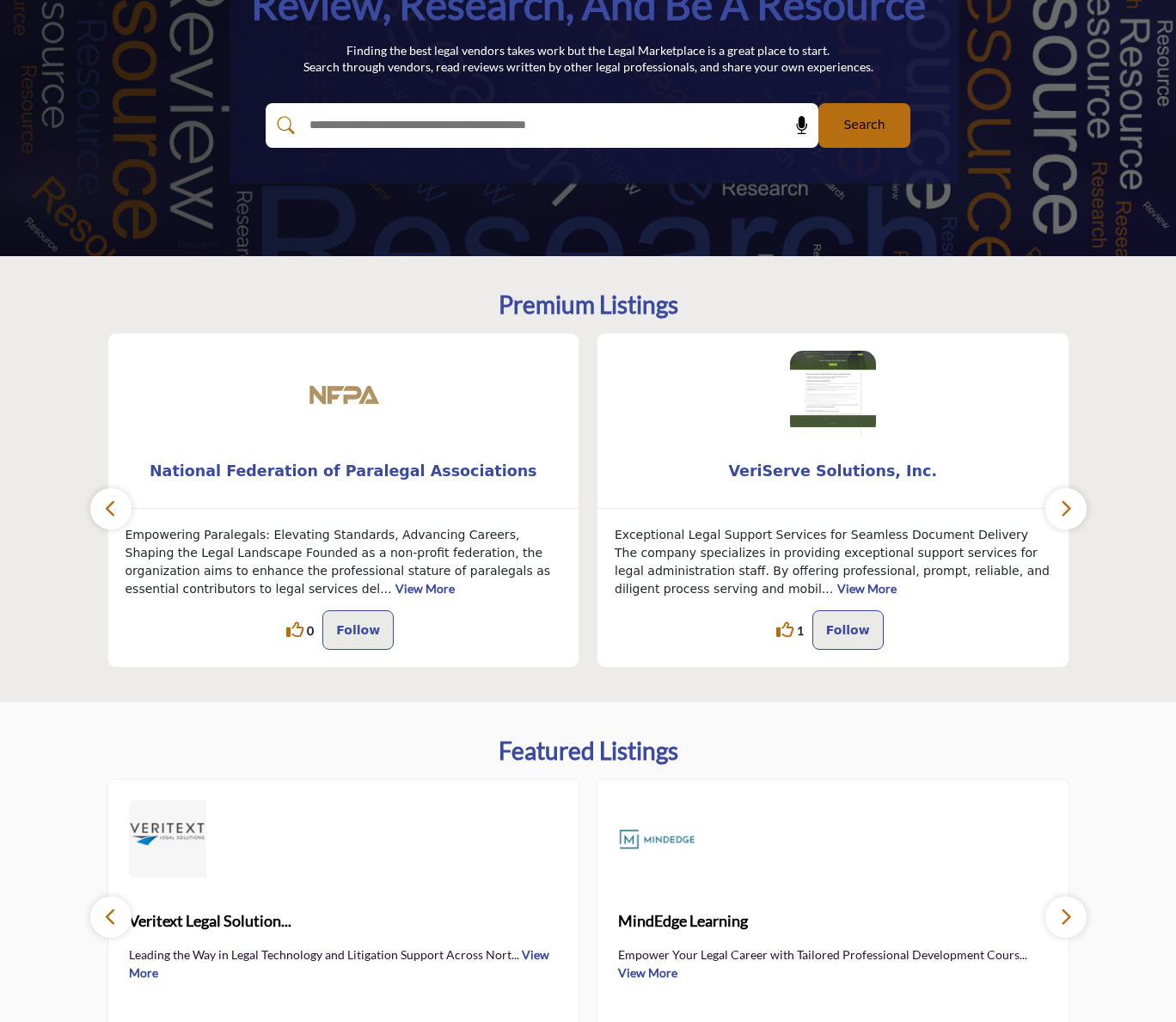
click at [113, 508] on icon "button" at bounding box center [111, 508] width 14 height 21
click at [1068, 505] on icon "button" at bounding box center [1066, 508] width 14 height 21
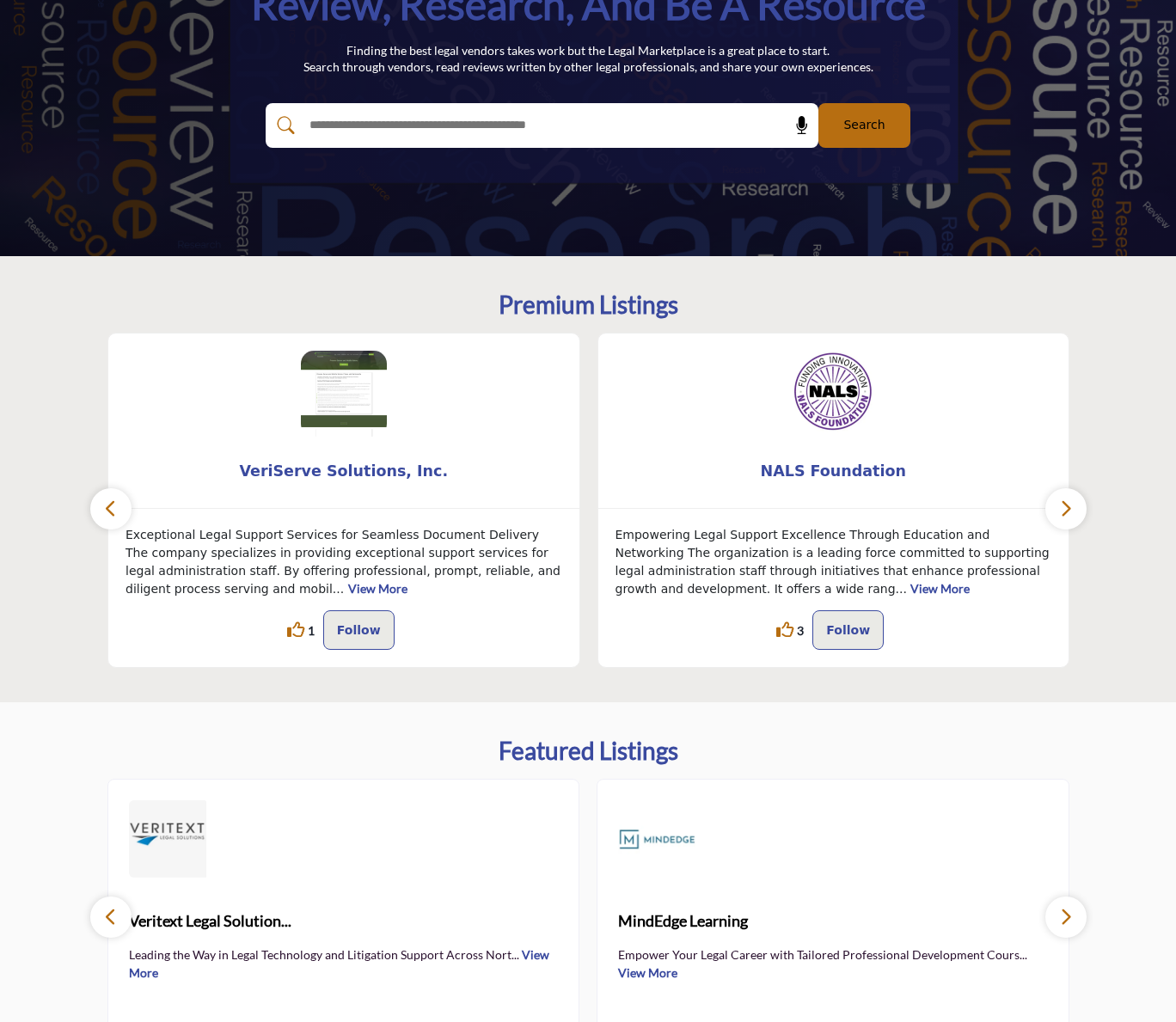
click at [1068, 505] on icon "button" at bounding box center [1066, 508] width 14 height 21
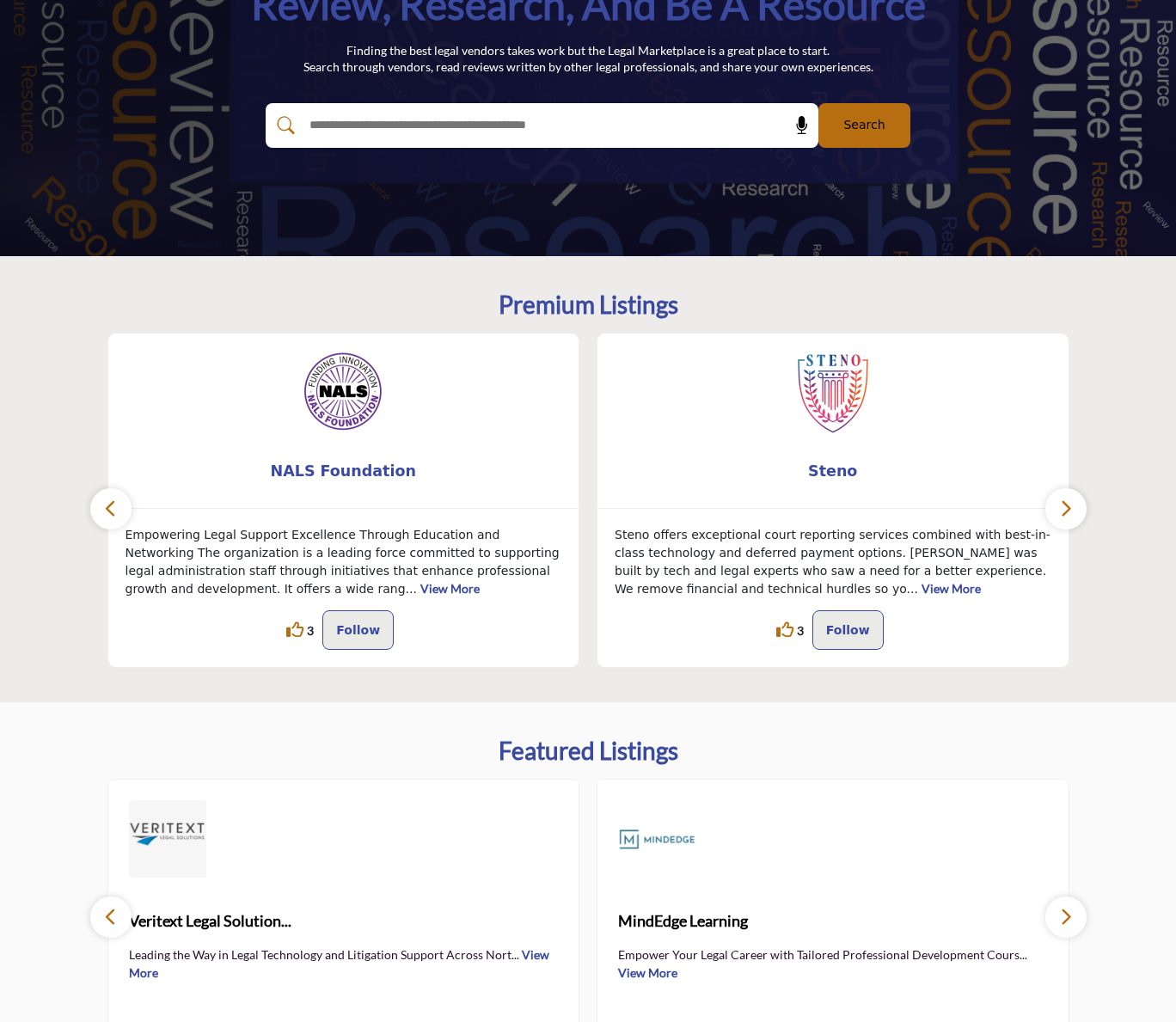
click at [1068, 505] on icon "button" at bounding box center [1066, 508] width 14 height 21
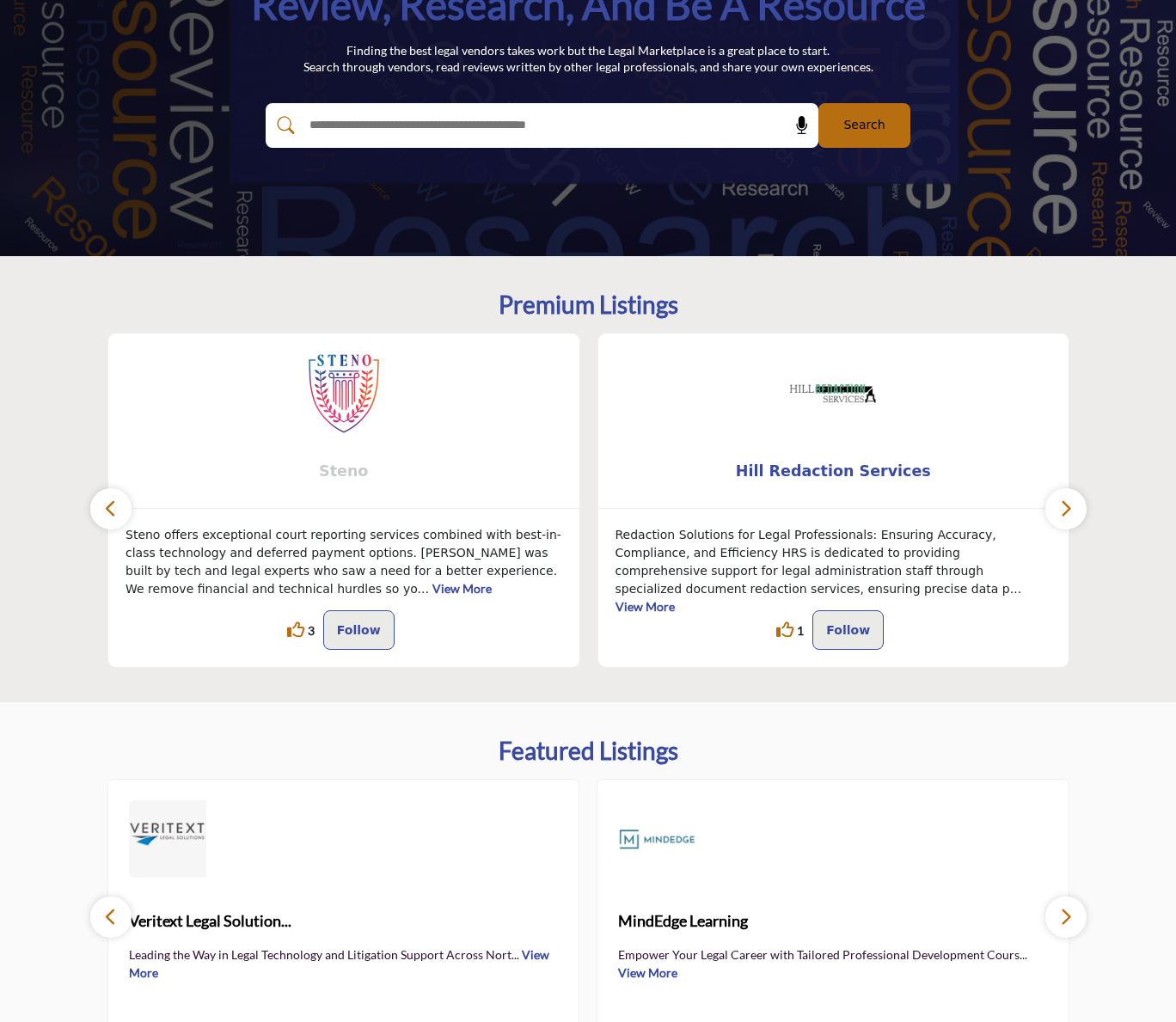
click at [343, 471] on span "Steno" at bounding box center [344, 470] width 419 height 22
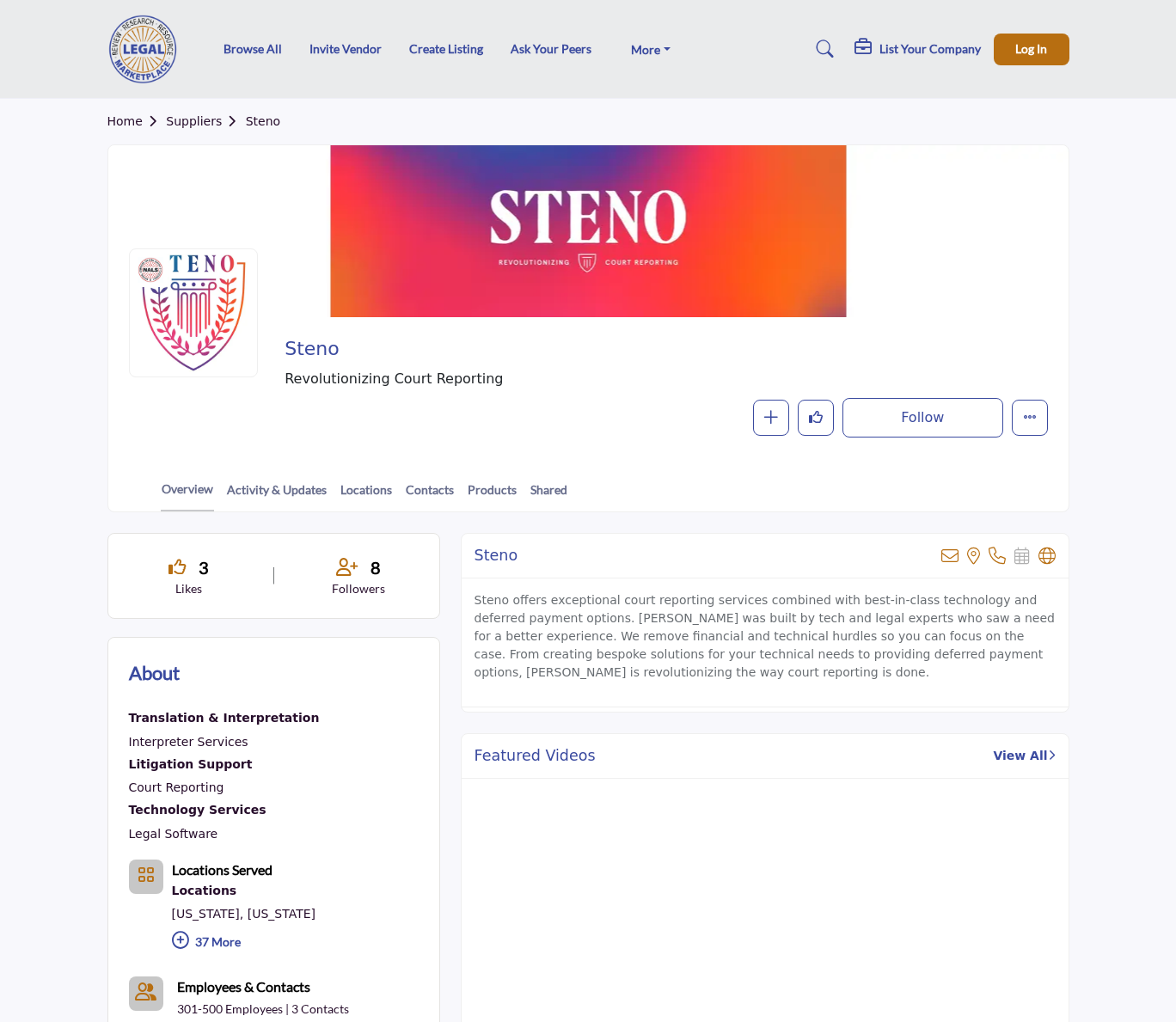
click at [652, 250] on div at bounding box center [588, 231] width 961 height 172
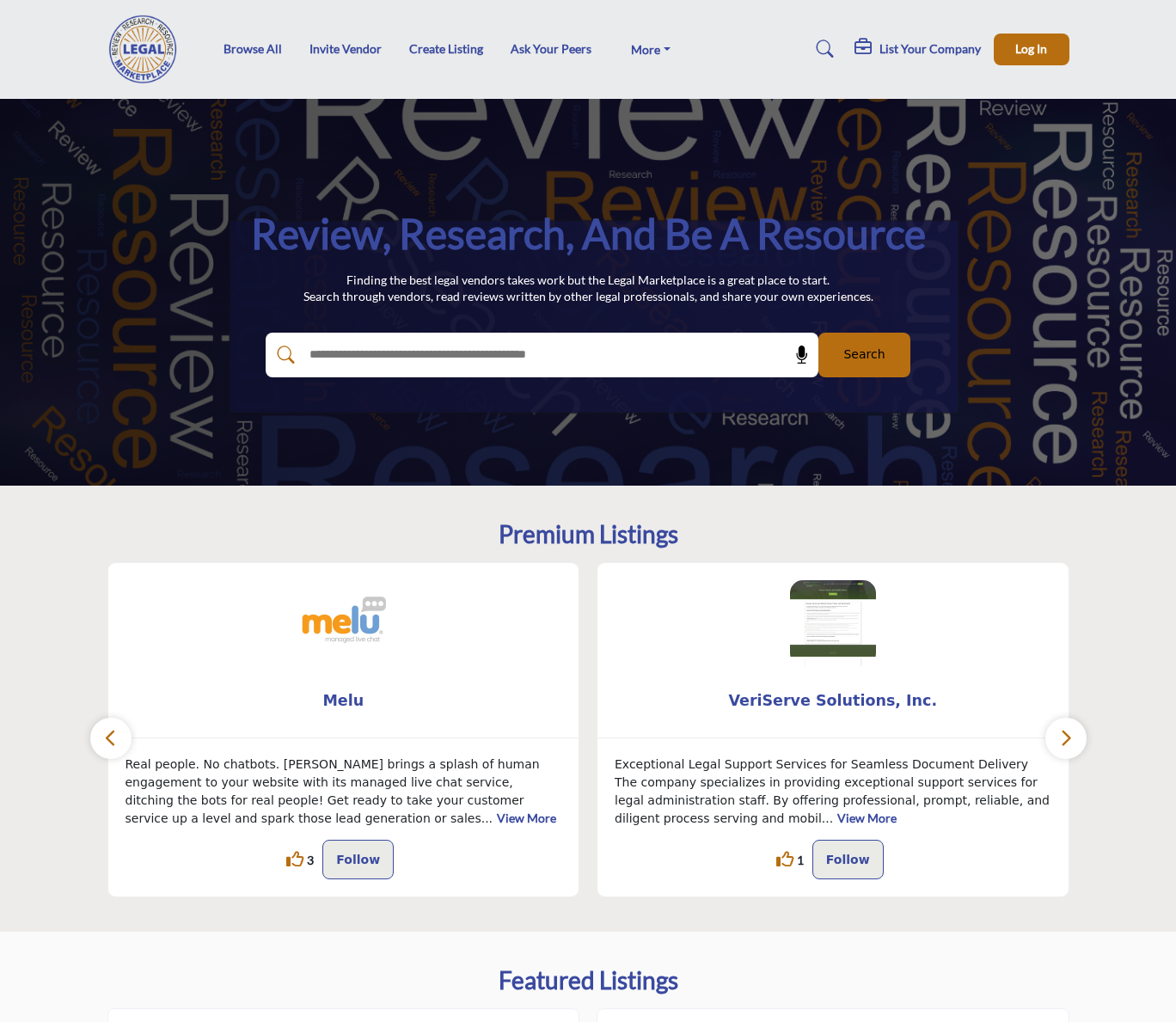
click at [1078, 744] on button "button" at bounding box center [1066, 738] width 42 height 42
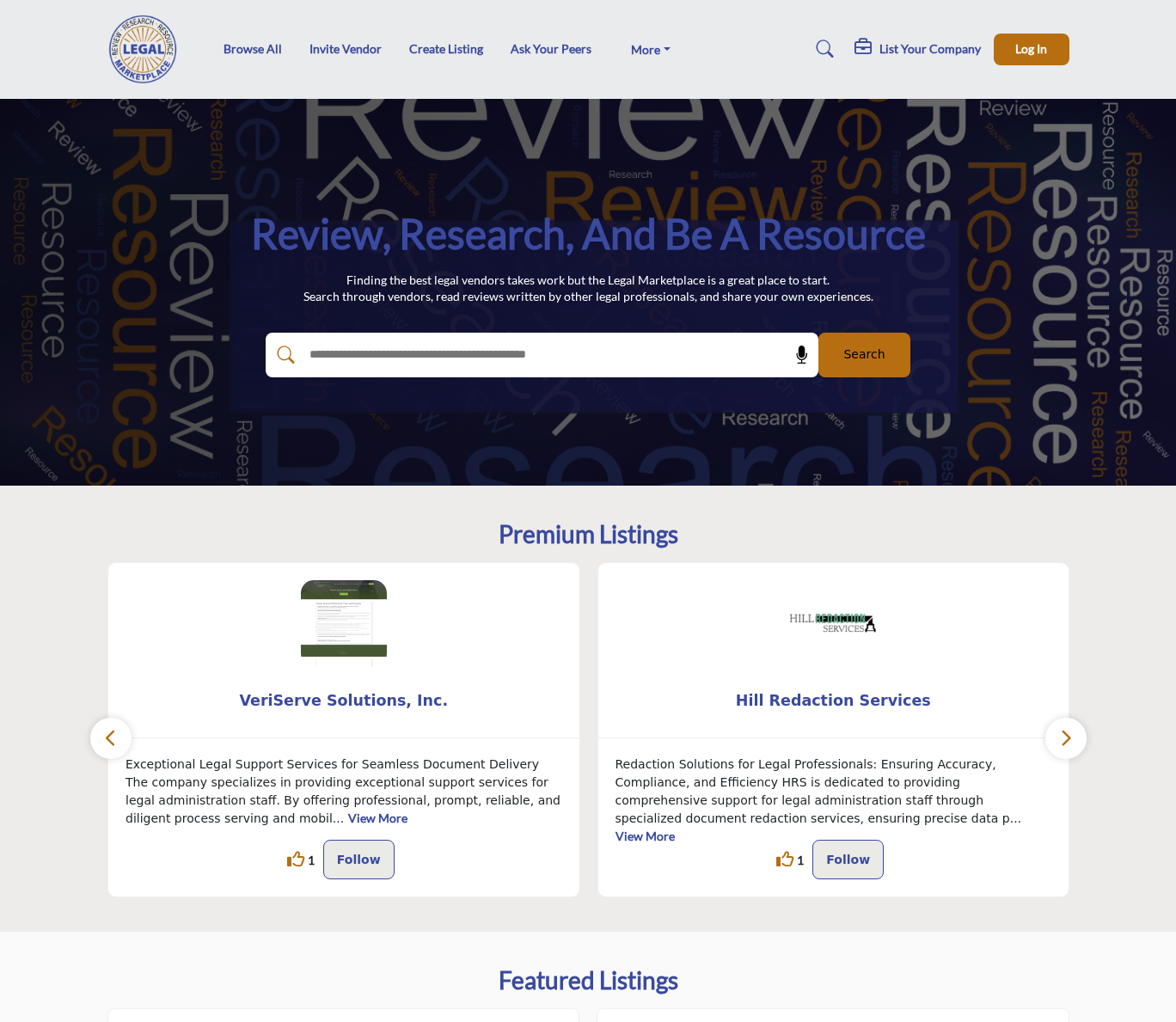
click at [1077, 745] on button "button" at bounding box center [1066, 738] width 42 height 42
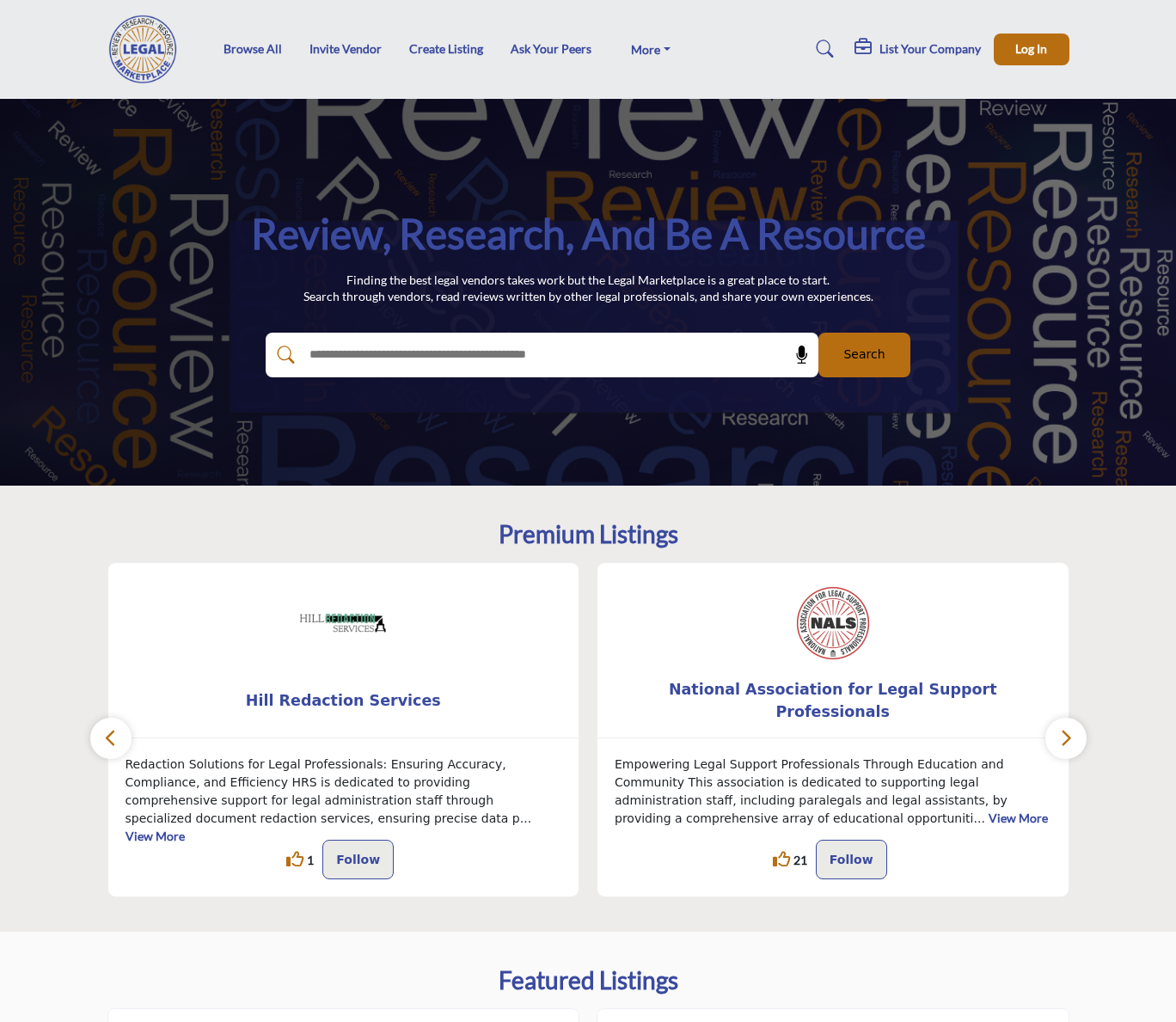
click at [1076, 745] on button "button" at bounding box center [1066, 738] width 42 height 42
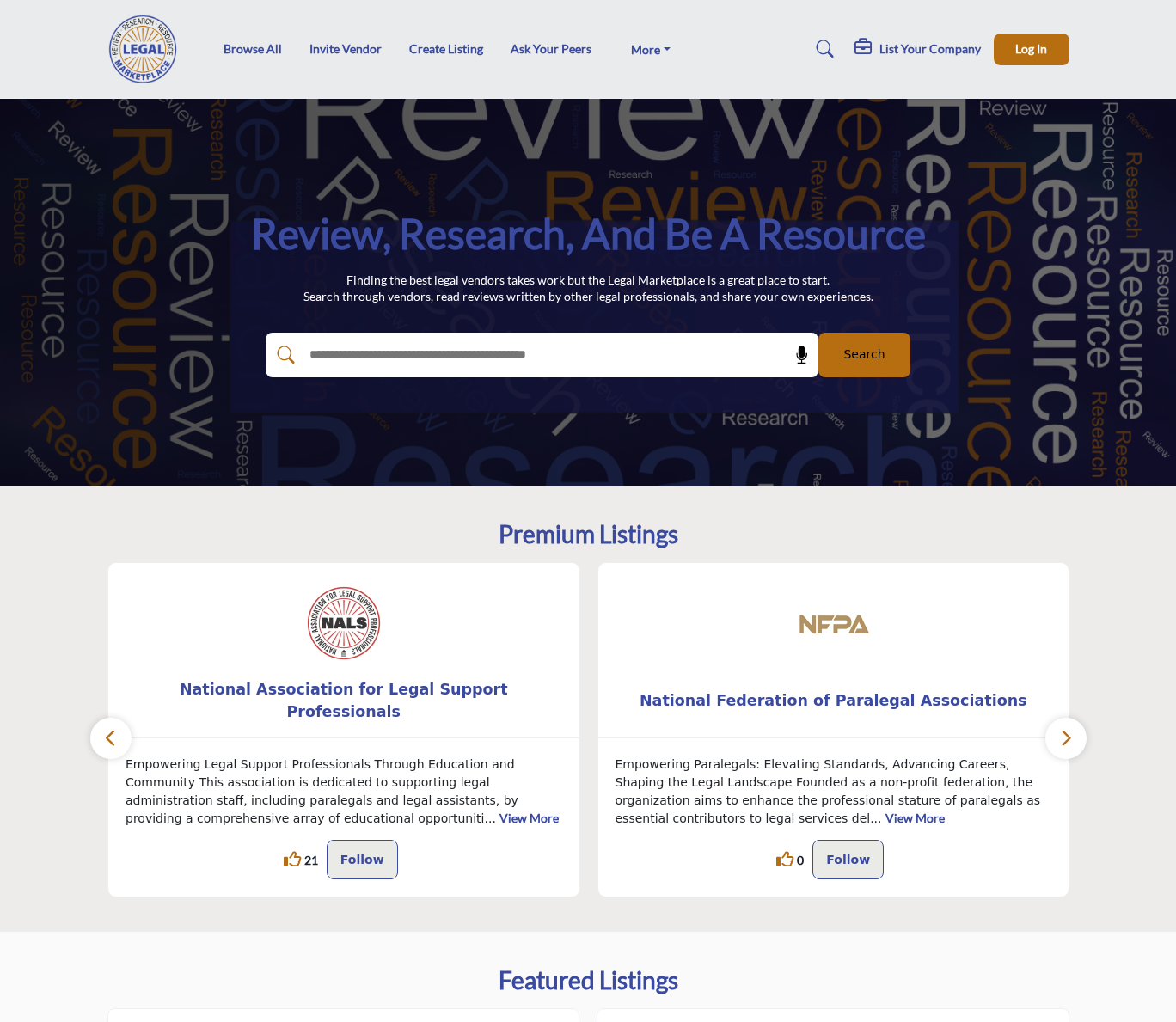
click at [1076, 745] on button "button" at bounding box center [1066, 738] width 42 height 42
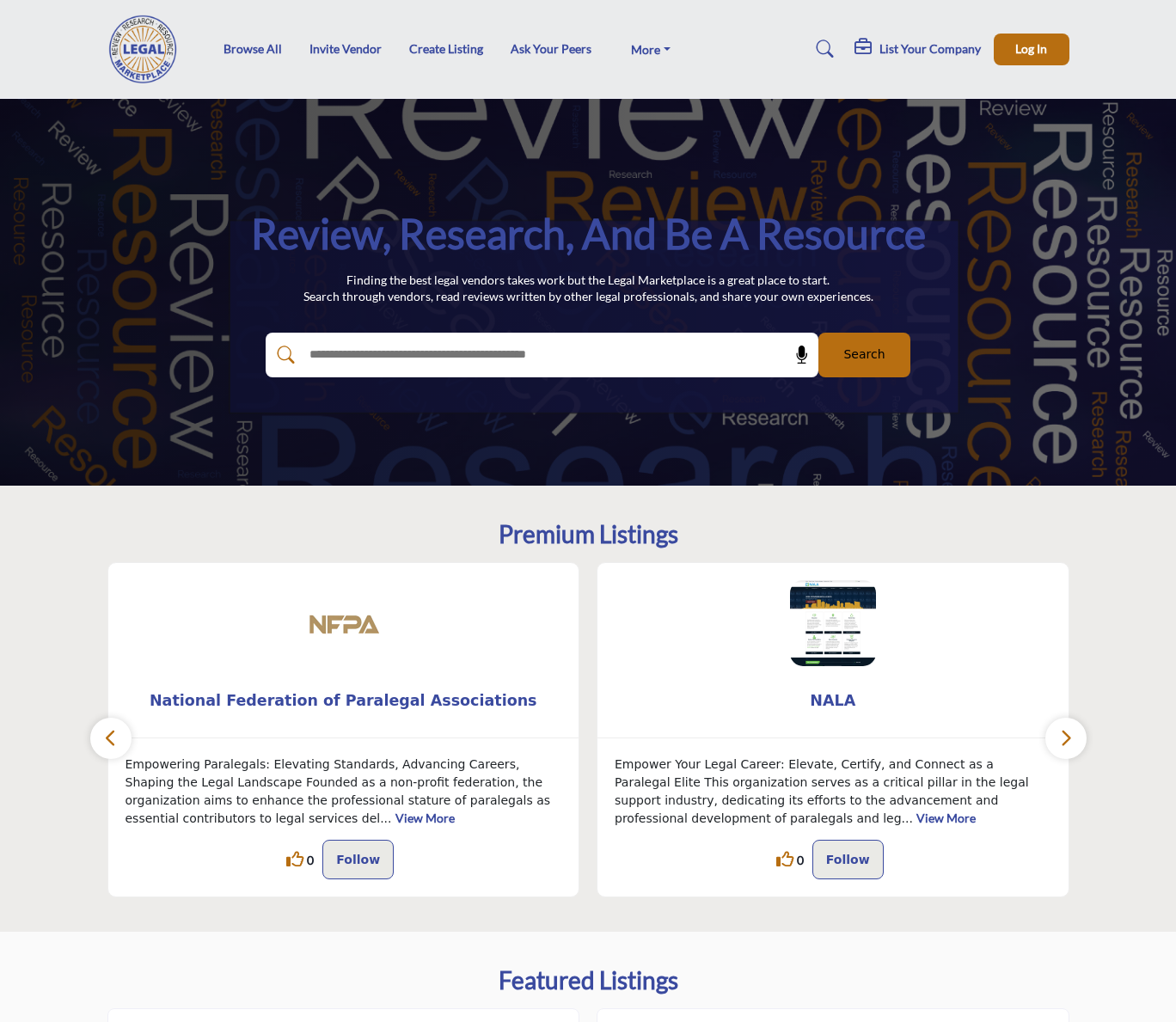
click at [1062, 751] on button "button" at bounding box center [1066, 738] width 42 height 42
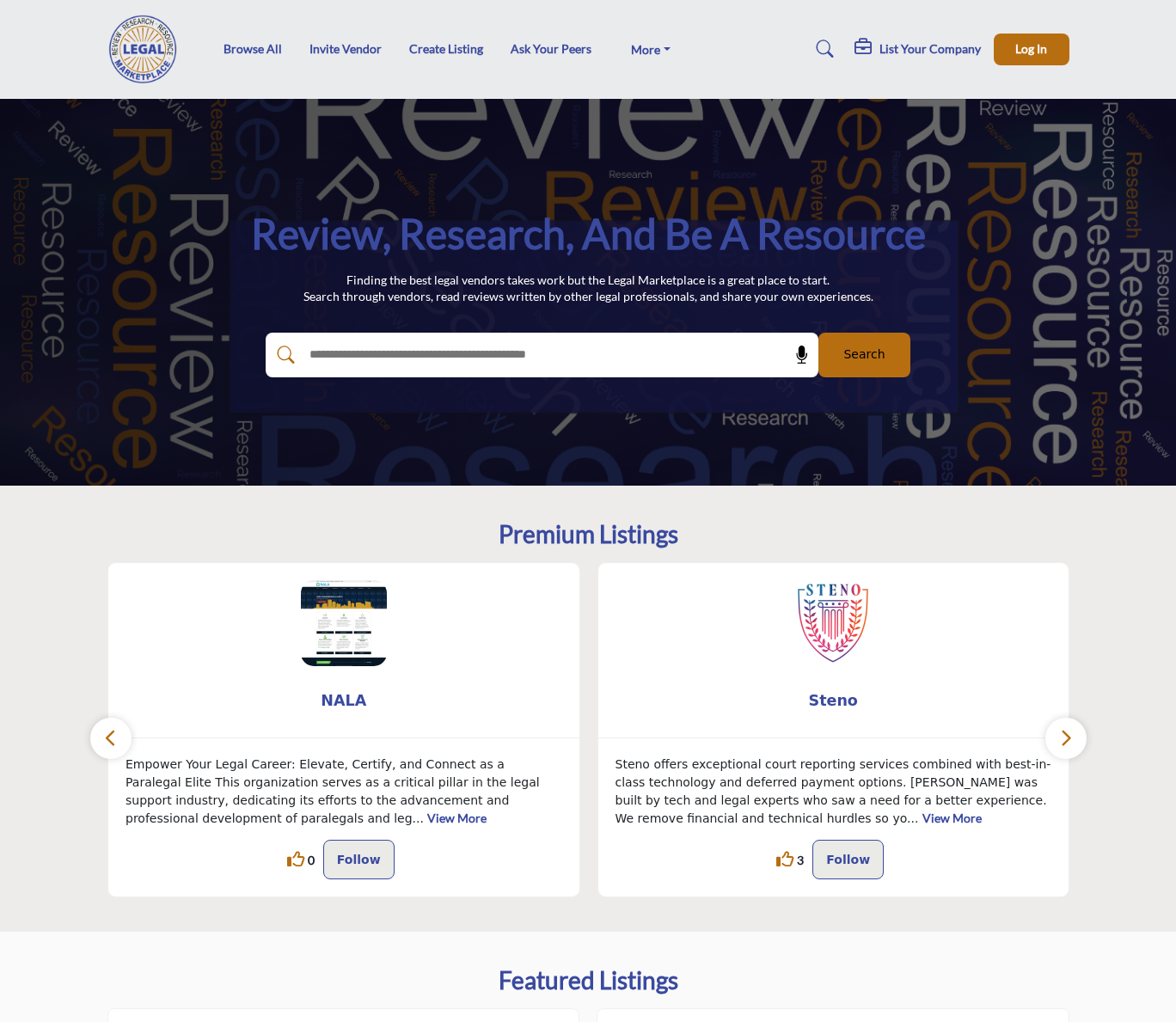
click at [1062, 751] on button "button" at bounding box center [1066, 738] width 42 height 42
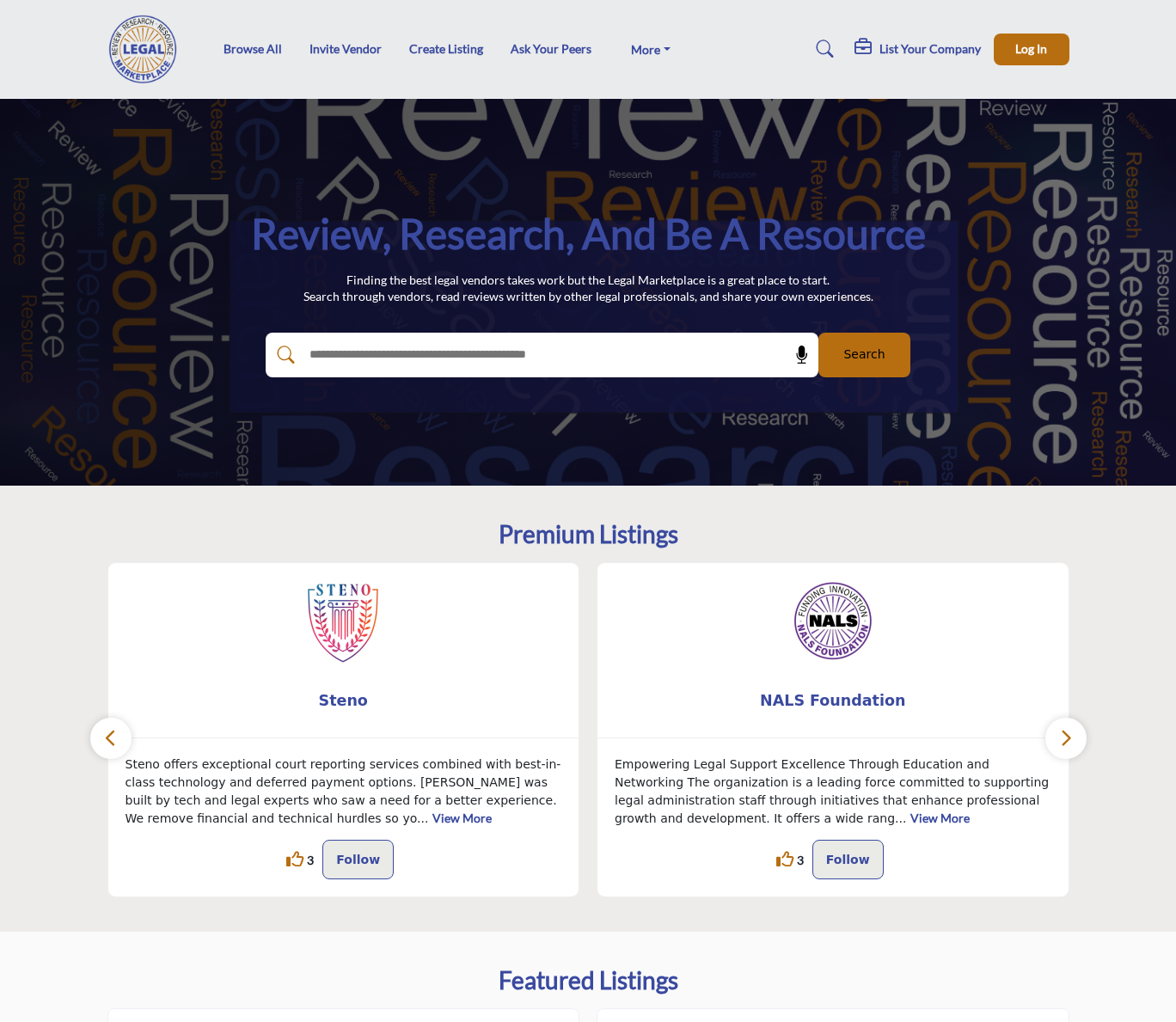
click at [1062, 751] on button "button" at bounding box center [1066, 738] width 42 height 42
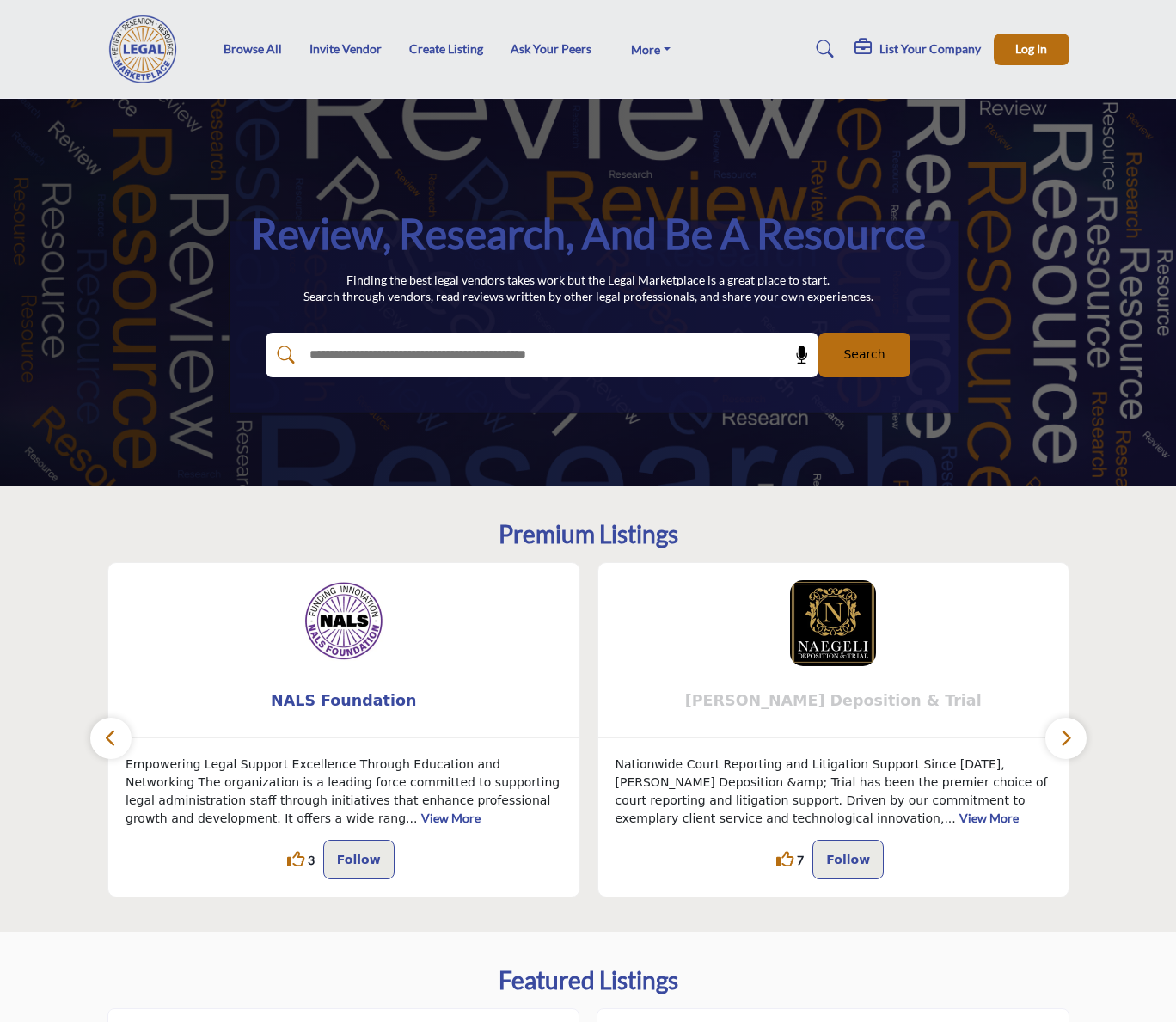
click at [839, 691] on span "[PERSON_NAME] Deposition & Trial" at bounding box center [834, 700] width 419 height 22
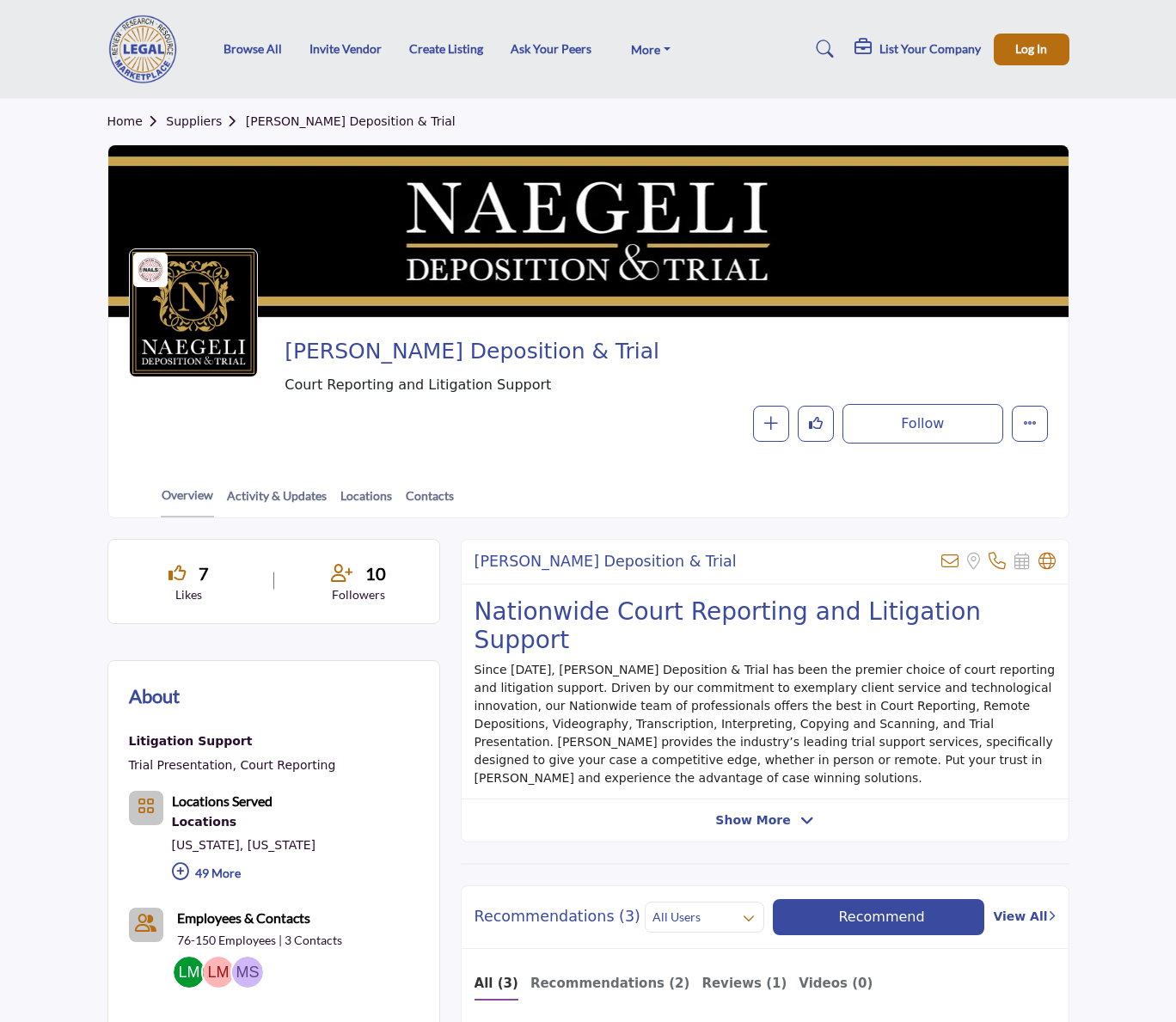
click at [577, 487] on div "Overview Activity & Updates Locations Contacts" at bounding box center [610, 491] width 917 height 53
click at [707, 465] on div "Overview Activity & Updates Locations Contacts" at bounding box center [610, 491] width 917 height 53
